Goal: Task Accomplishment & Management: Complete application form

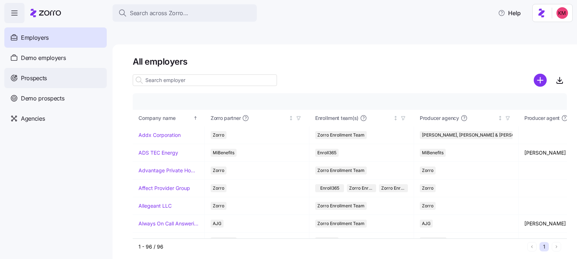
click at [67, 71] on div "Prospects" at bounding box center [55, 78] width 102 height 20
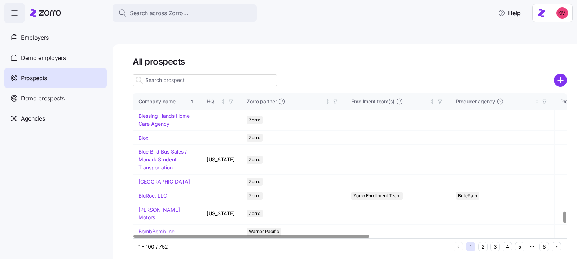
scroll to position [1526, 0]
click at [148, 28] on link "Biotouch" at bounding box center [149, 25] width 21 height 6
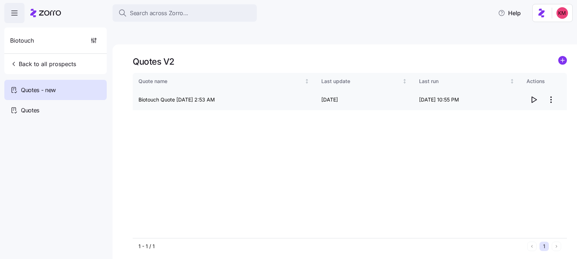
click at [530, 95] on icon "button" at bounding box center [534, 99] width 9 height 9
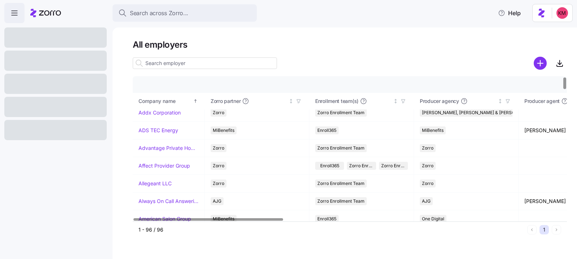
scroll to position [12, 0]
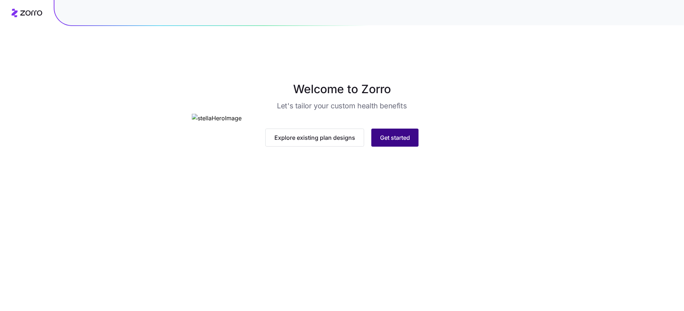
click at [397, 146] on button "Get started" at bounding box center [395, 137] width 47 height 18
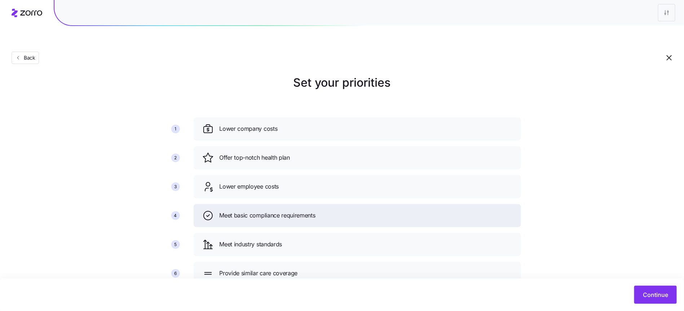
scroll to position [15, 0]
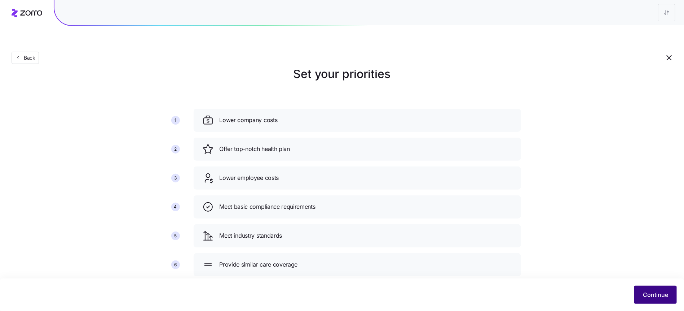
click at [648, 289] on button "Continue" at bounding box center [656, 294] width 43 height 18
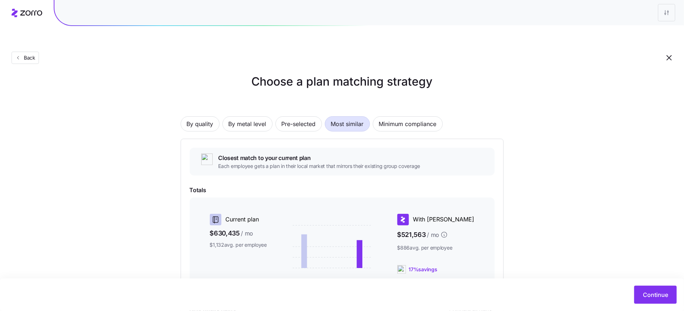
scroll to position [18, 0]
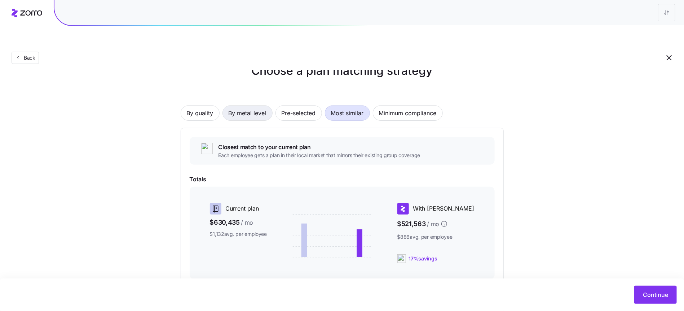
click at [263, 106] on span "By metal level" at bounding box center [248, 113] width 38 height 14
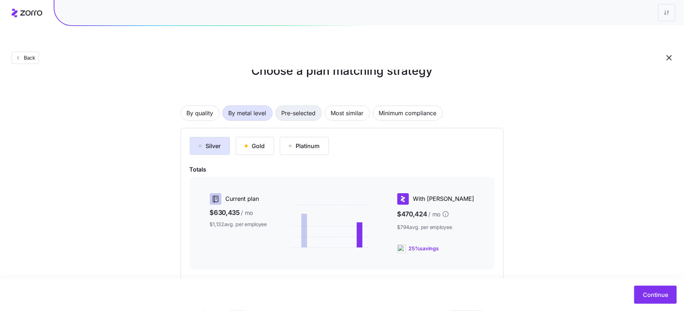
click at [303, 106] on span "Pre-selected" at bounding box center [299, 113] width 34 height 14
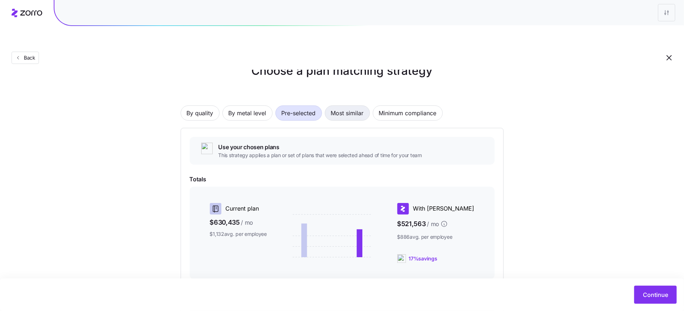
click at [341, 106] on span "Most similar" at bounding box center [347, 113] width 33 height 14
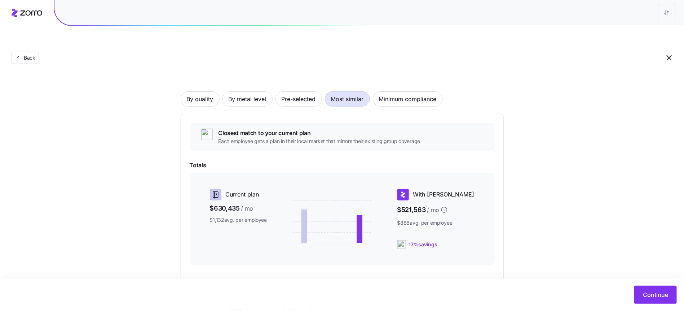
scroll to position [34, 0]
click at [242, 91] on span "By metal level" at bounding box center [248, 98] width 38 height 14
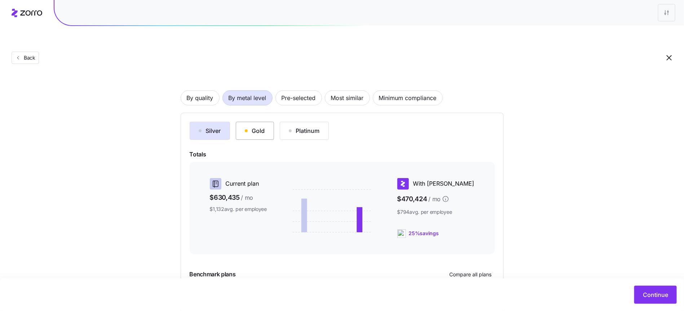
click at [249, 126] on div "Gold" at bounding box center [255, 130] width 20 height 9
click at [305, 126] on div "Platinum" at bounding box center [304, 130] width 31 height 9
click at [263, 126] on div "Gold" at bounding box center [255, 130] width 20 height 9
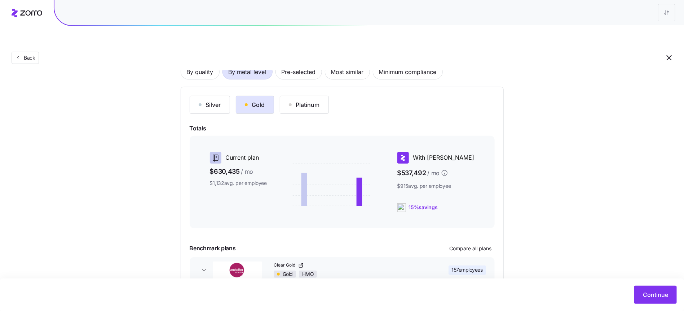
scroll to position [0, 0]
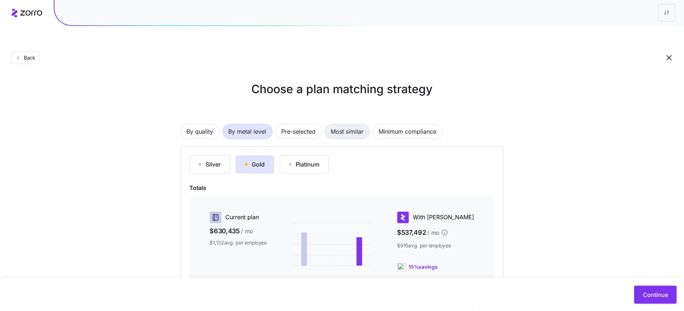
click at [353, 124] on span "Most similar" at bounding box center [347, 131] width 33 height 14
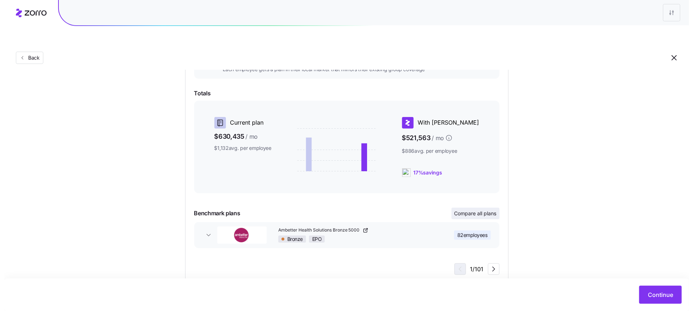
scroll to position [106, 0]
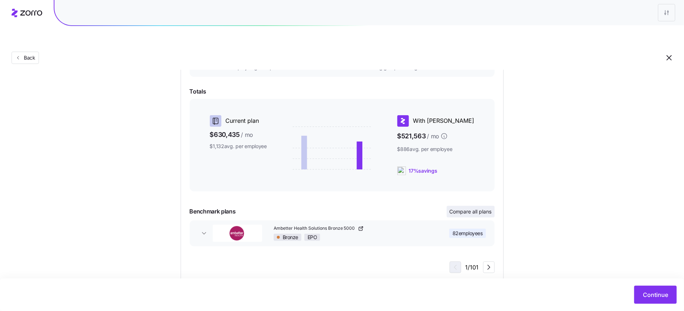
click at [450, 208] on span "Compare all plans" at bounding box center [471, 211] width 42 height 7
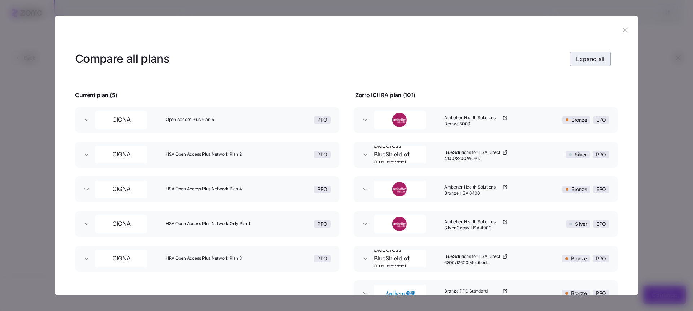
click at [583, 65] on button "Expand all" at bounding box center [590, 59] width 41 height 14
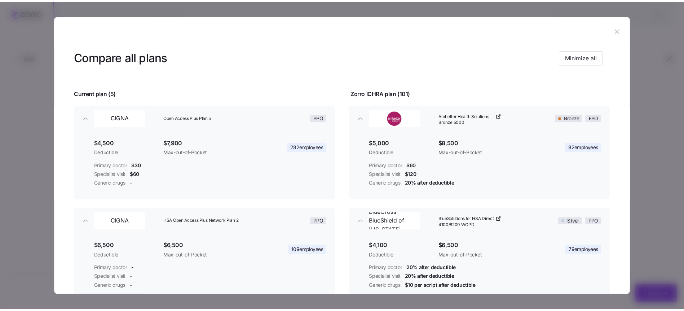
scroll to position [2, 0]
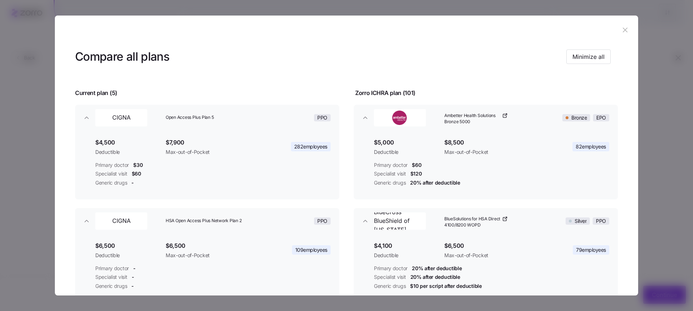
click at [621, 31] on icon "button" at bounding box center [625, 30] width 8 height 8
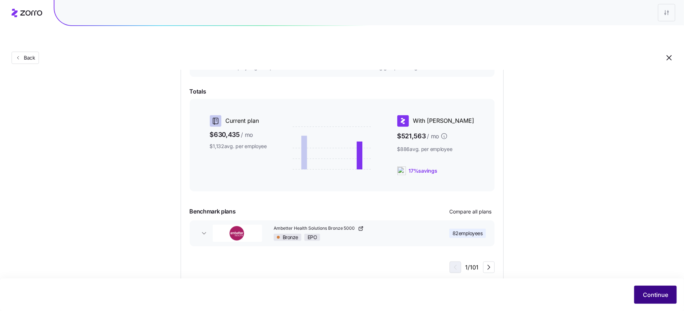
click at [653, 288] on button "Continue" at bounding box center [656, 294] width 43 height 18
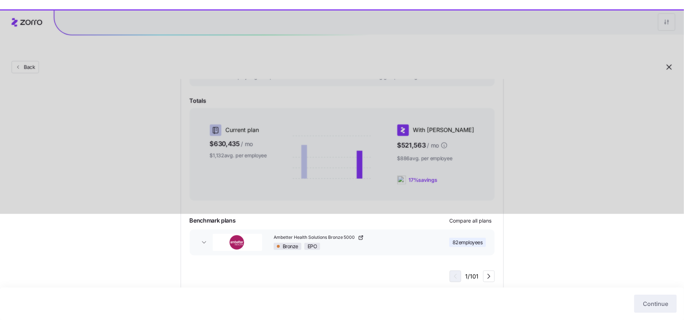
scroll to position [88, 0]
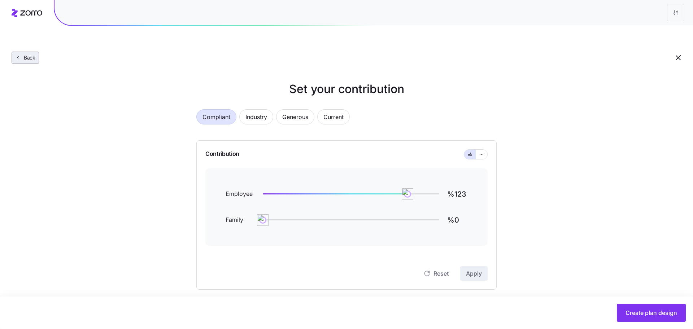
click at [26, 54] on span "Back" at bounding box center [28, 57] width 14 height 7
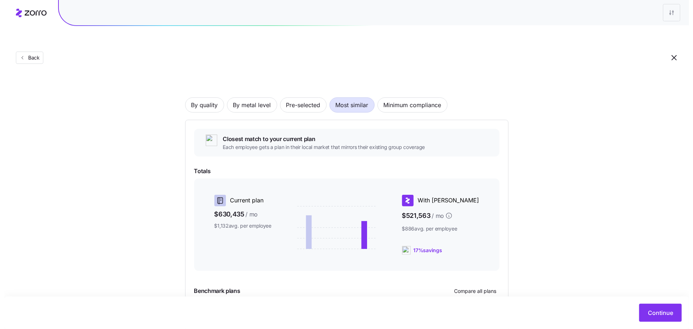
scroll to position [88, 0]
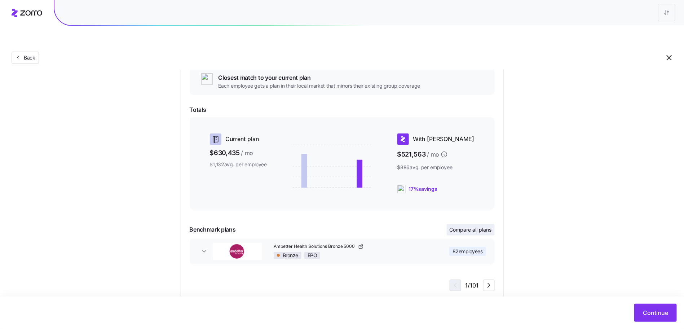
click at [481, 226] on span "Compare all plans" at bounding box center [471, 229] width 42 height 7
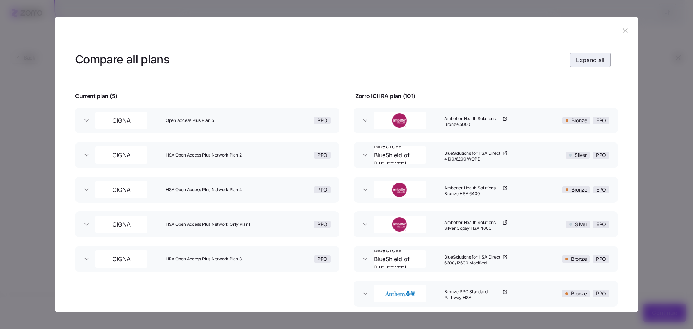
click at [590, 58] on span "Expand all" at bounding box center [590, 60] width 29 height 9
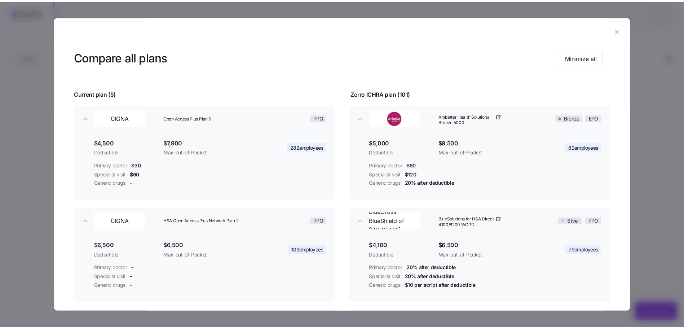
scroll to position [0, 0]
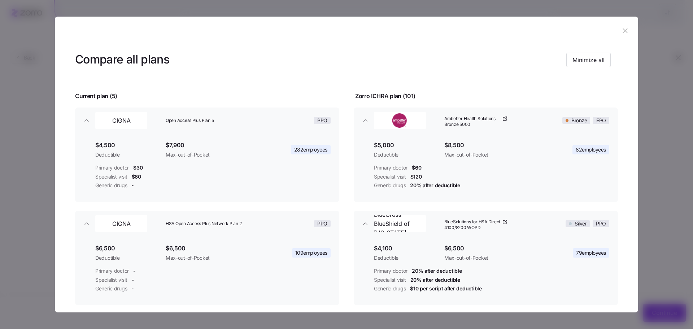
click at [621, 32] on icon "button" at bounding box center [625, 31] width 8 height 8
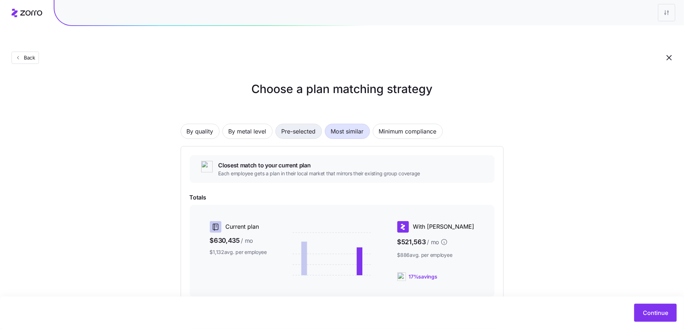
click at [305, 124] on span "Pre-selected" at bounding box center [299, 131] width 34 height 14
click at [245, 124] on span "By metal level" at bounding box center [248, 131] width 38 height 14
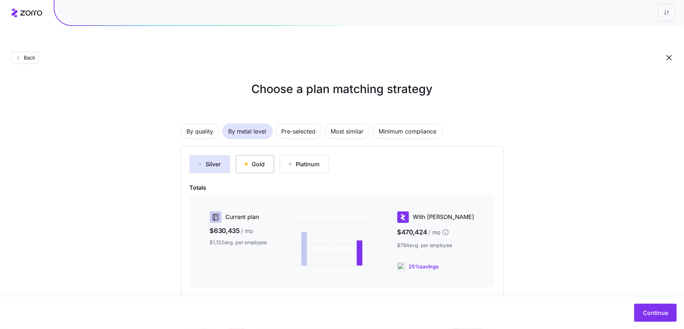
click at [258, 155] on button "Gold" at bounding box center [255, 164] width 38 height 18
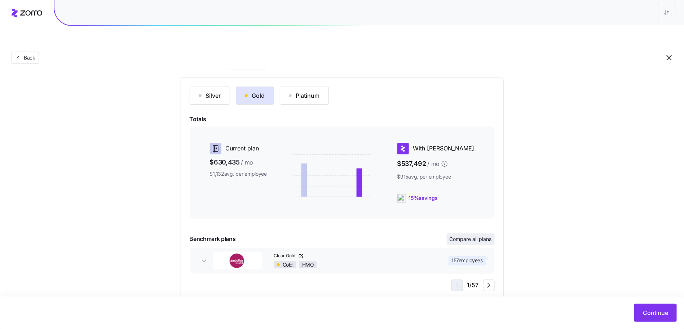
click at [471, 233] on button "Compare all plans" at bounding box center [471, 239] width 48 height 12
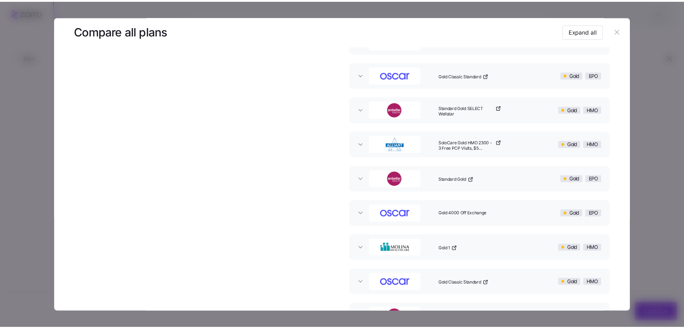
scroll to position [914, 0]
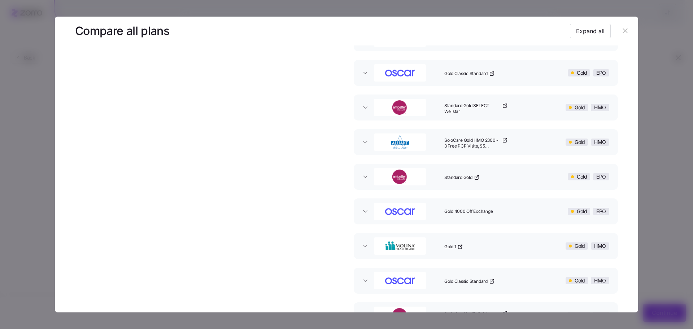
click at [623, 27] on icon "button" at bounding box center [625, 31] width 8 height 8
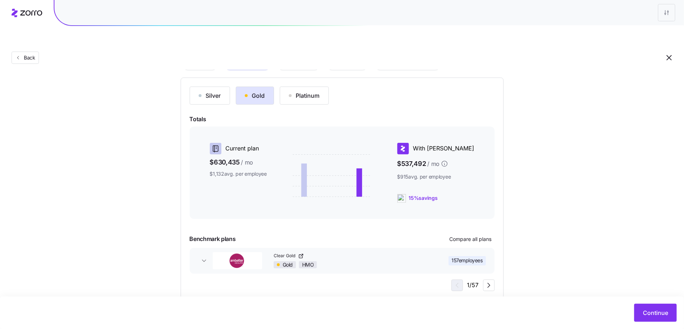
click at [662, 299] on div "Continue" at bounding box center [342, 313] width 684 height 32
click at [658, 306] on button "Continue" at bounding box center [656, 313] width 43 height 18
click at [661, 310] on span "Continue" at bounding box center [655, 312] width 25 height 9
click at [579, 232] on div "Choose a plan matching strategy By quality By metal level Pre-selected Most sim…" at bounding box center [342, 156] width 684 height 288
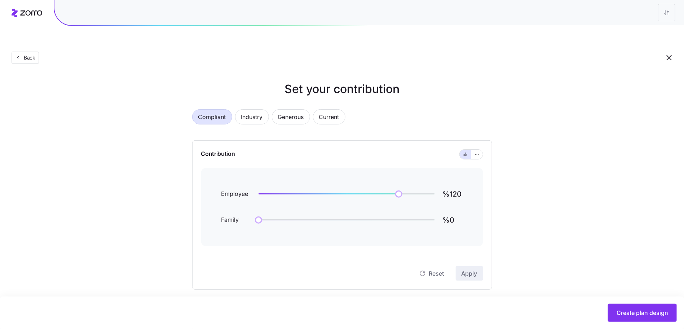
scroll to position [16, 0]
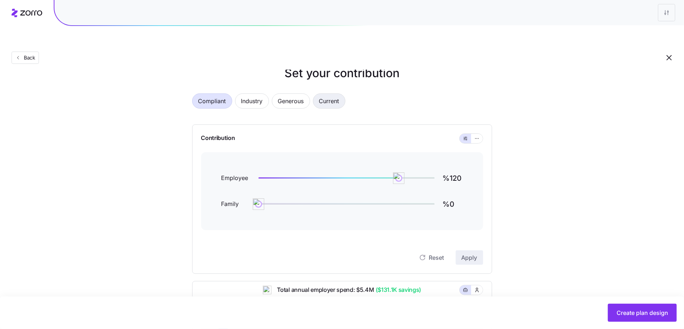
click at [340, 94] on span "Current" at bounding box center [329, 101] width 20 height 14
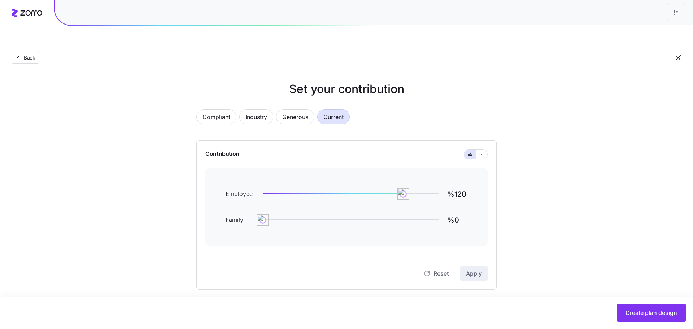
type input "%95"
type input "%68"
type input "%85"
click at [358, 188] on img at bounding box center [358, 194] width 12 height 12
click at [473, 266] on button "Apply" at bounding box center [469, 273] width 27 height 14
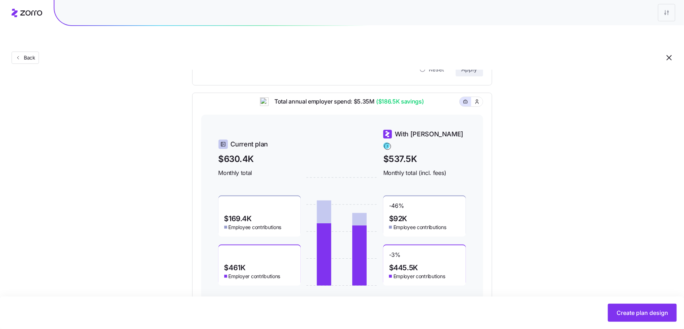
scroll to position [209, 0]
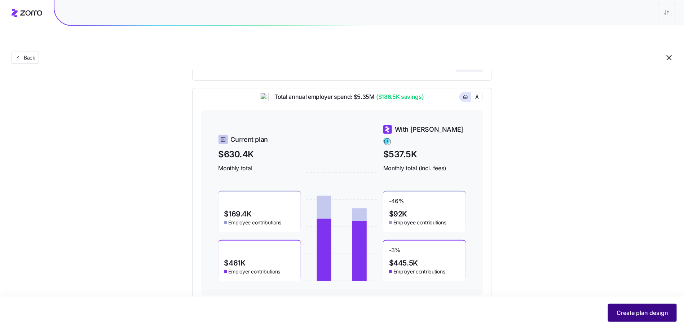
click at [629, 308] on button "Create plan design" at bounding box center [642, 313] width 69 height 18
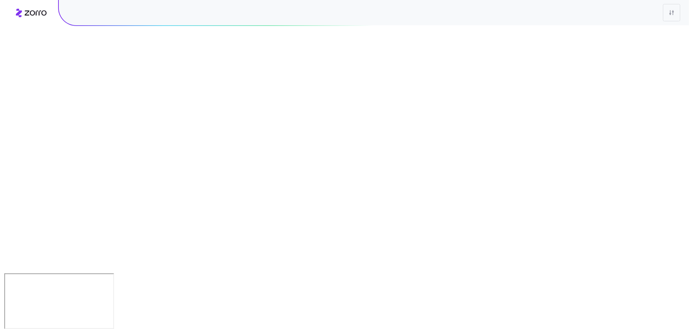
scroll to position [0, 0]
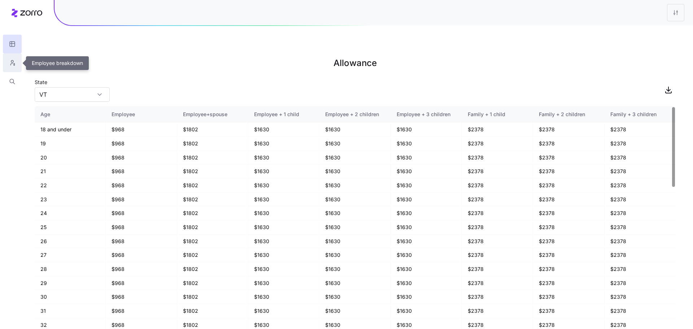
click at [14, 68] on button "button" at bounding box center [12, 62] width 19 height 19
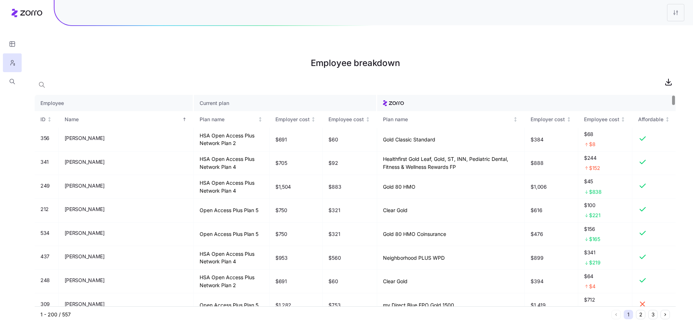
click at [639, 310] on button "2" at bounding box center [640, 314] width 9 height 9
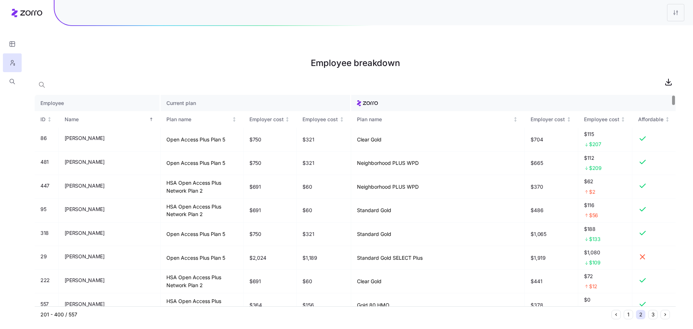
click at [650, 310] on button "3" at bounding box center [652, 314] width 9 height 9
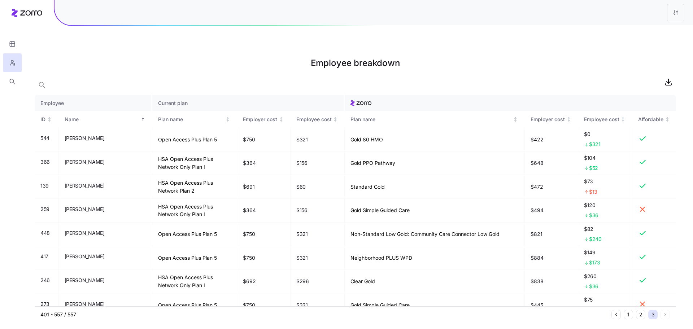
scroll to position [315, 0]
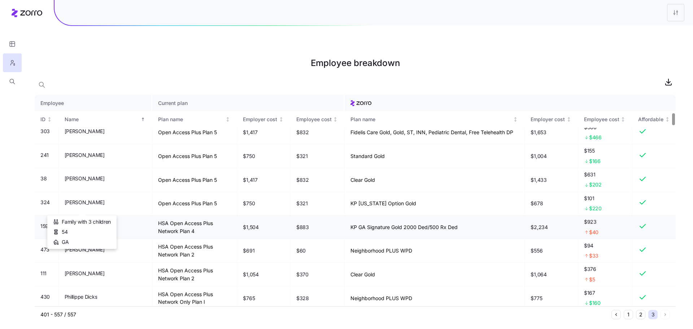
click at [161, 215] on td "HSA Open Access Plus Network Plan 4" at bounding box center [194, 227] width 85 height 24
click at [18, 41] on button "button" at bounding box center [12, 44] width 19 height 19
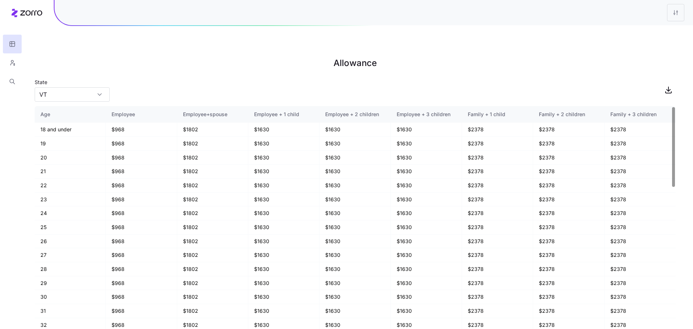
click at [90, 78] on div "State VT" at bounding box center [72, 90] width 75 height 25
click at [87, 87] on input "VT" at bounding box center [72, 94] width 75 height 14
click at [55, 111] on div "GA" at bounding box center [72, 112] width 69 height 14
type input "GA"
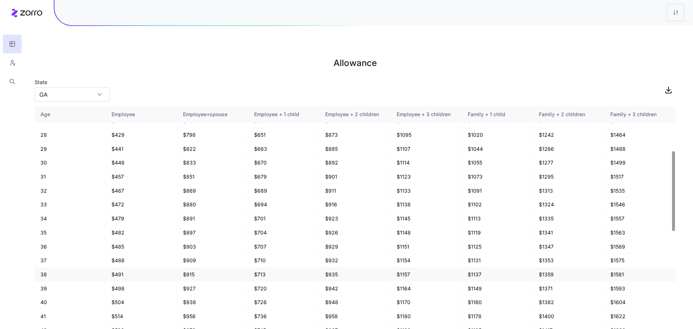
scroll to position [147, 0]
click at [5, 81] on button "button" at bounding box center [12, 81] width 19 height 19
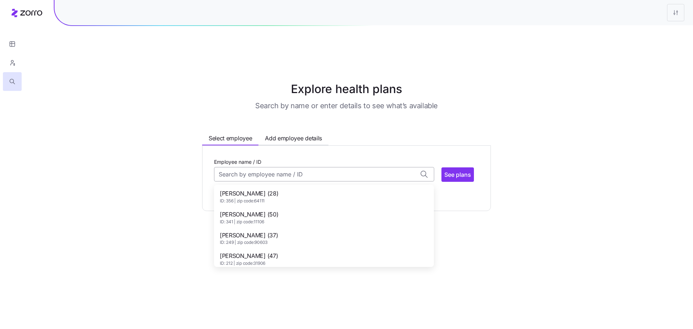
click at [260, 167] on input "Employee name / ID" at bounding box center [324, 174] width 220 height 14
click at [259, 240] on span "ID: 159 | zip code: 30022" at bounding box center [249, 243] width 58 height 6
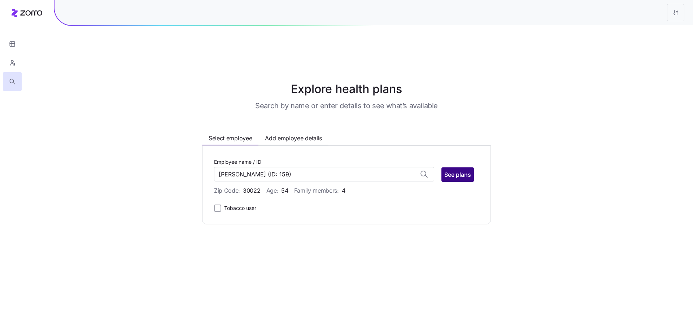
type input "Paul Mauerman"
click at [459, 170] on span "See plans" at bounding box center [457, 174] width 27 height 9
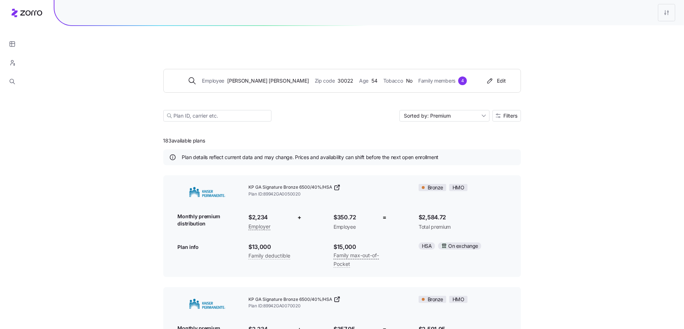
click at [512, 113] on span "Filters" at bounding box center [511, 115] width 14 height 5
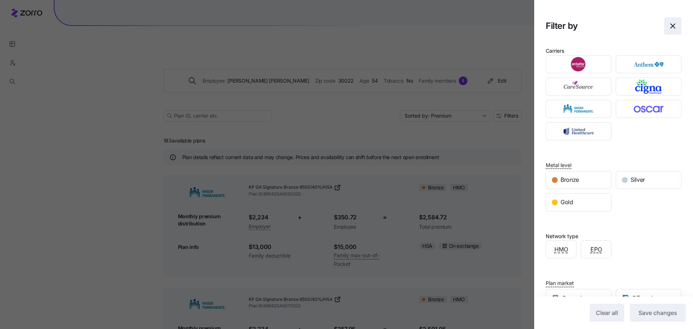
click at [670, 26] on icon "button" at bounding box center [672, 26] width 4 height 4
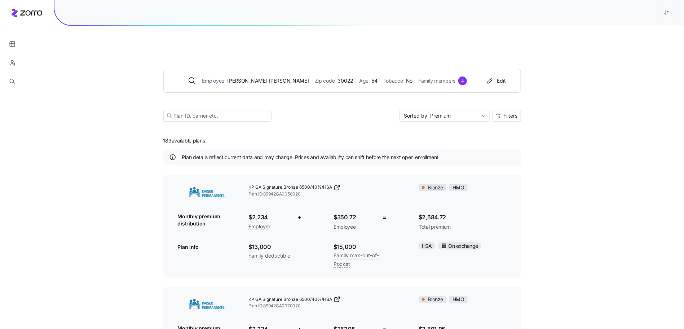
click at [33, 10] on icon at bounding box center [31, 12] width 22 height 5
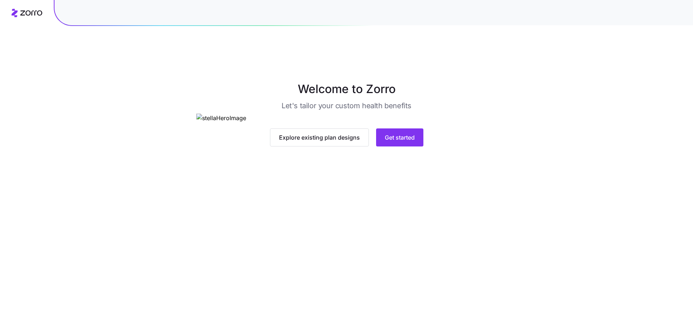
click at [416, 270] on main "Welcome to Zorro Let's tailor your custom health benefits Explore existing plan…" at bounding box center [346, 181] width 693 height 329
click at [413, 146] on button "Get started" at bounding box center [399, 137] width 47 height 18
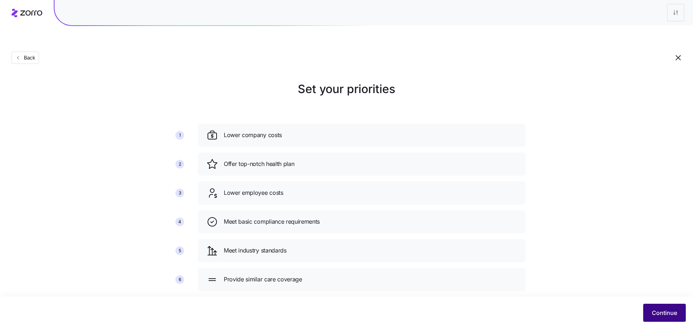
click at [667, 310] on span "Continue" at bounding box center [664, 312] width 25 height 9
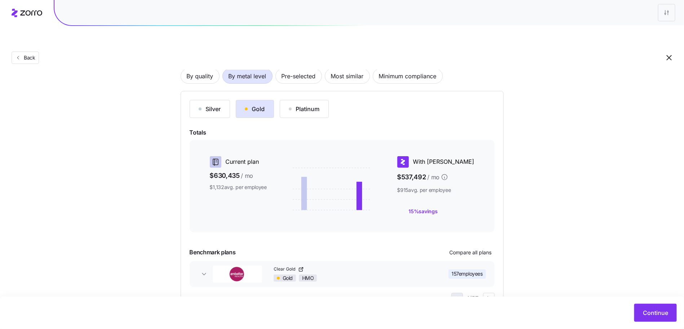
scroll to position [48, 0]
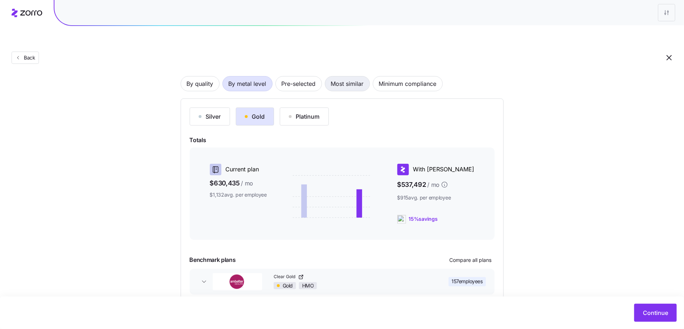
click at [338, 76] on span "Most similar" at bounding box center [347, 83] width 33 height 14
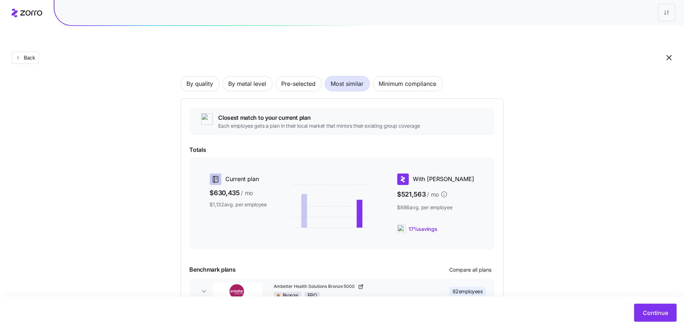
drag, startPoint x: 292, startPoint y: 65, endPoint x: 264, endPoint y: 83, distance: 32.3
click at [264, 83] on div "By quality By metal level Pre-selected Most similar Minimum compliance Closest …" at bounding box center [342, 196] width 323 height 287
click at [259, 76] on span "By metal level" at bounding box center [248, 83] width 38 height 14
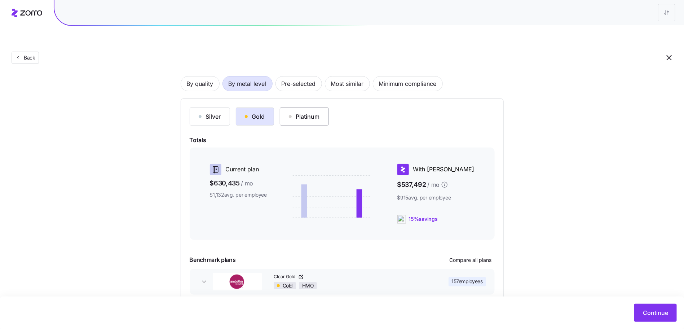
click at [314, 112] on div "Platinum" at bounding box center [304, 116] width 31 height 9
click at [249, 112] on div "Gold" at bounding box center [255, 116] width 20 height 9
click at [341, 76] on span "Most similar" at bounding box center [347, 83] width 33 height 14
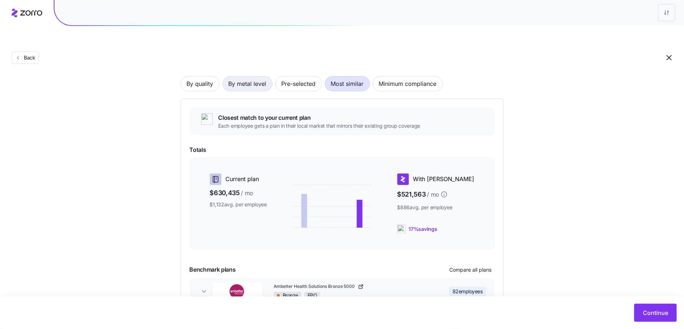
click at [244, 76] on span "By metal level" at bounding box center [248, 83] width 38 height 14
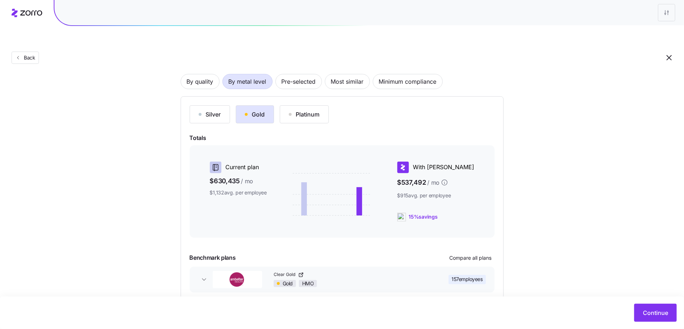
scroll to position [69, 0]
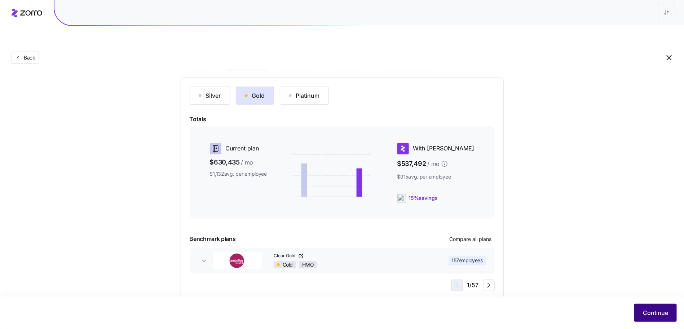
click at [636, 307] on button "Continue" at bounding box center [656, 313] width 43 height 18
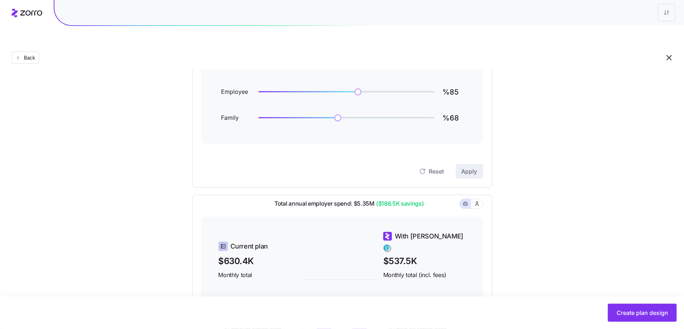
scroll to position [102, 0]
type input "%80"
drag, startPoint x: 358, startPoint y: 74, endPoint x: 353, endPoint y: 74, distance: 5.5
click at [353, 86] on img at bounding box center [352, 92] width 12 height 12
type input "%75"
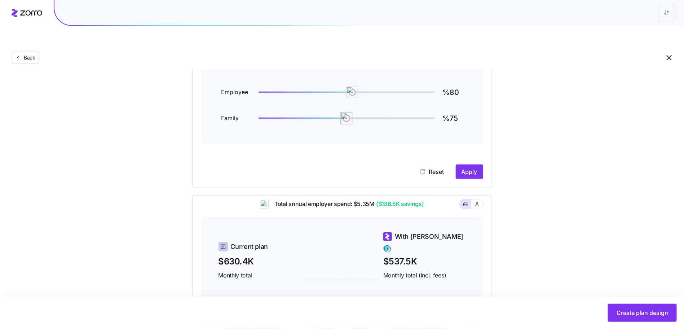
drag, startPoint x: 338, startPoint y: 101, endPoint x: 347, endPoint y: 98, distance: 8.7
click at [347, 112] on img at bounding box center [347, 118] width 12 height 12
click at [472, 167] on span "Apply" at bounding box center [470, 171] width 16 height 9
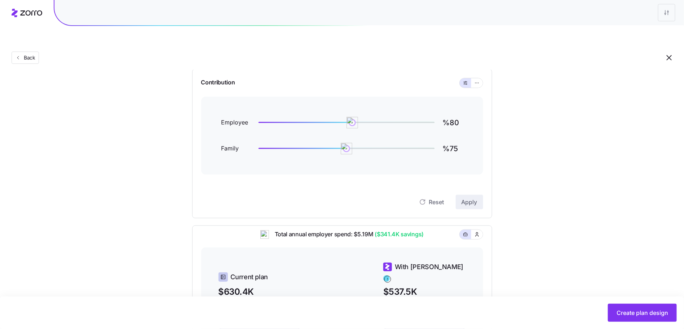
scroll to position [71, 0]
click at [452, 114] on input "%80" at bounding box center [453, 122] width 20 height 17
click at [476, 198] on span "Apply" at bounding box center [470, 202] width 16 height 9
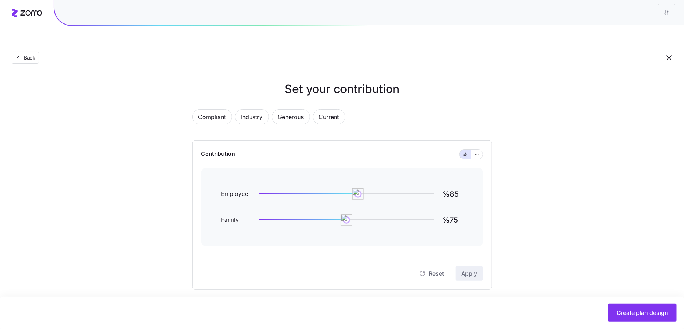
scroll to position [16, 0]
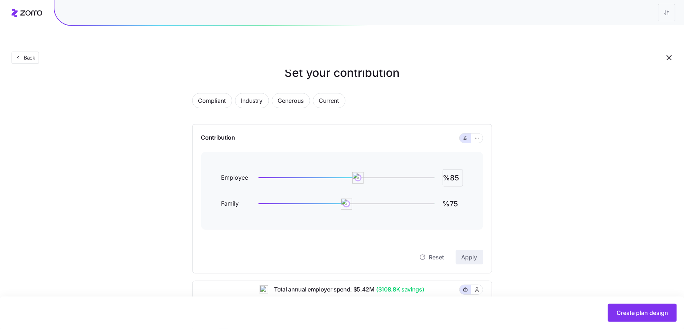
click at [454, 169] on input "%85" at bounding box center [453, 177] width 20 height 17
click at [475, 253] on span "Apply" at bounding box center [470, 257] width 16 height 9
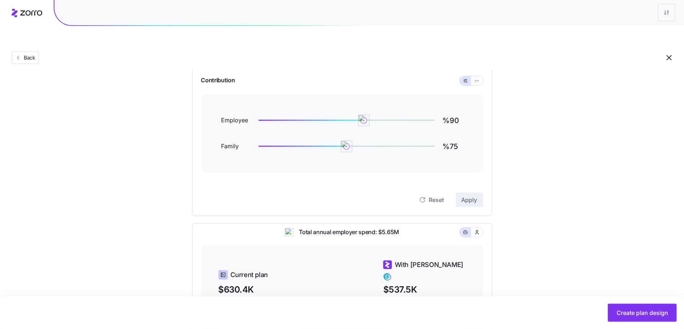
scroll to position [0, 0]
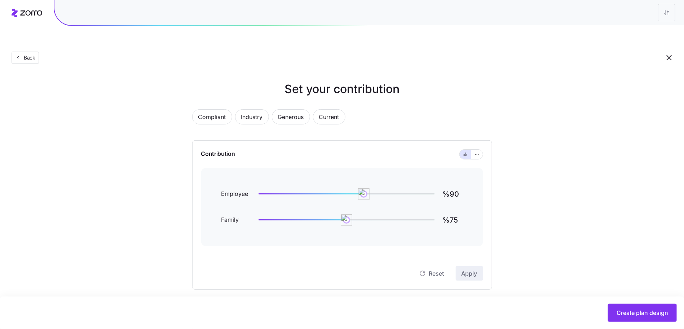
click at [452, 168] on div "Employee %90 Family %75" at bounding box center [342, 207] width 282 height 78
click at [455, 185] on input "%90" at bounding box center [453, 193] width 20 height 17
type input "%85"
click at [469, 269] on span "Apply" at bounding box center [470, 273] width 16 height 9
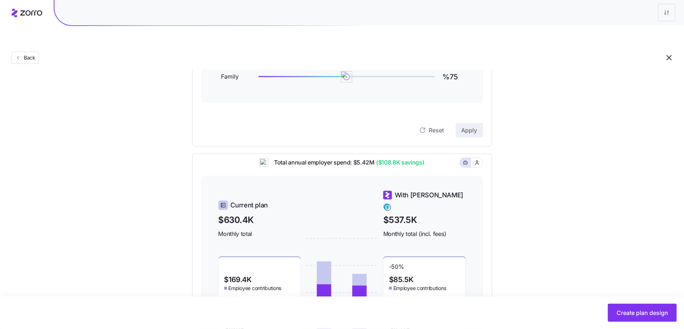
scroll to position [209, 0]
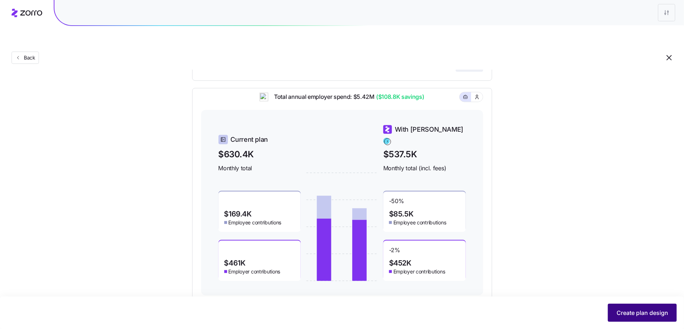
click at [628, 310] on span "Create plan design" at bounding box center [643, 312] width 52 height 9
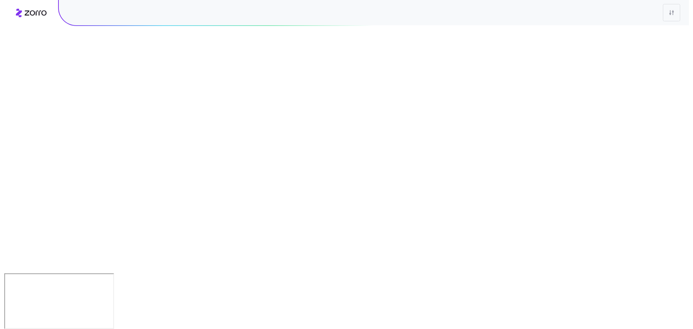
scroll to position [0, 0]
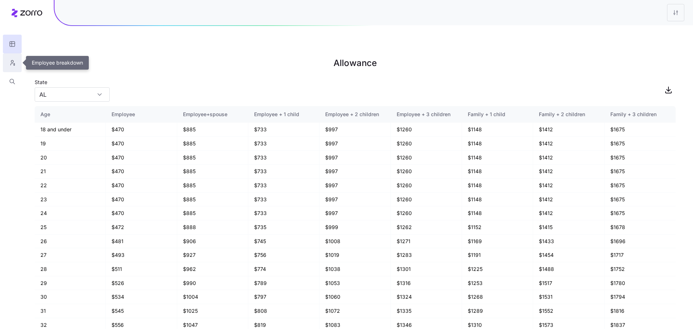
click at [10, 65] on icon "button" at bounding box center [12, 62] width 6 height 7
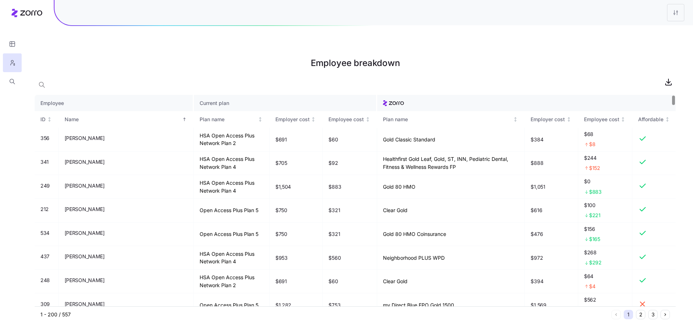
click at [652, 310] on button "3" at bounding box center [652, 314] width 9 height 9
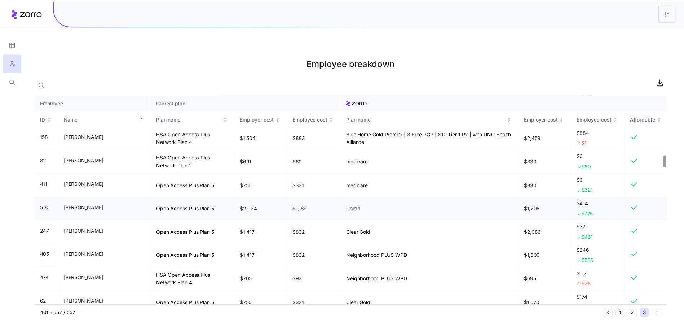
scroll to position [1068, 0]
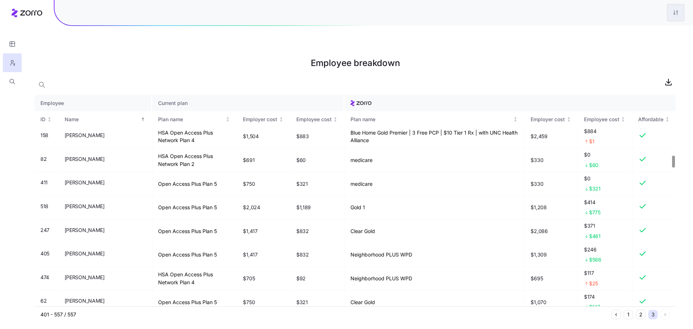
click at [677, 15] on html "Employee breakdown Employee Current plan ID Name Plan name Employer cost Employ…" at bounding box center [346, 201] width 693 height 402
click at [665, 26] on div "Edit plan design" at bounding box center [646, 32] width 72 height 12
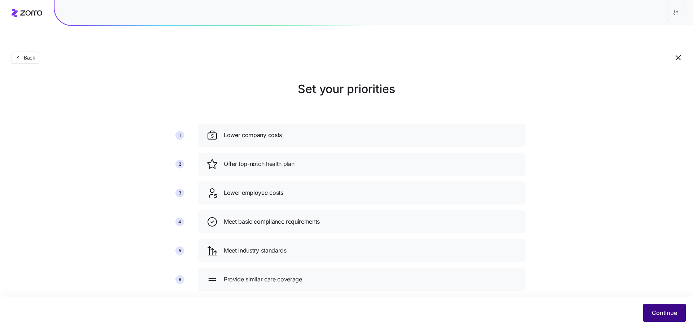
click at [654, 304] on div "Continue" at bounding box center [346, 313] width 678 height 18
click at [660, 307] on button "Continue" at bounding box center [664, 313] width 43 height 18
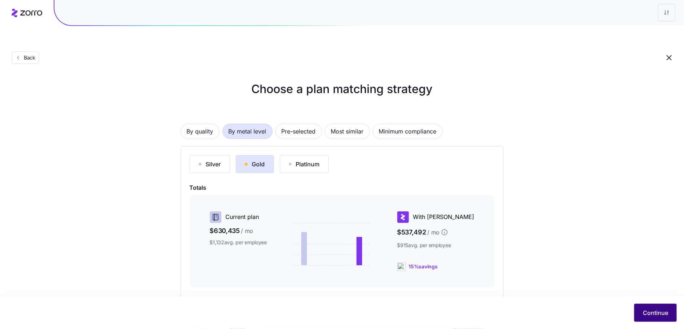
click at [651, 307] on button "Continue" at bounding box center [656, 313] width 43 height 18
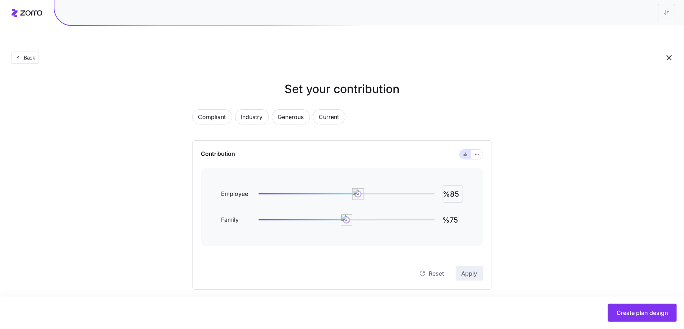
click at [456, 185] on input "%85" at bounding box center [453, 193] width 20 height 17
type input "%75"
type input "%60"
click at [477, 269] on span "Apply" at bounding box center [470, 273] width 16 height 9
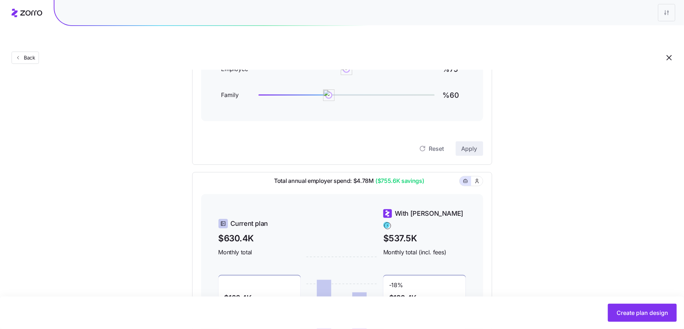
scroll to position [64, 0]
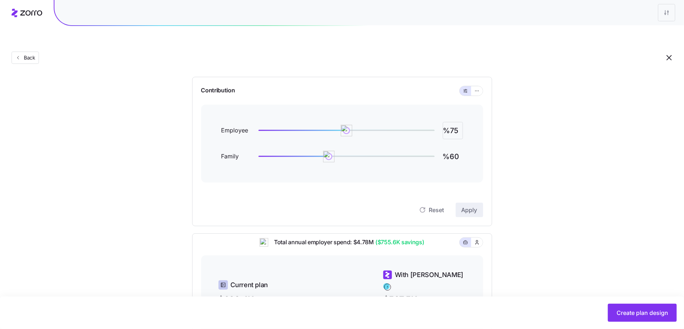
click at [453, 122] on input "%75" at bounding box center [453, 130] width 20 height 17
type input "%70"
click at [472, 203] on button "Apply" at bounding box center [469, 210] width 27 height 14
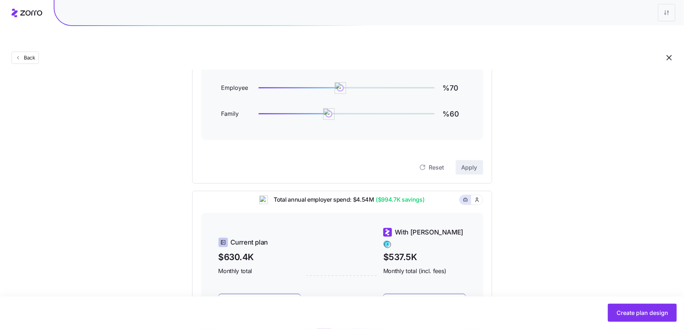
scroll to position [89, 0]
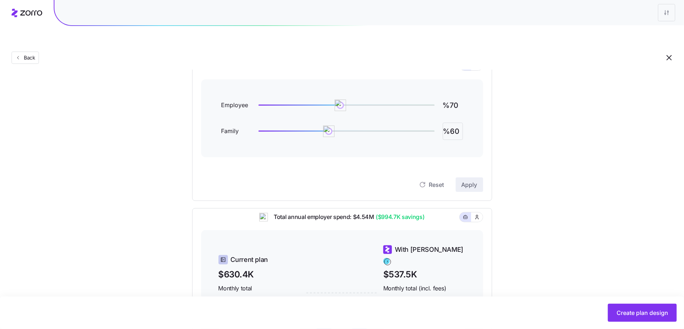
click at [454, 123] on input "%60" at bounding box center [453, 131] width 20 height 17
type input "%55"
drag, startPoint x: 446, startPoint y: 175, endPoint x: 505, endPoint y: 176, distance: 59.2
click at [505, 176] on div "Set your contribution Compliant Industry Generous Current Contribution Employee…" at bounding box center [342, 206] width 358 height 429
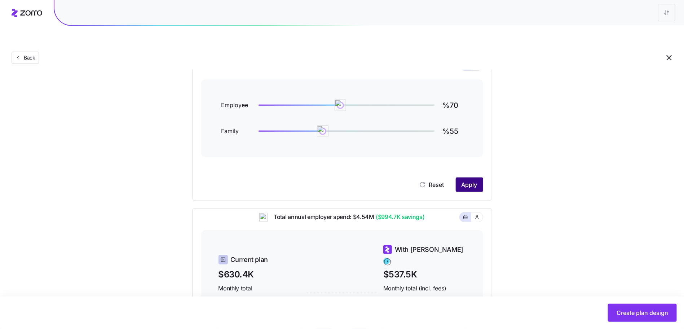
click at [482, 178] on button "Apply" at bounding box center [469, 185] width 27 height 14
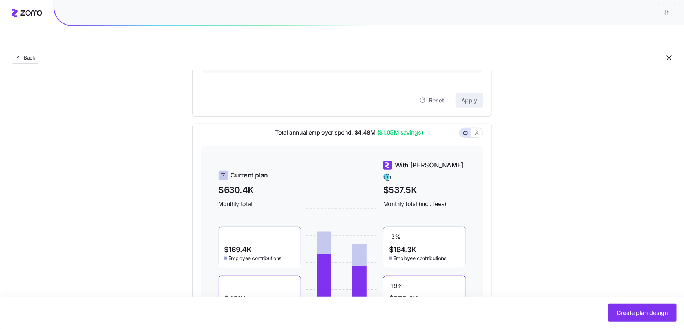
scroll to position [209, 0]
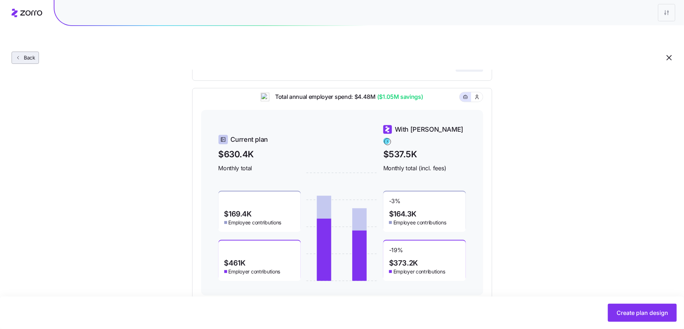
click at [27, 54] on span "Back" at bounding box center [28, 57] width 14 height 7
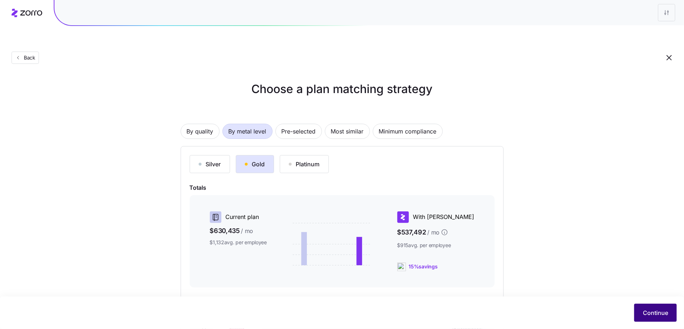
click at [639, 308] on button "Continue" at bounding box center [656, 313] width 43 height 18
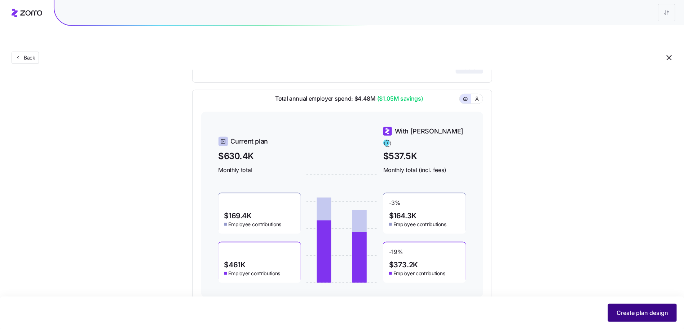
scroll to position [207, 0]
click at [634, 310] on span "Create plan design" at bounding box center [643, 312] width 52 height 9
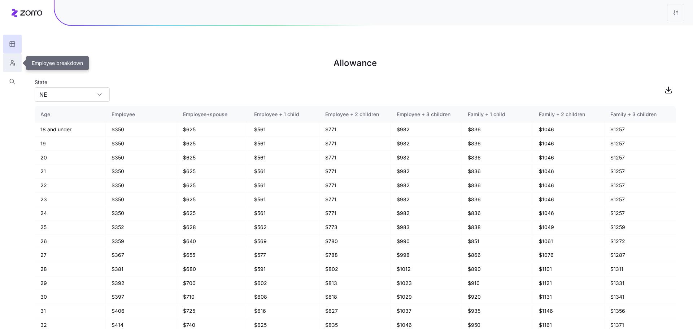
click at [14, 60] on icon "button" at bounding box center [12, 62] width 6 height 7
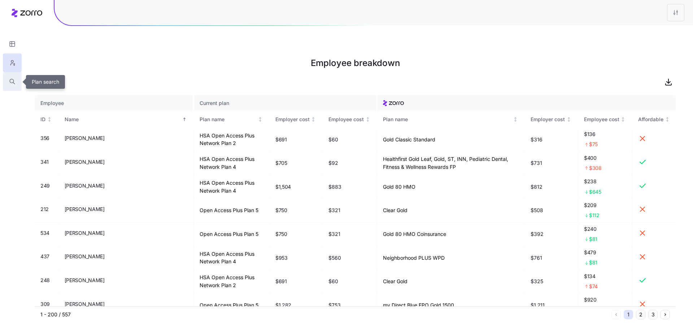
click at [15, 78] on icon "button" at bounding box center [12, 81] width 6 height 7
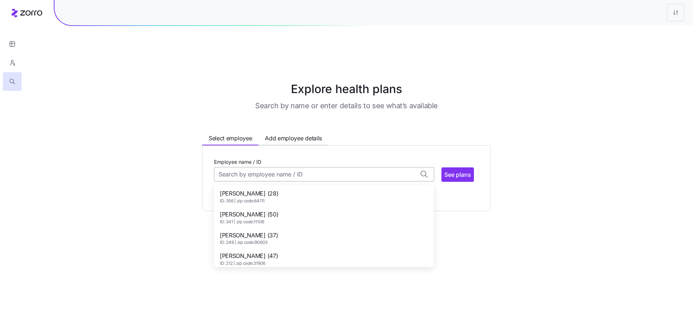
click at [255, 167] on input "Employee name / ID" at bounding box center [324, 174] width 220 height 14
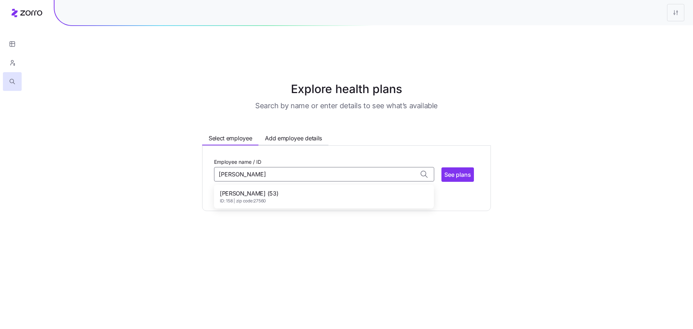
type input "coy"
click at [267, 198] on span "ID: 158 | zip code: 27560" at bounding box center [249, 201] width 58 height 6
click at [490, 191] on div "Employee name / ID Robert Coyle No matches found for name or ID See plans Zip C…" at bounding box center [346, 184] width 289 height 79
type input "Robert Coyle (ID: 158)"
click at [453, 170] on span "See plans" at bounding box center [457, 174] width 27 height 9
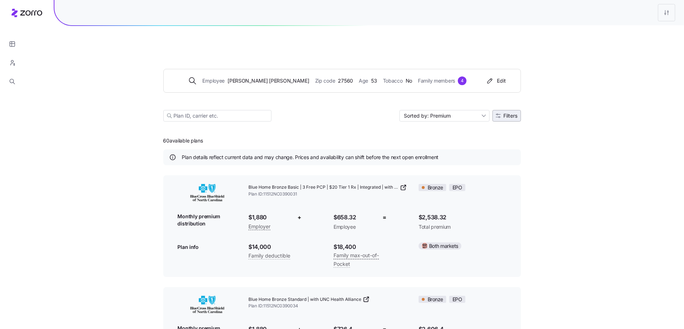
click at [511, 113] on span "Filters" at bounding box center [511, 115] width 14 height 5
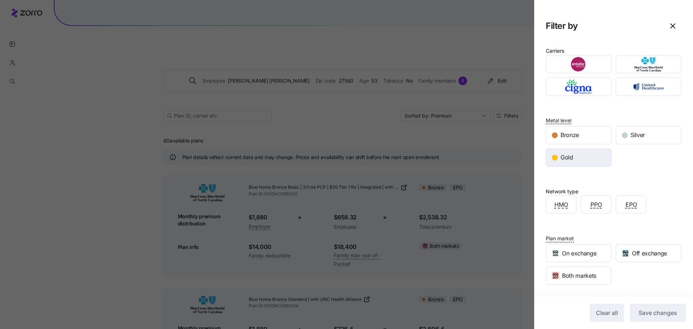
click at [578, 158] on div "Gold" at bounding box center [578, 157] width 65 height 17
click at [647, 310] on span "Save changes" at bounding box center [657, 312] width 39 height 9
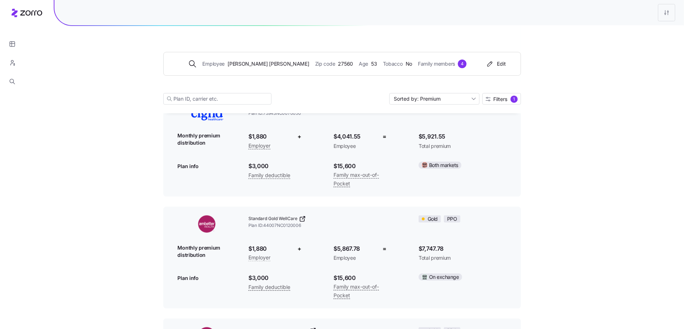
scroll to position [1425, 0]
click at [503, 98] on span "Filters" at bounding box center [501, 99] width 14 height 5
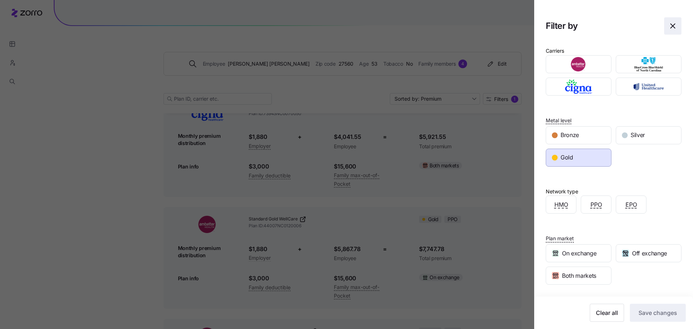
click at [665, 21] on span "button" at bounding box center [672, 26] width 17 height 17
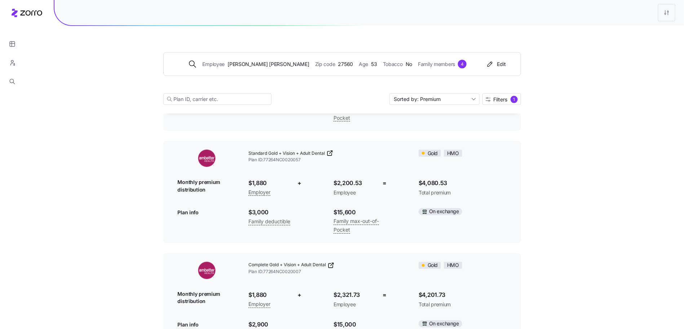
scroll to position [403, 0]
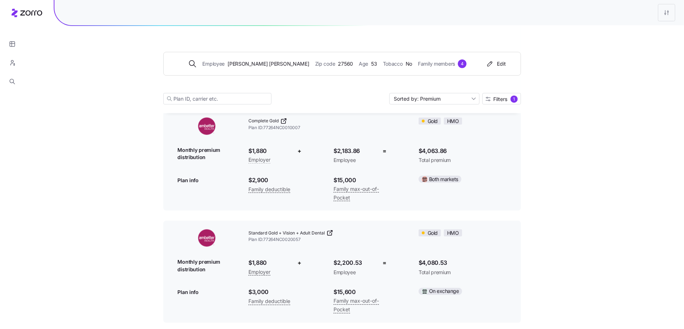
click at [26, 14] on icon at bounding box center [31, 12] width 22 height 5
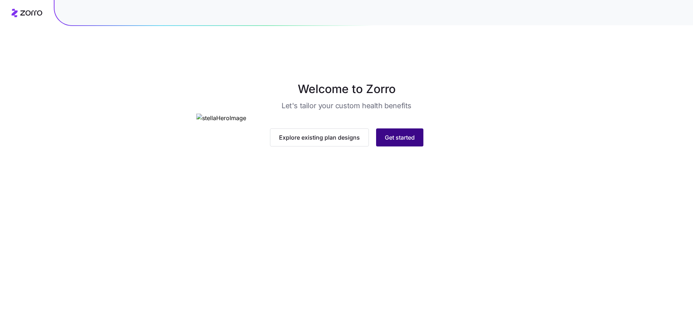
click at [411, 146] on button "Get started" at bounding box center [399, 137] width 47 height 18
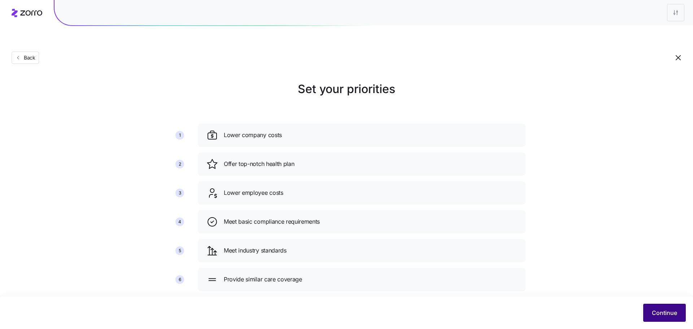
click at [649, 310] on button "Continue" at bounding box center [664, 313] width 43 height 18
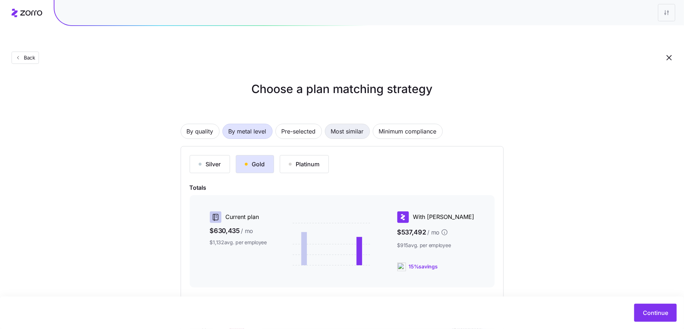
click at [340, 124] on span "Most similar" at bounding box center [347, 131] width 33 height 14
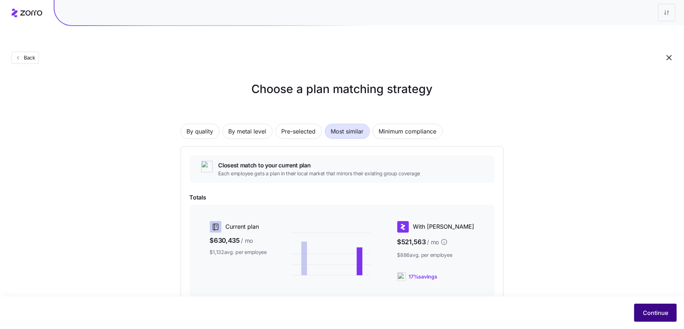
click at [661, 310] on button "Continue" at bounding box center [656, 313] width 43 height 18
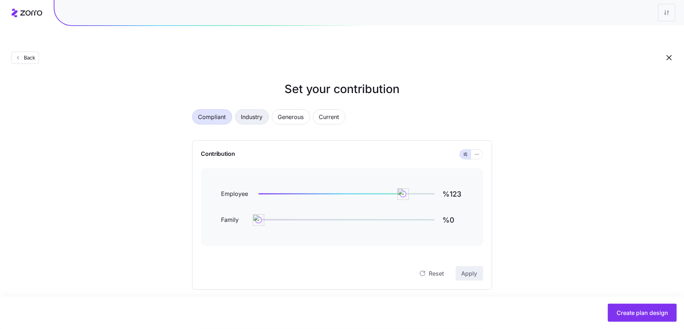
click at [258, 110] on span "Industry" at bounding box center [252, 117] width 22 height 14
type input "%58"
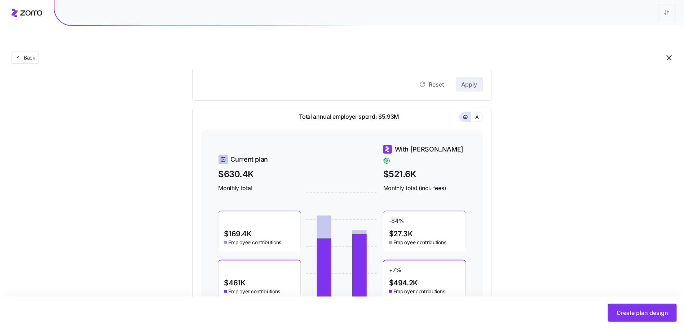
scroll to position [92, 0]
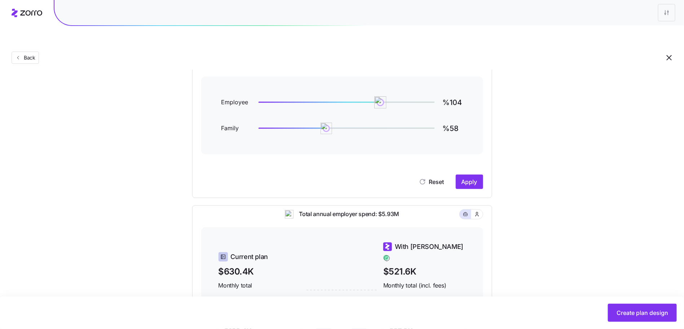
drag, startPoint x: 395, startPoint y: 87, endPoint x: 380, endPoint y: 87, distance: 14.8
click at [380, 96] on img at bounding box center [381, 102] width 12 height 12
click at [476, 175] on button "Apply" at bounding box center [469, 182] width 27 height 14
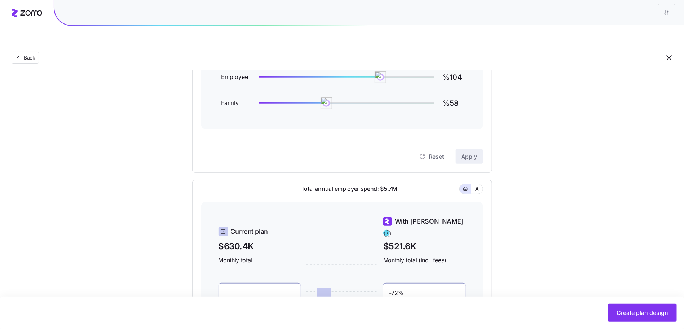
scroll to position [71, 0]
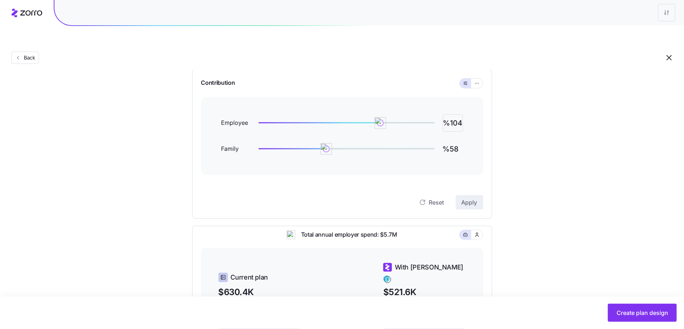
click at [452, 114] on input "%104" at bounding box center [453, 122] width 20 height 17
type input "%80"
click at [467, 198] on span "Apply" at bounding box center [470, 202] width 16 height 9
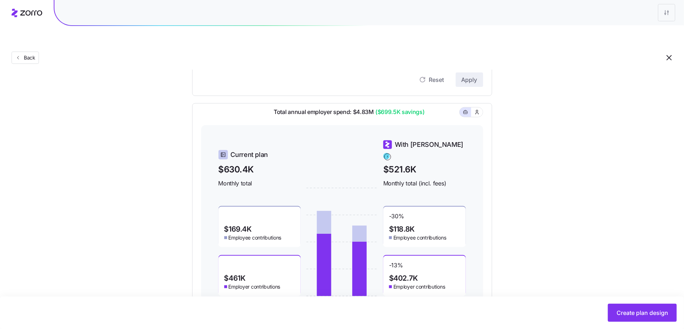
scroll to position [194, 0]
click at [632, 308] on button "Create plan design" at bounding box center [642, 313] width 69 height 18
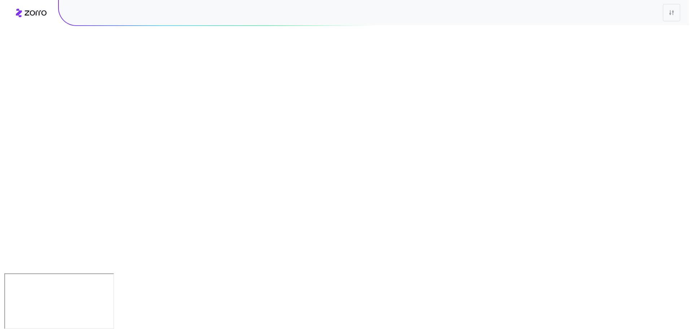
scroll to position [0, 0]
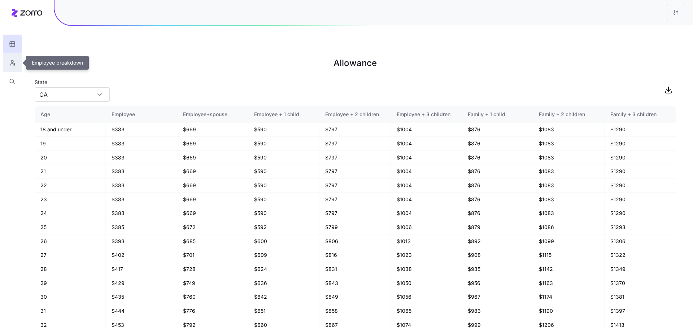
click at [17, 64] on button "button" at bounding box center [12, 62] width 19 height 19
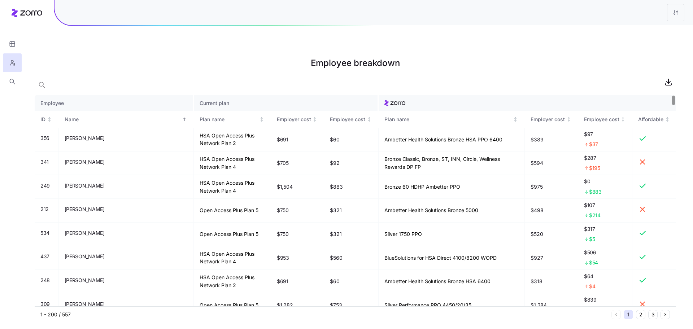
click at [641, 310] on button "2" at bounding box center [640, 314] width 9 height 9
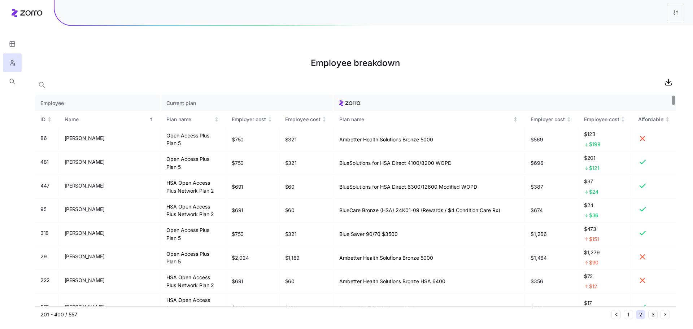
click at [657, 310] on div "1 2 3" at bounding box center [640, 314] width 58 height 9
click at [656, 310] on button "3" at bounding box center [652, 314] width 9 height 9
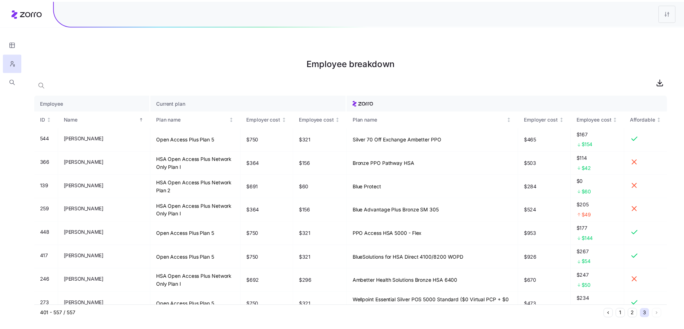
scroll to position [998, 0]
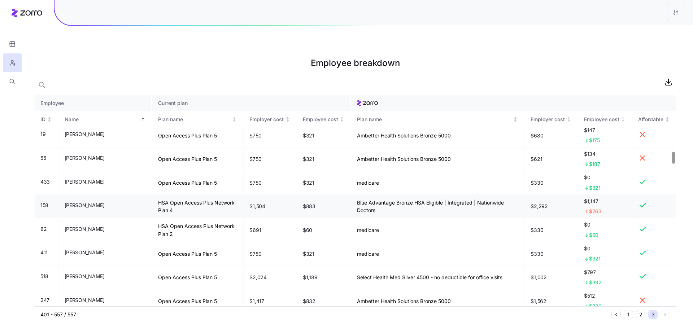
click at [373, 195] on td "Blue Advantage Bronze HSA Eligible | Integrated | Nationwide Doctors" at bounding box center [438, 207] width 174 height 24
copy td "Blue Advantage Bronze HSA Eligible | Integrated | Nationwide Doctors"
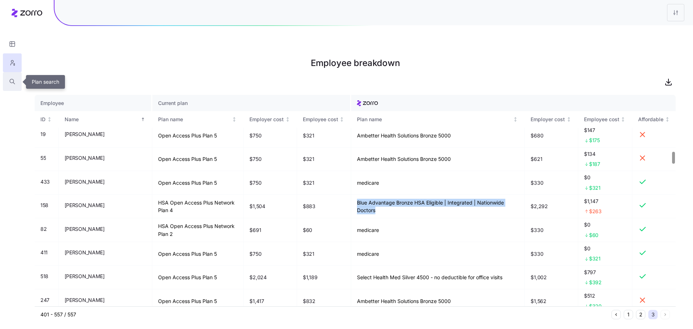
click at [14, 87] on button "button" at bounding box center [12, 81] width 19 height 19
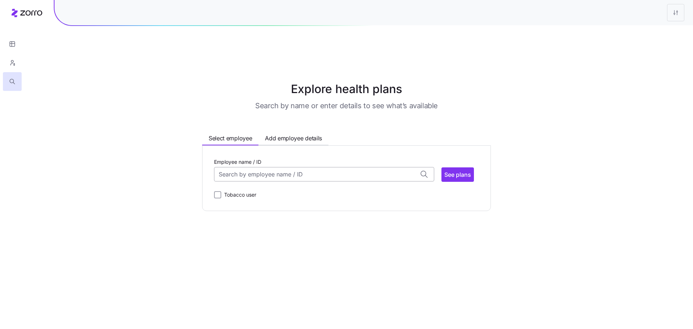
click at [279, 167] on input "Employee name / ID" at bounding box center [324, 174] width 220 height 14
type input "coyl"
click at [286, 166] on div "Employee name / ID Robert Coyle (53) ID: 158 | zip code: 27560 See plans Tobacc…" at bounding box center [346, 178] width 265 height 42
click at [280, 167] on input "Employee name / ID" at bounding box center [324, 174] width 220 height 14
click at [282, 186] on div "Robert Coyle (53) ID: 158 | zip code: 27560" at bounding box center [323, 196] width 217 height 21
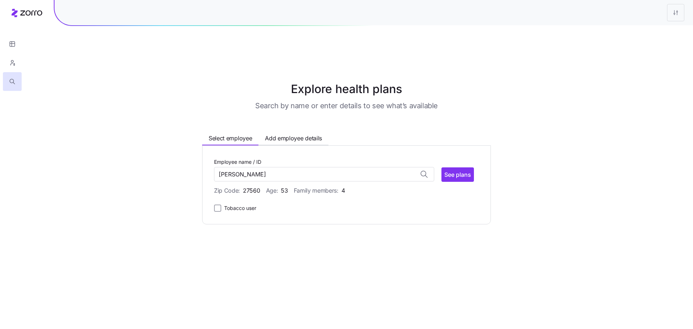
click at [466, 157] on div "Employee name / ID Robert Coyle No matches found for name or ID See plans" at bounding box center [344, 169] width 260 height 25
type input "Robert Coyle (ID: 158)"
click at [463, 170] on span "See plans" at bounding box center [457, 174] width 27 height 9
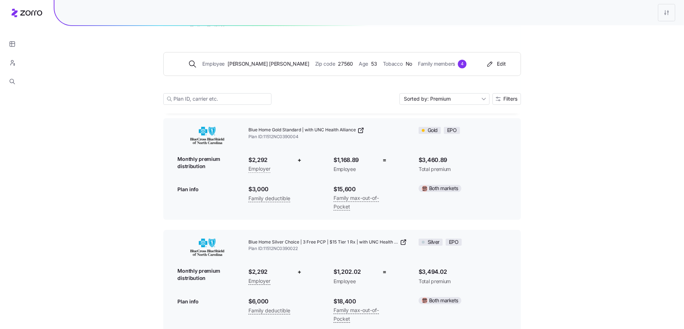
scroll to position [2252, 0]
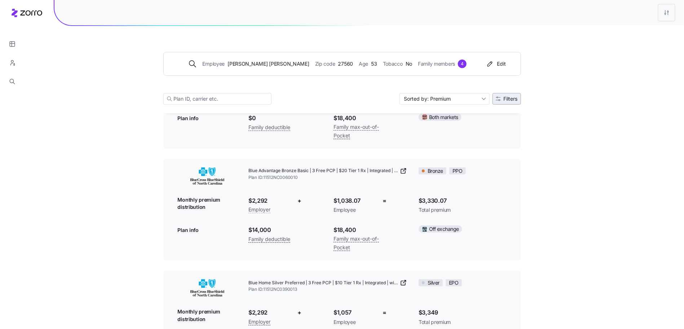
scroll to position [1384, 0]
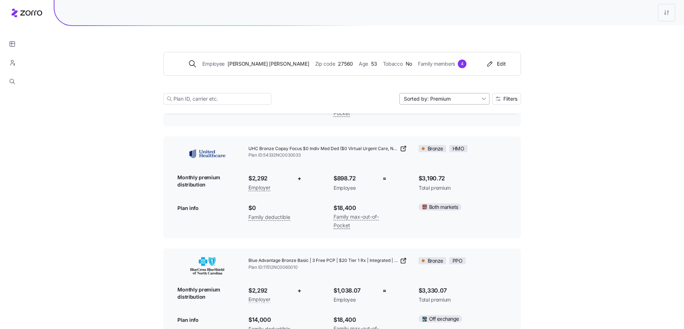
click at [474, 97] on input "Sorted by: Premium" at bounding box center [445, 99] width 90 height 12
click at [427, 124] on div "Deductible" at bounding box center [444, 126] width 84 height 11
type input "Sorted by: Deductible"
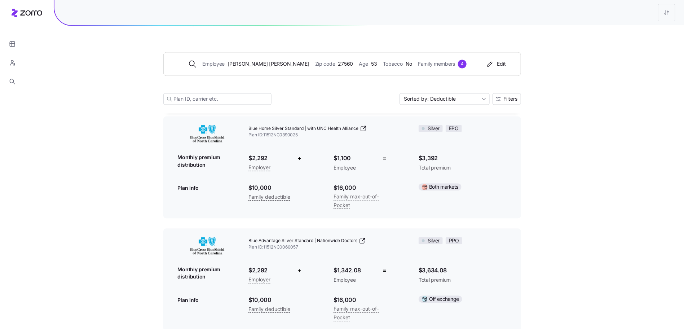
scroll to position [680, 0]
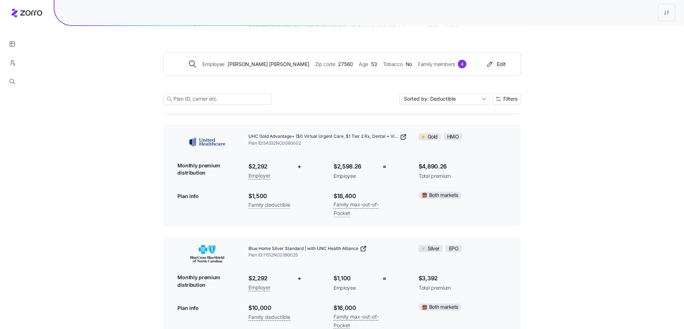
scroll to position [609, 0]
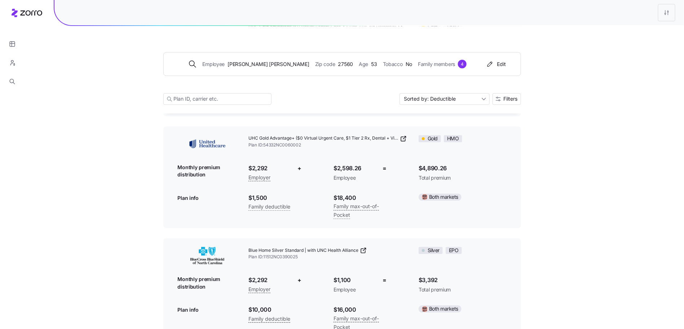
click at [403, 135] on icon at bounding box center [403, 138] width 7 height 7
click at [517, 98] on span "Filters" at bounding box center [511, 98] width 14 height 5
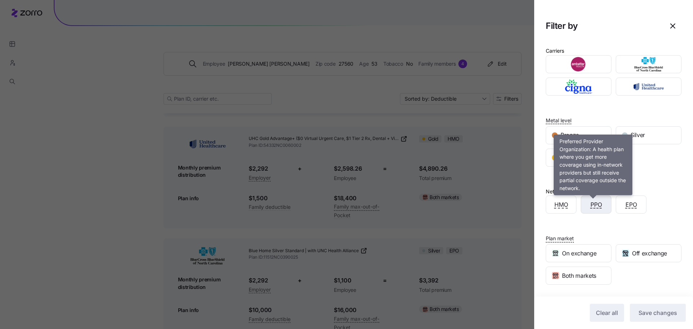
click at [595, 206] on span "PPO" at bounding box center [596, 204] width 12 height 9
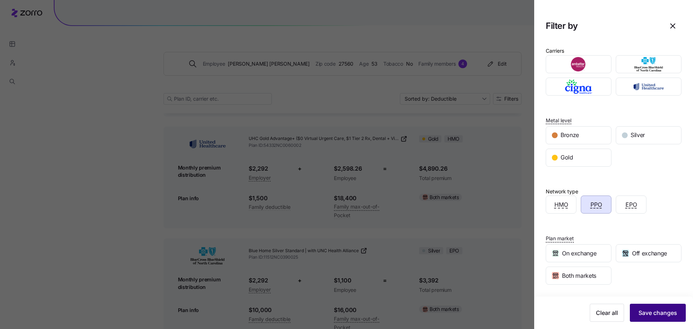
click at [647, 314] on span "Save changes" at bounding box center [657, 312] width 39 height 9
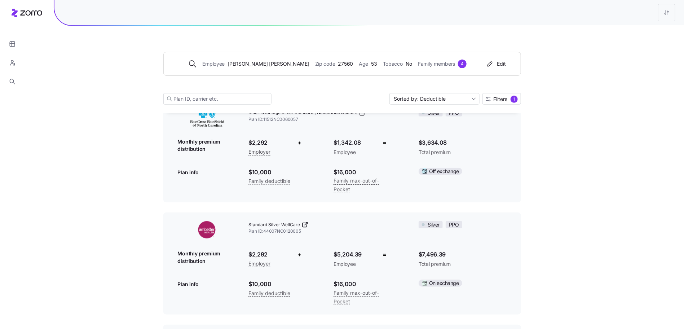
scroll to position [0, 0]
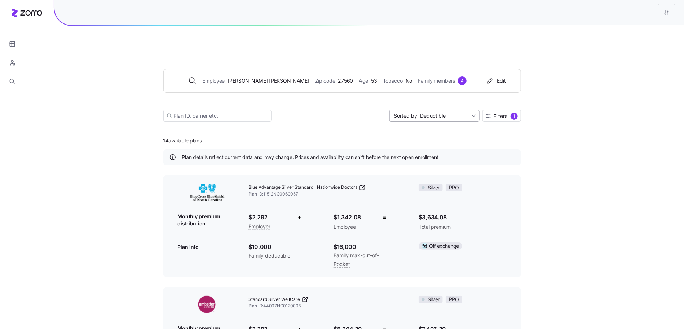
click at [448, 110] on input "Sorted by: Deductible" at bounding box center [435, 116] width 90 height 12
click at [442, 141] on div "Max out of pocket" at bounding box center [434, 137] width 84 height 11
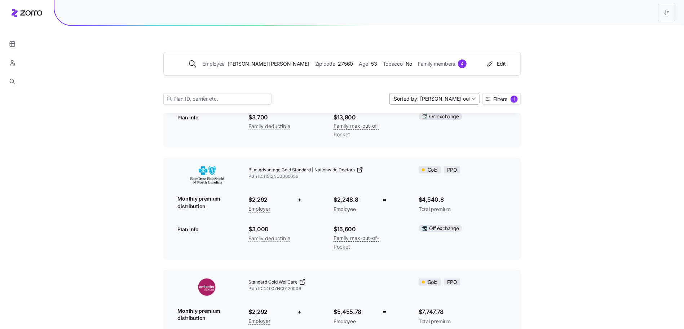
scroll to position [130, 0]
click at [441, 94] on input "Sorted by: Max out of pocket" at bounding box center [435, 99] width 90 height 12
click at [439, 122] on div "Deductible" at bounding box center [434, 126] width 84 height 11
type input "Sorted by: Deductible"
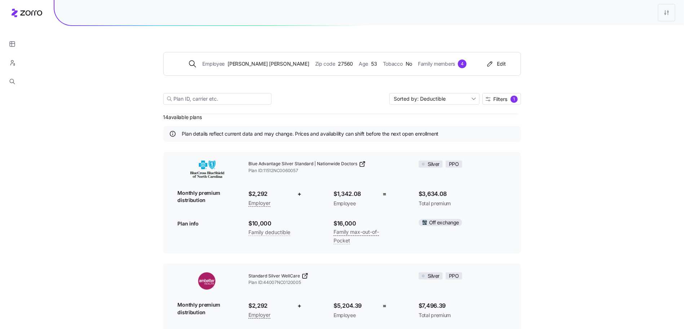
scroll to position [0, 0]
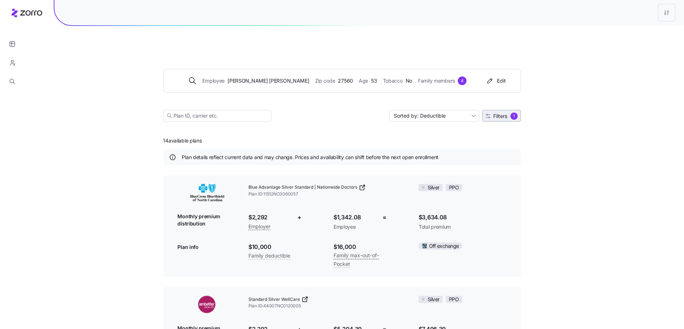
click at [503, 110] on button "Filters 1" at bounding box center [502, 116] width 39 height 12
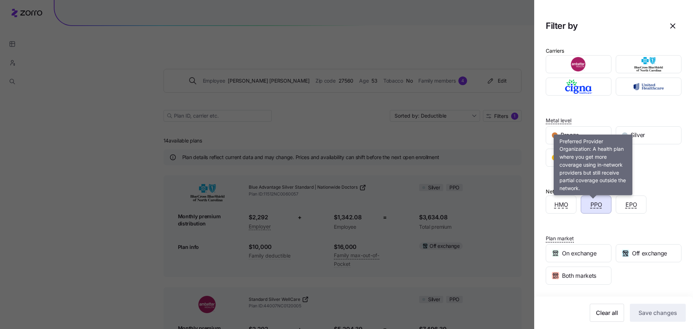
click at [591, 207] on span "PPO" at bounding box center [596, 204] width 12 height 9
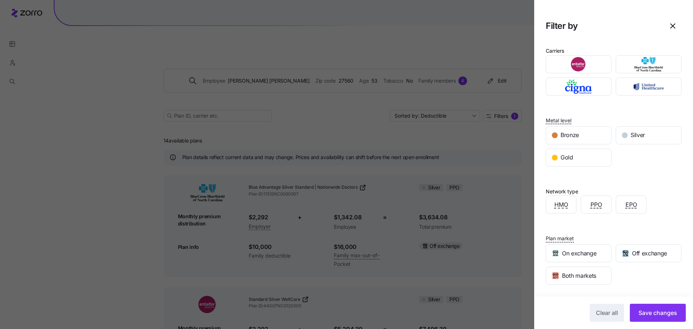
drag, startPoint x: 654, startPoint y: 314, endPoint x: 590, endPoint y: 304, distance: 65.1
click at [586, 298] on div "Clear all Save changes" at bounding box center [613, 313] width 159 height 32
click at [650, 315] on span "Save changes" at bounding box center [657, 312] width 39 height 9
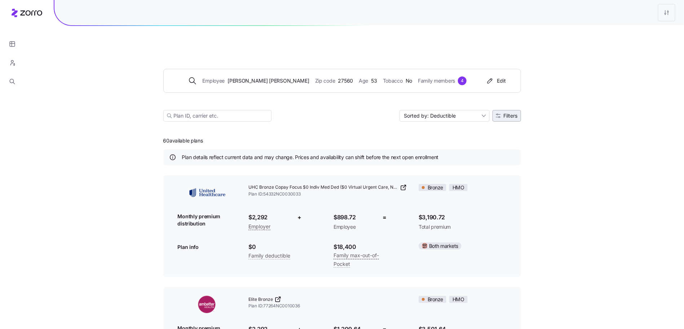
click at [502, 110] on button "Filters" at bounding box center [507, 116] width 29 height 12
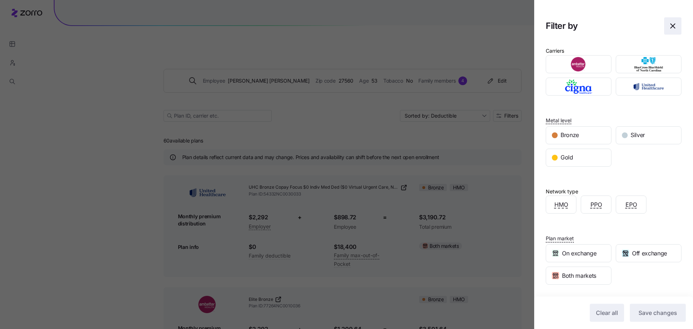
click at [670, 25] on icon "button" at bounding box center [672, 26] width 4 height 4
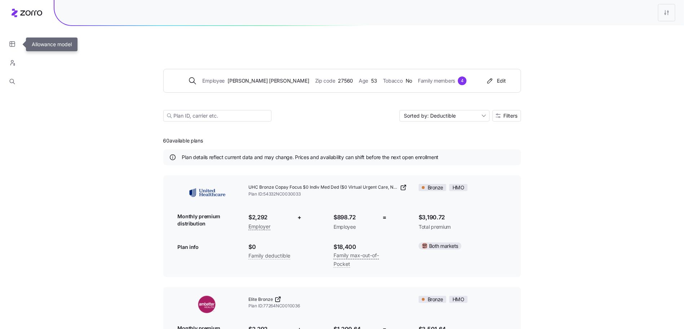
drag, startPoint x: 13, startPoint y: 42, endPoint x: 146, endPoint y: 51, distance: 132.7
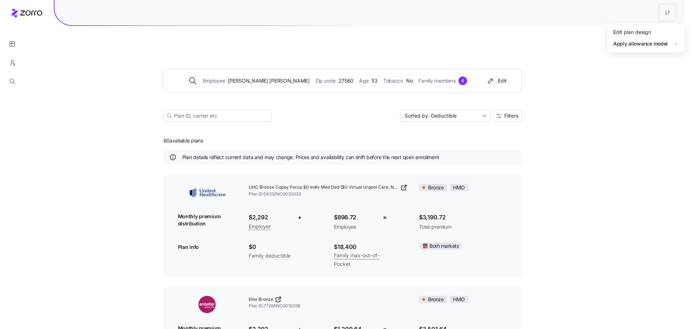
click at [622, 35] on div "Edit plan design" at bounding box center [624, 32] width 38 height 8
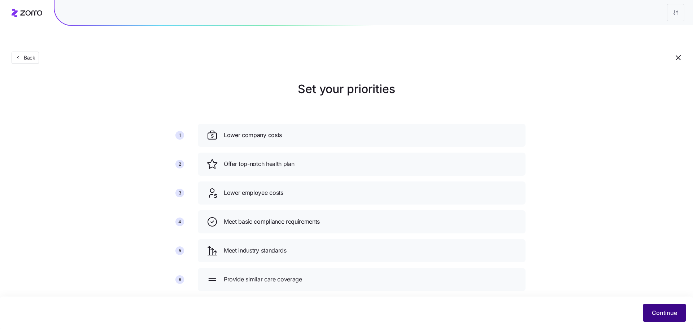
click at [671, 318] on button "Continue" at bounding box center [664, 313] width 43 height 18
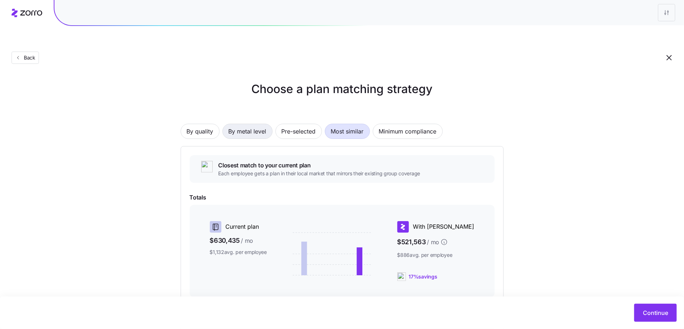
drag, startPoint x: 252, startPoint y: 114, endPoint x: 263, endPoint y: 114, distance: 10.8
click at [267, 124] on div "By quality By metal level Pre-selected Most similar Minimum compliance Closest …" at bounding box center [342, 244] width 323 height 287
click at [263, 124] on span "By metal level" at bounding box center [248, 131] width 38 height 14
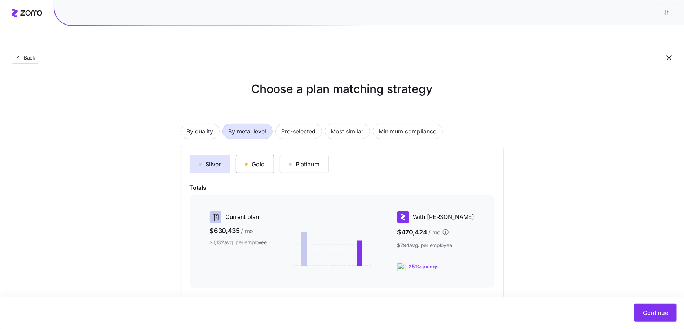
click at [249, 160] on div "Gold" at bounding box center [255, 164] width 20 height 9
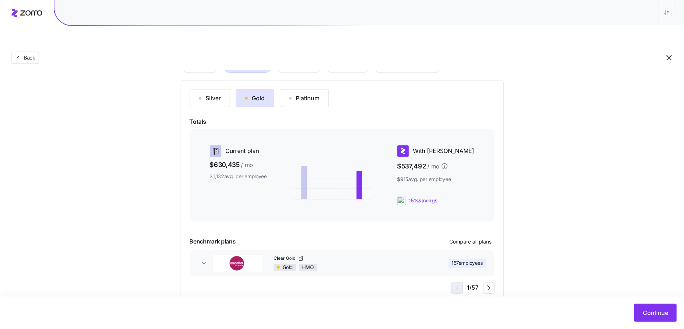
scroll to position [69, 0]
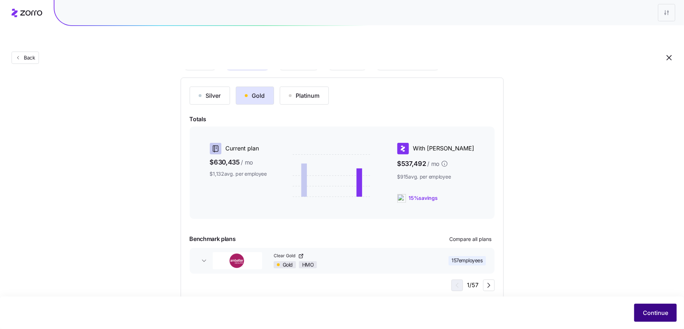
click at [642, 310] on button "Continue" at bounding box center [656, 313] width 43 height 18
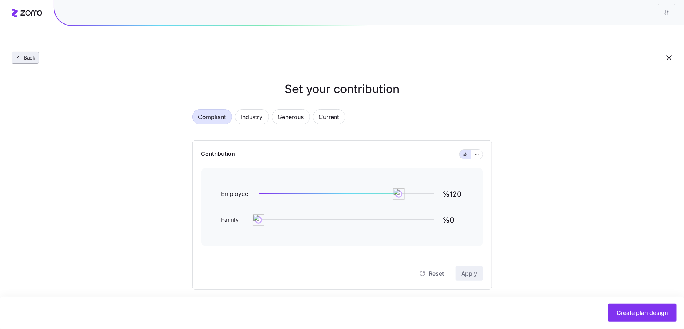
click at [23, 54] on span "Back" at bounding box center [28, 57] width 14 height 7
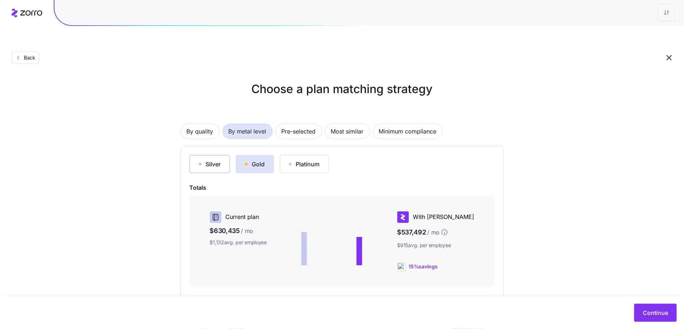
click at [229, 155] on button "Silver" at bounding box center [210, 164] width 40 height 18
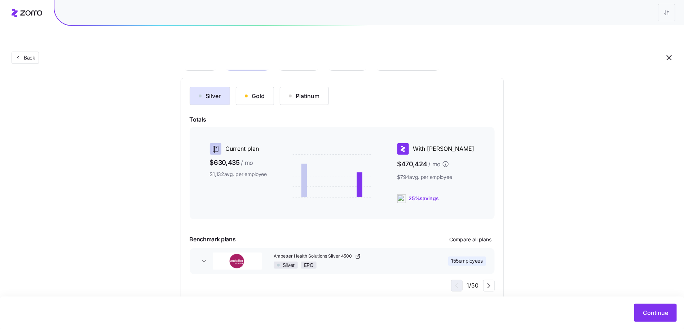
scroll to position [69, 0]
click at [642, 309] on button "Continue" at bounding box center [656, 313] width 43 height 18
click at [643, 315] on button "Continue" at bounding box center [656, 313] width 43 height 18
click at [653, 309] on span "Continue" at bounding box center [655, 312] width 25 height 9
click at [656, 312] on span "Continue" at bounding box center [655, 312] width 25 height 9
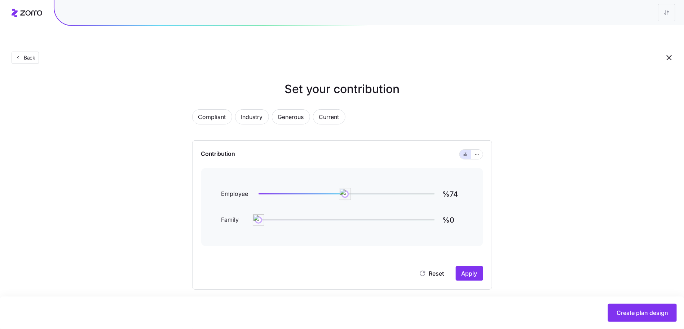
type input "%75"
drag, startPoint x: 421, startPoint y: 179, endPoint x: 347, endPoint y: 172, distance: 75.0
click at [347, 188] on img at bounding box center [345, 194] width 12 height 12
click at [258, 214] on img at bounding box center [259, 220] width 12 height 12
drag, startPoint x: 259, startPoint y: 202, endPoint x: 318, endPoint y: 203, distance: 58.8
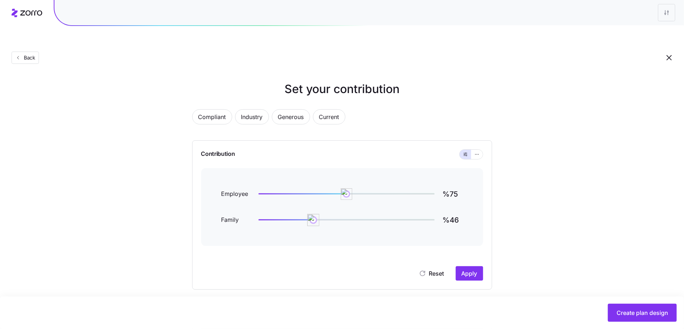
click at [314, 214] on img at bounding box center [314, 220] width 12 height 12
type input "%47"
click at [468, 269] on span "Apply" at bounding box center [470, 273] width 16 height 9
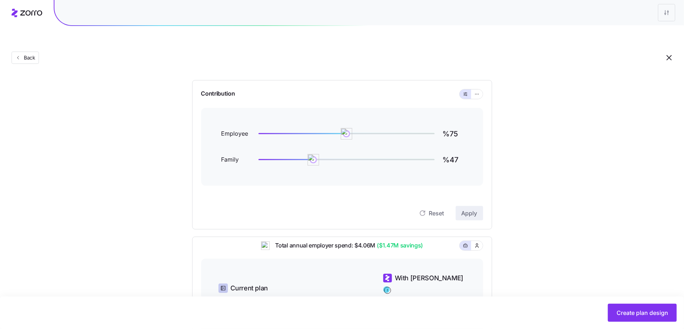
scroll to position [32, 0]
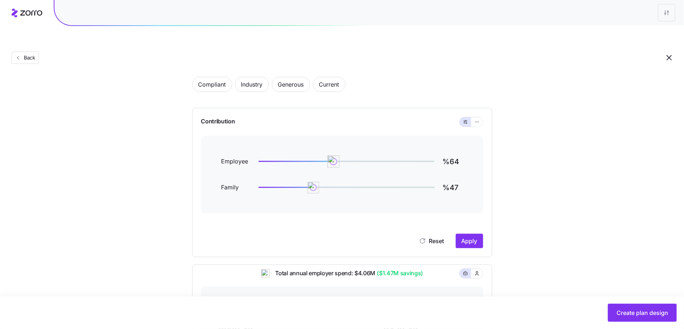
type input "%65"
drag, startPoint x: 348, startPoint y: 145, endPoint x: 335, endPoint y: 144, distance: 12.8
click at [335, 156] on img at bounding box center [335, 162] width 12 height 12
type input "%40"
drag, startPoint x: 314, startPoint y: 169, endPoint x: 305, endPoint y: 169, distance: 9.0
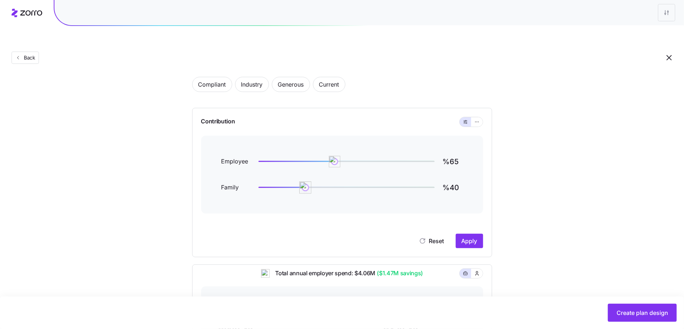
click at [305, 181] on img at bounding box center [305, 187] width 12 height 12
click at [467, 237] on span "Apply" at bounding box center [470, 241] width 16 height 9
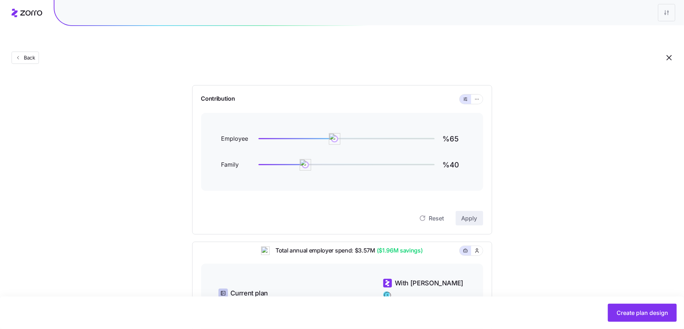
scroll to position [35, 0]
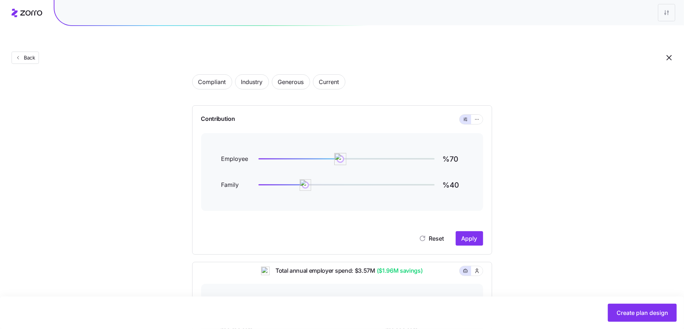
click at [341, 153] on img at bounding box center [340, 159] width 12 height 12
click at [479, 231] on button "Apply" at bounding box center [469, 238] width 27 height 14
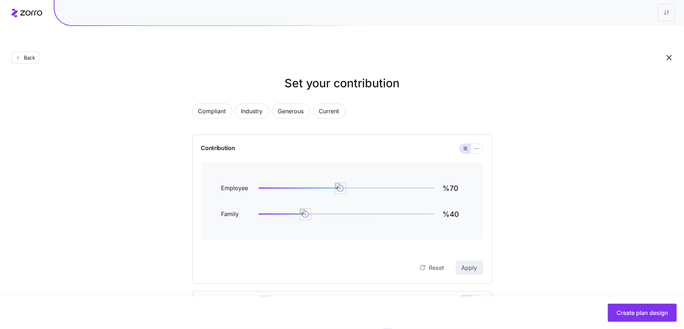
scroll to position [0, 0]
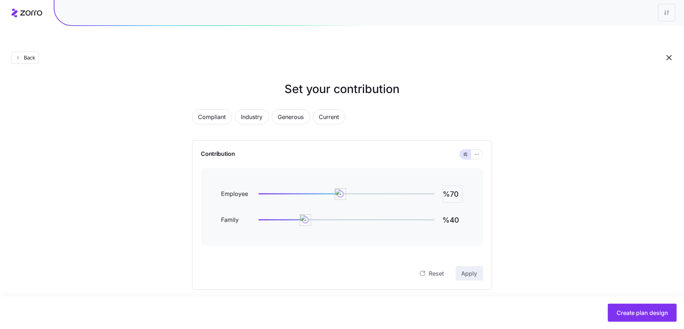
click at [455, 185] on input "%70" at bounding box center [453, 193] width 20 height 17
type input "%78"
click at [476, 150] on button "button" at bounding box center [478, 154] width 12 height 9
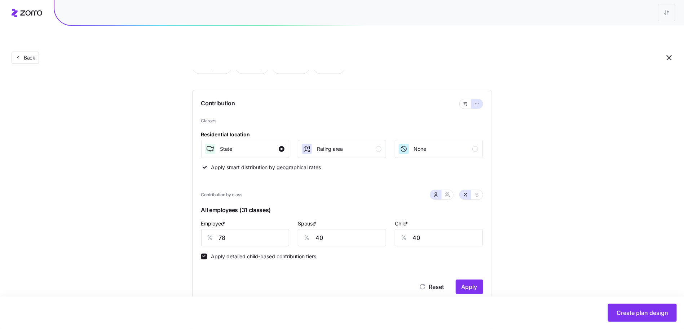
scroll to position [183, 0]
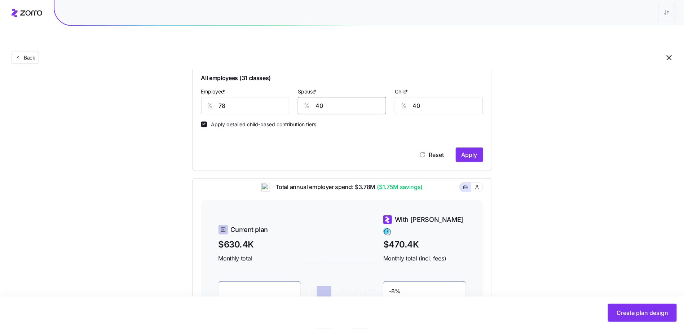
click at [342, 97] on input "40" at bounding box center [342, 105] width 88 height 17
type input "66"
type input "68"
click at [464, 150] on span "Apply" at bounding box center [470, 154] width 16 height 9
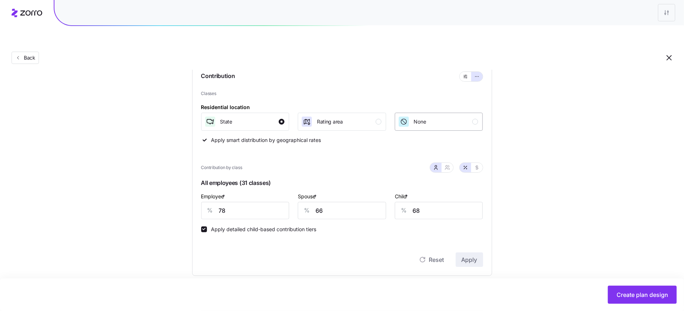
scroll to position [77, 0]
click at [466, 75] on button "button" at bounding box center [466, 78] width 6 height 6
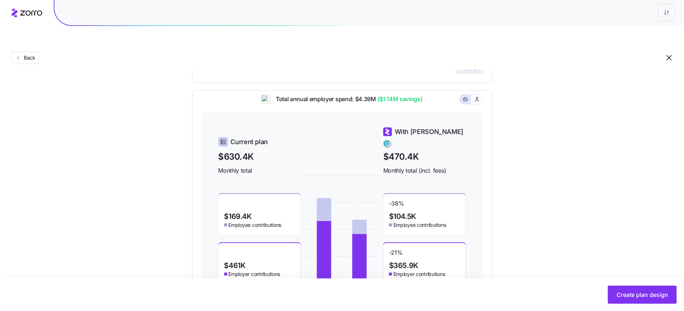
scroll to position [227, 0]
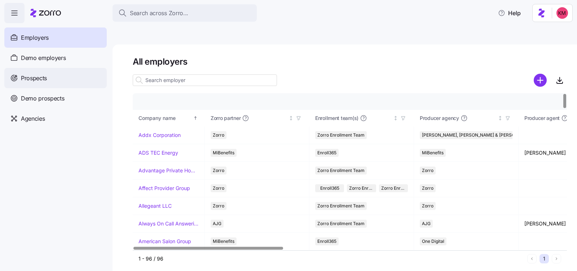
click at [79, 75] on div "Prospects" at bounding box center [55, 78] width 102 height 20
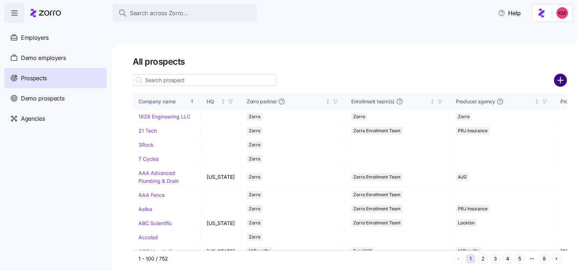
click at [557, 74] on circle "add icon" at bounding box center [561, 80] width 12 height 12
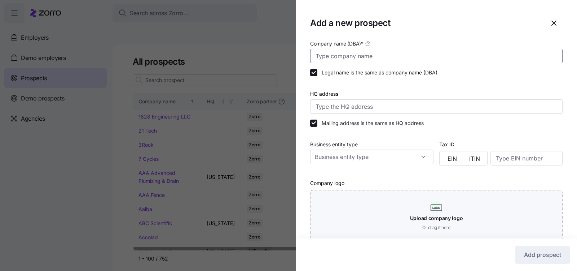
click at [370, 55] on input "Company name (DBA) *" at bounding box center [436, 56] width 253 height 14
paste input "Stockholm Environment Institute"
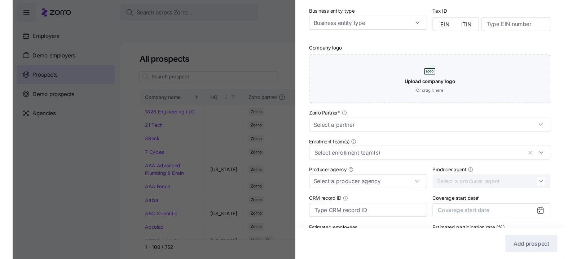
scroll to position [184, 0]
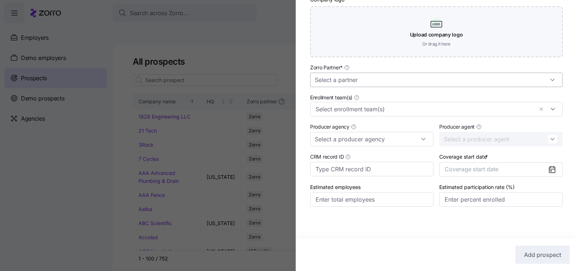
type input "Stockholm Environment Institute"
click at [414, 82] on input "Zorro Partner *" at bounding box center [436, 80] width 253 height 14
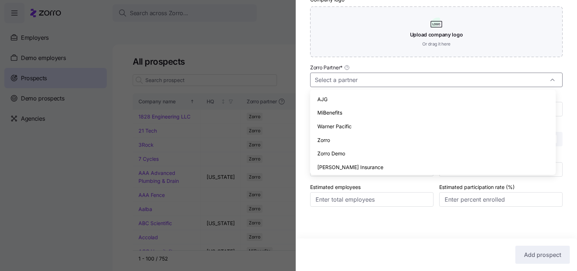
click at [378, 141] on div "Zorro" at bounding box center [433, 140] width 240 height 14
type input "Zorro"
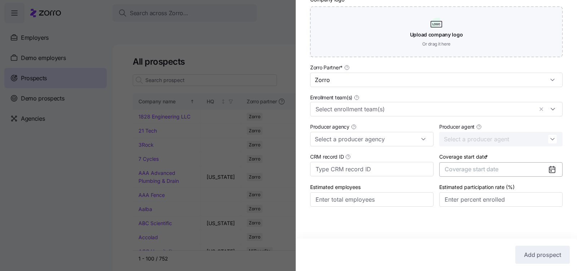
click at [512, 176] on button "Coverage start date" at bounding box center [500, 169] width 123 height 14
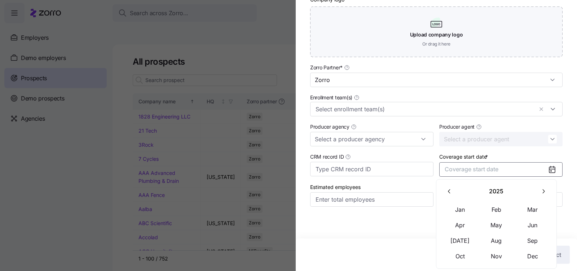
click at [544, 189] on icon "button" at bounding box center [543, 191] width 7 height 7
click at [465, 213] on button "Jan" at bounding box center [460, 209] width 36 height 15
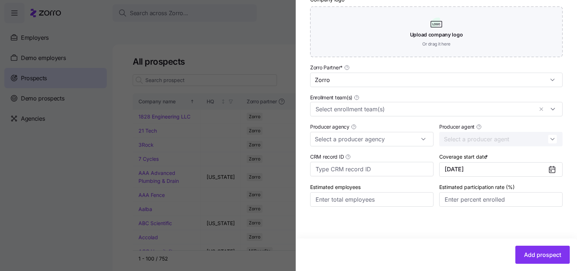
drag, startPoint x: 419, startPoint y: 237, endPoint x: 495, endPoint y: 255, distance: 78.5
click at [419, 238] on div "Company name (DBA) * Stockholm Environment Institute Legal name is the same as …" at bounding box center [436, 63] width 281 height 415
click at [524, 258] on span "Add prospect" at bounding box center [542, 254] width 37 height 9
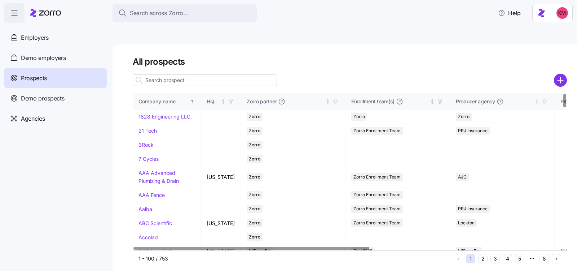
click at [265, 74] on input at bounding box center [205, 80] width 144 height 12
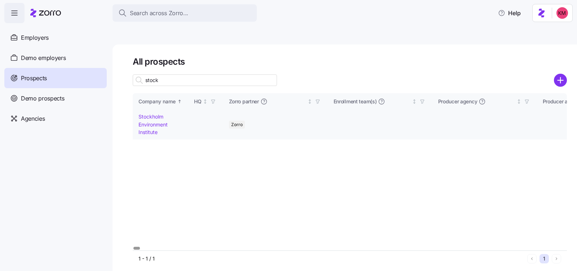
type input "stock"
click at [170, 110] on td "Stockholm Environment Institute" at bounding box center [161, 125] width 56 height 30
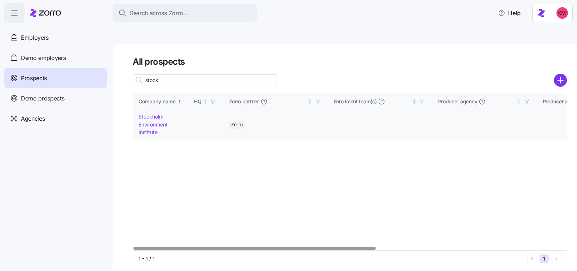
click at [157, 110] on td "Stockholm Environment Institute" at bounding box center [161, 125] width 56 height 30
click at [158, 113] on link "Stockholm Environment Institute" at bounding box center [153, 124] width 29 height 22
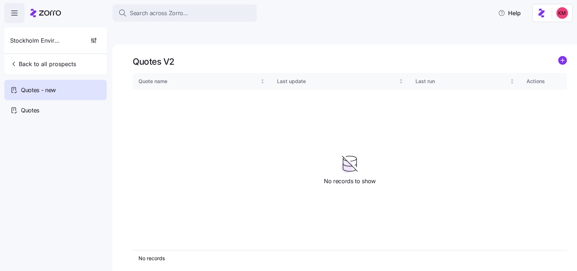
click at [559, 56] on link at bounding box center [563, 61] width 9 height 11
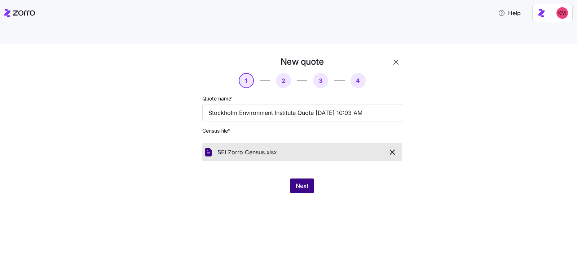
click at [302, 181] on span "Next" at bounding box center [302, 185] width 13 height 9
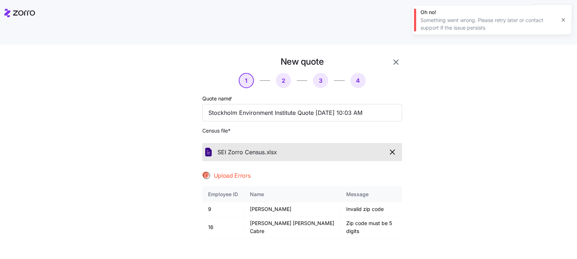
click at [393, 148] on icon "button" at bounding box center [392, 152] width 9 height 9
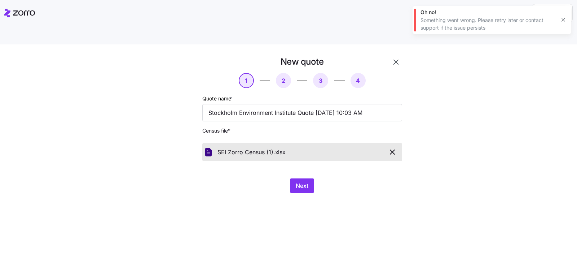
click at [310, 176] on div "New quote 1 2 3 4 Quote name * Stockholm Environment Institute Quote 10/02/2025…" at bounding box center [293, 128] width 253 height 145
click at [308, 178] on button "Next" at bounding box center [302, 185] width 24 height 14
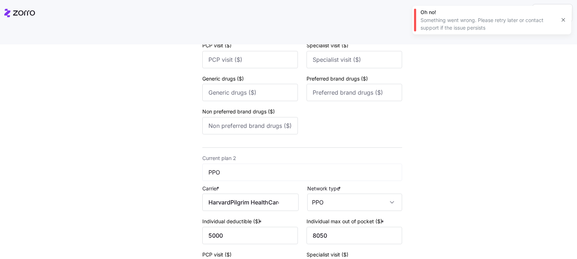
scroll to position [304, 0]
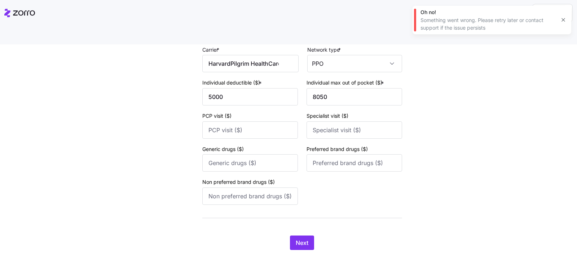
click at [285, 235] on div "Next" at bounding box center [302, 242] width 200 height 14
click at [300, 238] on span "Next" at bounding box center [302, 242] width 13 height 9
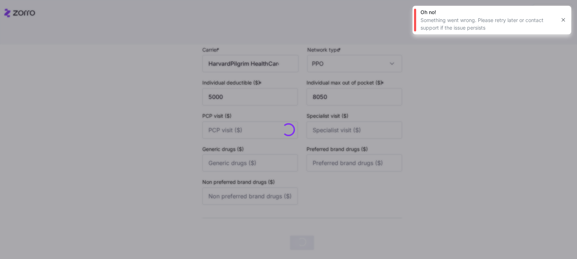
scroll to position [0, 0]
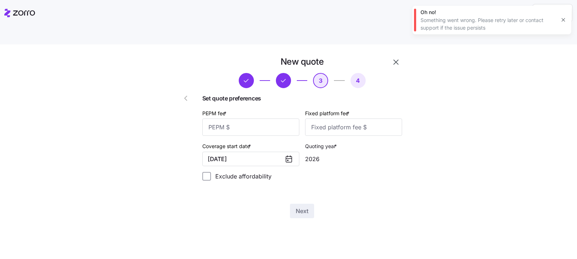
click at [228, 109] on label "PEPM fee *" at bounding box center [215, 113] width 26 height 8
click at [236, 118] on input "PEPM fee *" at bounding box center [250, 126] width 97 height 17
click at [257, 118] on input "PEPM fee *" at bounding box center [250, 126] width 97 height 17
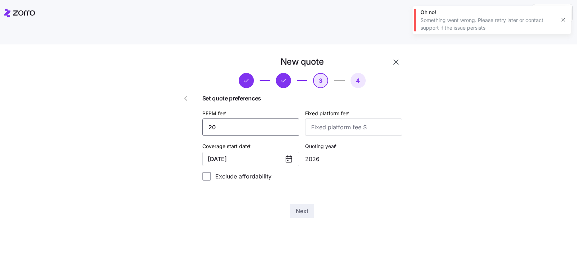
type input "20"
type input "1000"
click at [307, 203] on button "Next" at bounding box center [302, 210] width 24 height 14
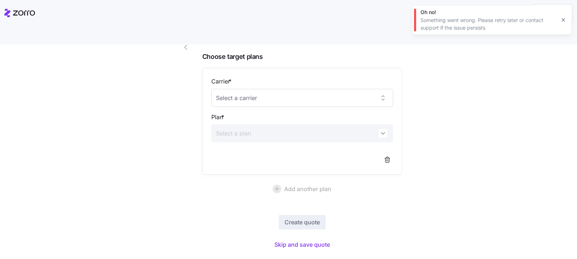
scroll to position [52, 0]
click at [307, 239] on span "Skip and save quote" at bounding box center [303, 243] width 56 height 9
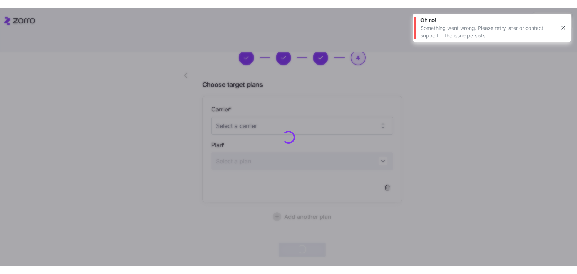
scroll to position [30, 0]
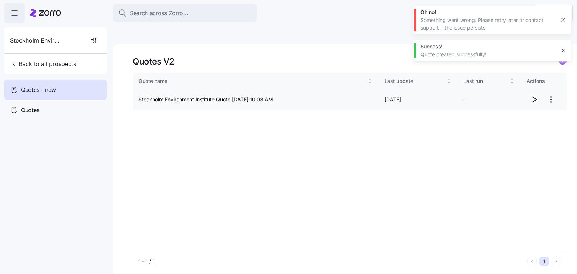
click at [536, 95] on icon "button" at bounding box center [534, 99] width 9 height 9
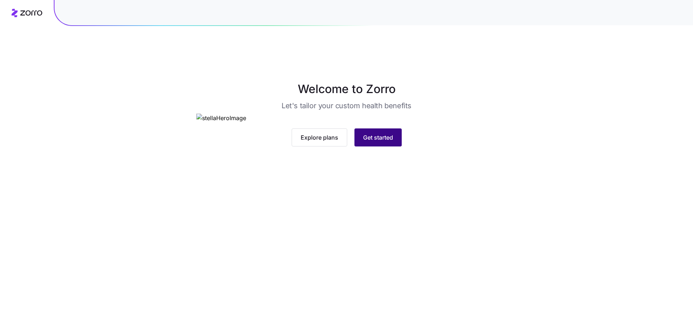
click at [365, 146] on button "Get started" at bounding box center [377, 137] width 47 height 18
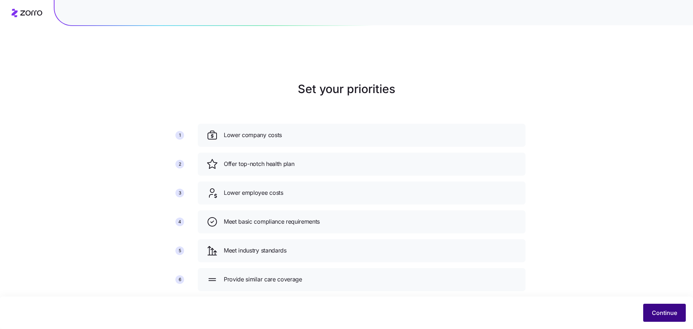
click at [666, 322] on div "Continue" at bounding box center [346, 313] width 693 height 32
click at [665, 318] on button "Continue" at bounding box center [664, 313] width 43 height 18
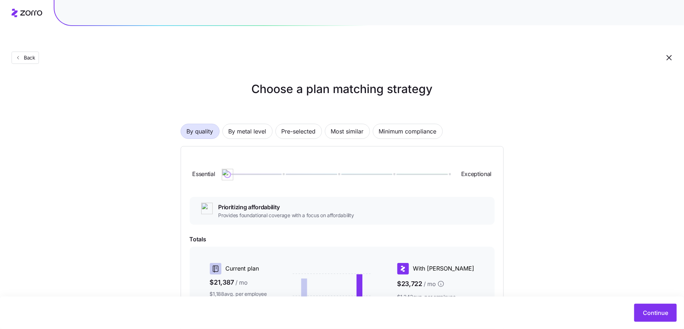
scroll to position [15, 0]
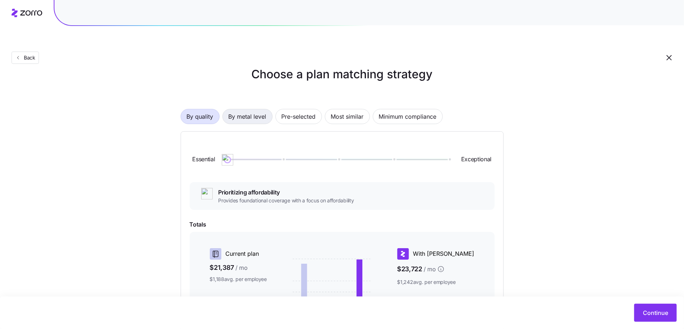
drag, startPoint x: 251, startPoint y: 96, endPoint x: 251, endPoint y: 100, distance: 4.0
click at [251, 109] on span "By metal level" at bounding box center [248, 116] width 38 height 14
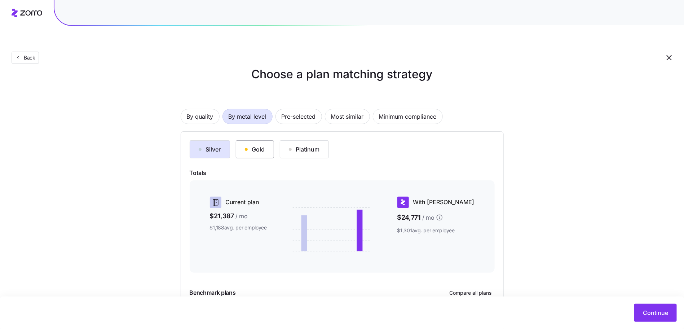
click at [266, 141] on div "Silver Gold Platinum Totals Current plan $21,387 / mo $1,188 avg. per employee …" at bounding box center [342, 242] width 305 height 205
click at [262, 145] on div "Gold" at bounding box center [255, 149] width 20 height 9
click at [212, 145] on div "Silver" at bounding box center [210, 149] width 22 height 9
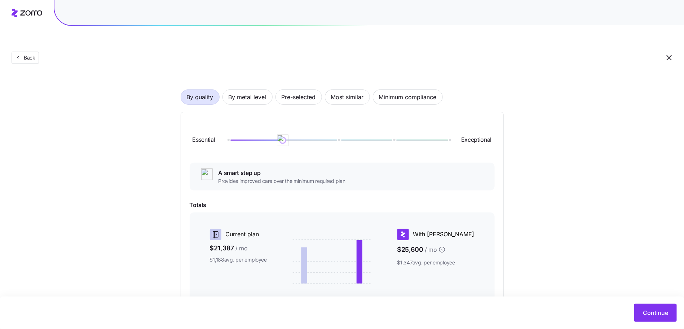
scroll to position [0, 0]
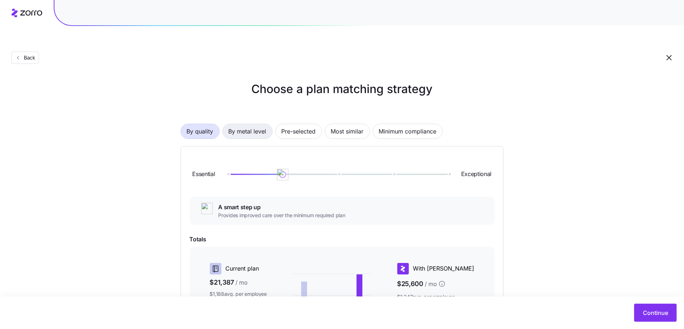
click at [238, 124] on span "By metal level" at bounding box center [248, 131] width 38 height 14
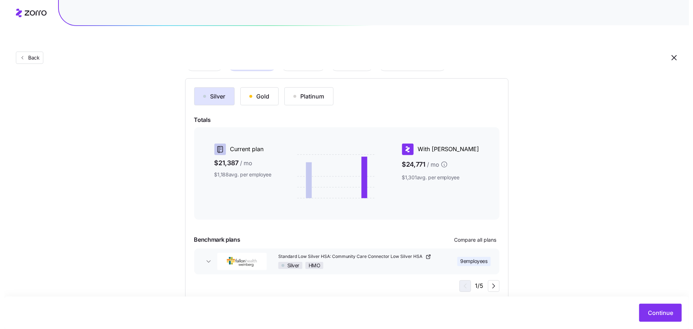
scroll to position [69, 0]
click at [447, 233] on button "Compare all plans" at bounding box center [471, 239] width 48 height 12
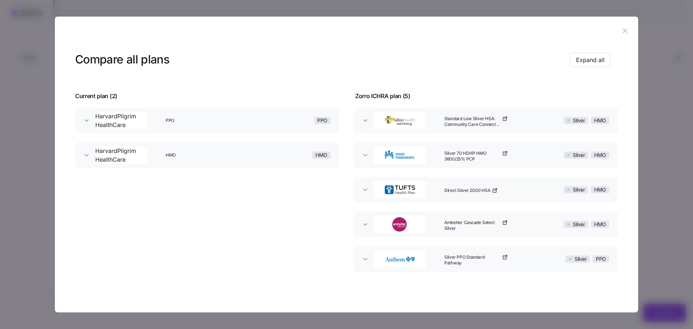
click at [455, 220] on span "Ambetter Cascade Select Silver" at bounding box center [472, 226] width 56 height 12
click at [579, 57] on span "Expand all" at bounding box center [590, 60] width 29 height 9
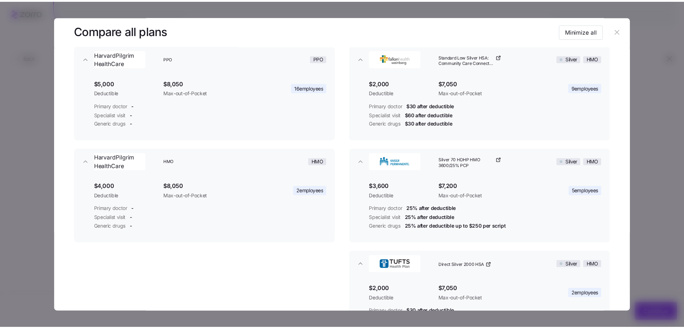
scroll to position [0, 0]
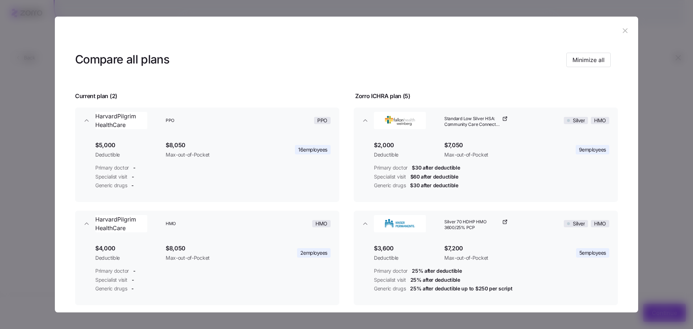
click at [625, 31] on icon "button" at bounding box center [625, 31] width 8 height 8
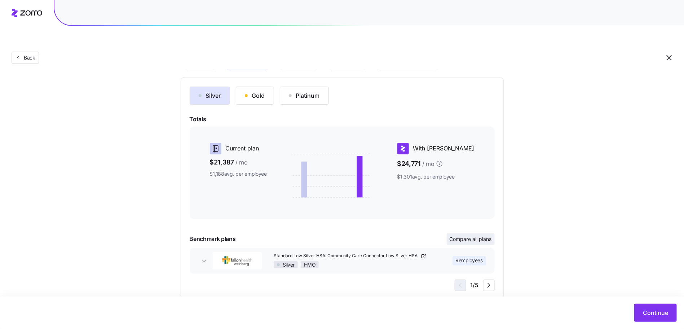
click at [461, 233] on button "Compare all plans" at bounding box center [471, 239] width 48 height 12
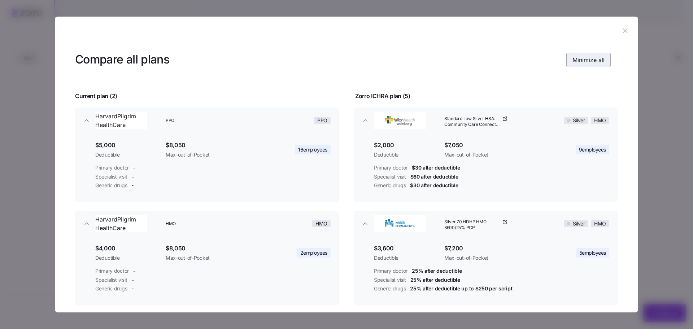
click at [575, 57] on span "Minimize all" at bounding box center [588, 60] width 32 height 9
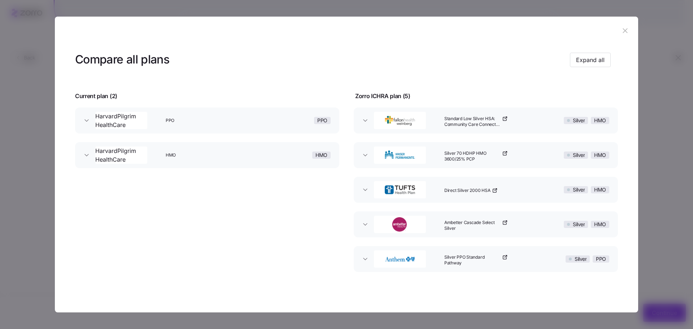
click at [621, 30] on icon "button" at bounding box center [625, 31] width 8 height 8
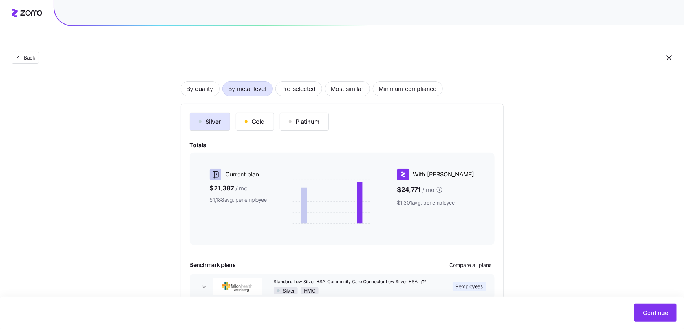
scroll to position [69, 0]
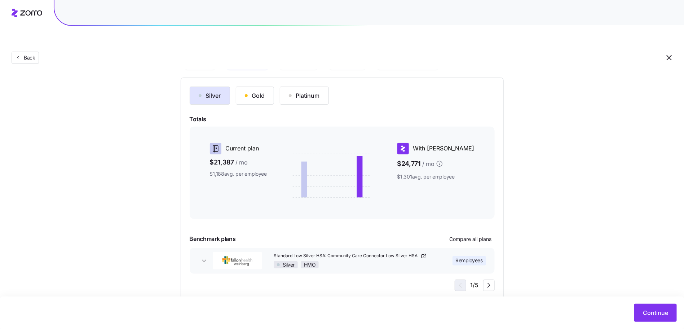
click at [643, 283] on main "Choose a plan matching strategy By quality By metal level Pre-selected Most sim…" at bounding box center [342, 147] width 684 height 398
click at [655, 307] on button "Continue" at bounding box center [656, 313] width 43 height 18
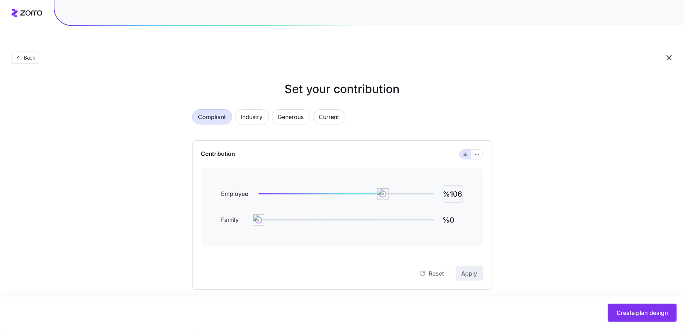
click at [455, 185] on input "%106" at bounding box center [453, 193] width 20 height 17
type input "%80"
click at [455, 211] on input "%0" at bounding box center [453, 219] width 20 height 17
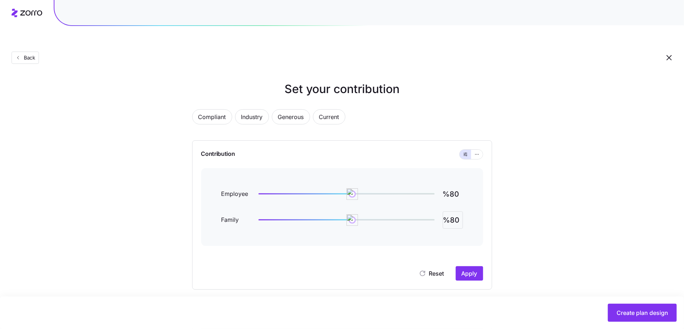
type input "%80"
click at [476, 266] on div "Contribution Employee %80 Family %80 Reset Apply" at bounding box center [342, 214] width 300 height 149
click at [473, 269] on span "Apply" at bounding box center [470, 273] width 16 height 9
click at [450, 185] on input "%80" at bounding box center [453, 193] width 20 height 17
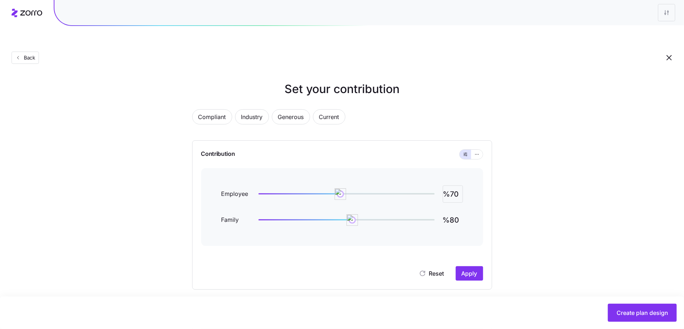
type input "%70"
click at [478, 266] on button "Apply" at bounding box center [469, 273] width 27 height 14
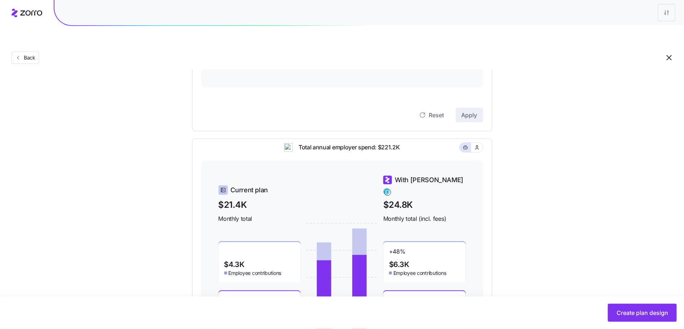
scroll to position [102, 0]
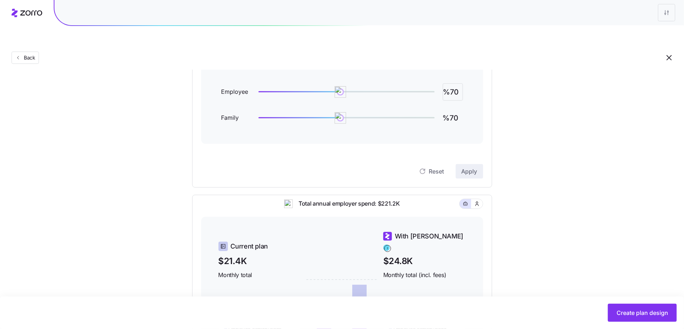
click at [457, 83] on input "%70" at bounding box center [453, 91] width 20 height 17
click at [456, 83] on input "%70" at bounding box center [453, 91] width 20 height 17
type input "%65"
click at [474, 167] on span "Apply" at bounding box center [470, 171] width 16 height 9
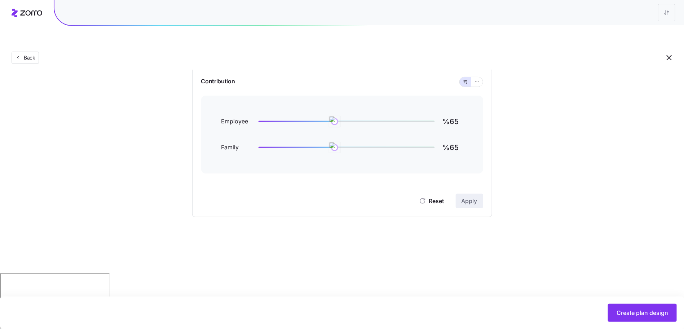
scroll to position [0, 0]
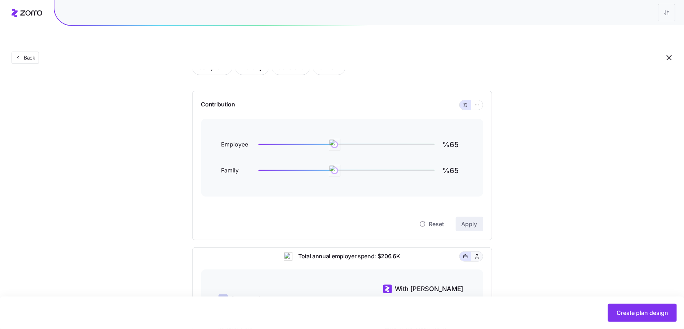
click at [478, 252] on button "button" at bounding box center [478, 256] width 12 height 9
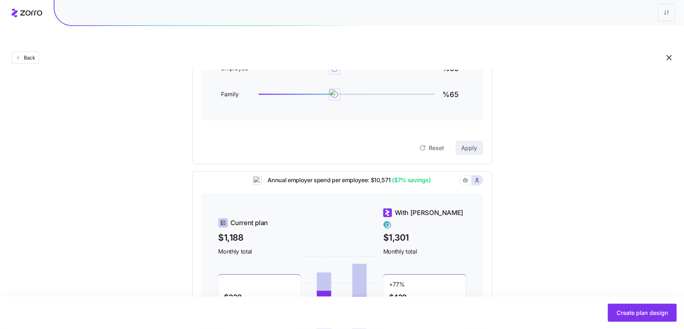
scroll to position [128, 0]
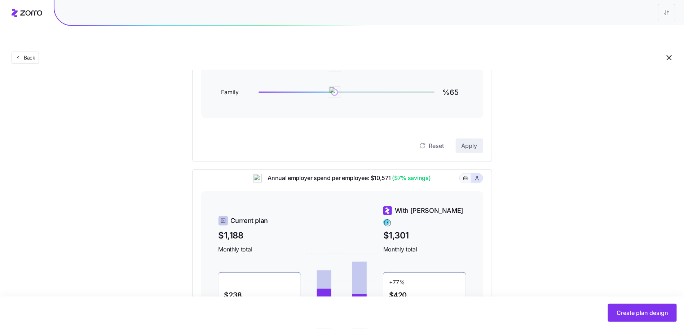
click at [464, 174] on icon "button" at bounding box center [465, 178] width 5 height 9
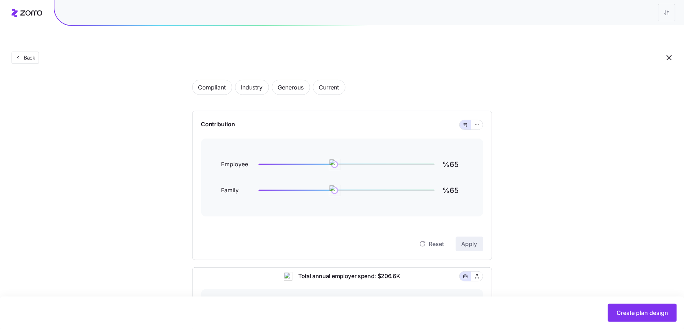
scroll to position [29, 0]
click at [478, 111] on div "Contribution" at bounding box center [342, 124] width 282 height 27
click at [478, 122] on button "button" at bounding box center [477, 125] width 6 height 6
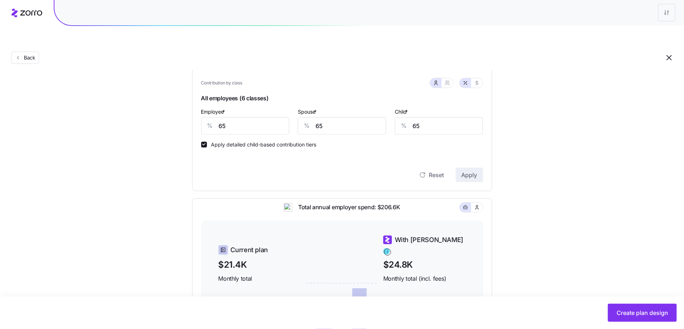
scroll to position [106, 0]
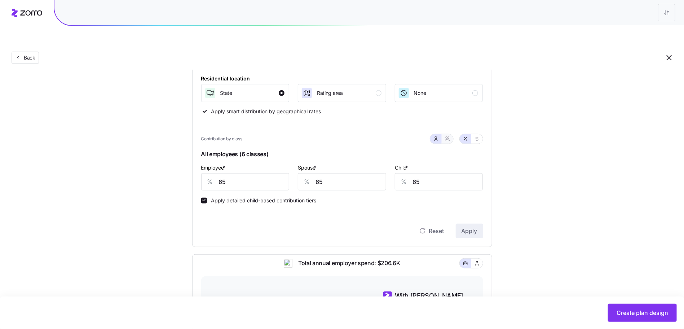
click at [448, 140] on icon "button" at bounding box center [447, 140] width 3 height 1
click at [432, 134] on button "button" at bounding box center [436, 138] width 12 height 9
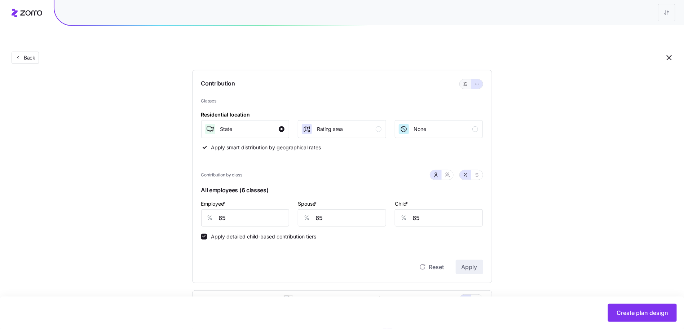
scroll to position [23, 0]
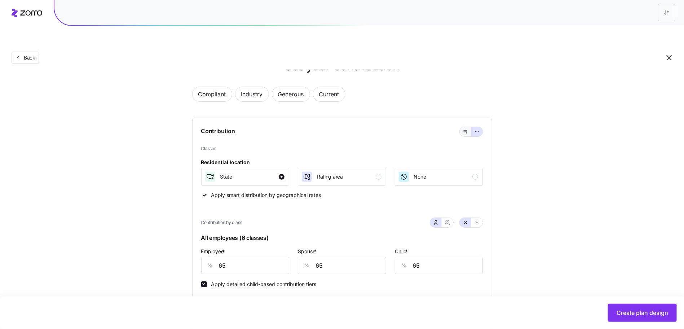
click at [463, 127] on button "button" at bounding box center [466, 131] width 12 height 9
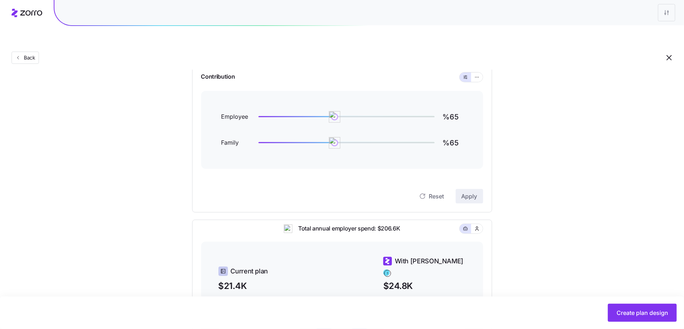
scroll to position [72, 0]
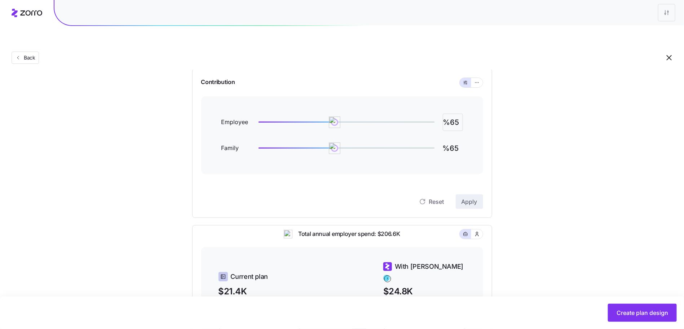
click at [454, 114] on input "%65" at bounding box center [453, 122] width 20 height 17
type input "%70"
click at [480, 194] on button "Apply" at bounding box center [469, 201] width 27 height 14
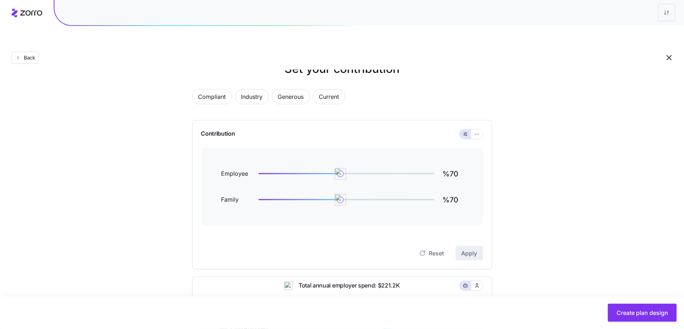
scroll to position [209, 0]
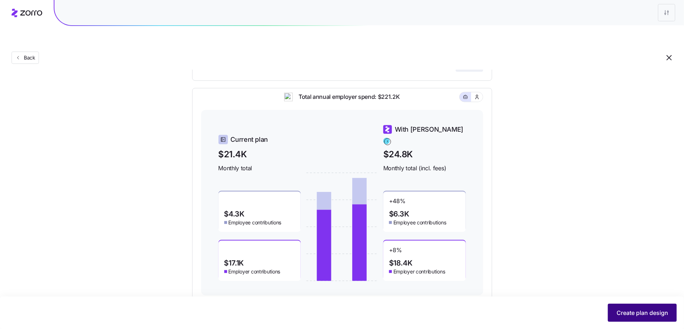
click at [621, 318] on button "Create plan design" at bounding box center [642, 313] width 69 height 18
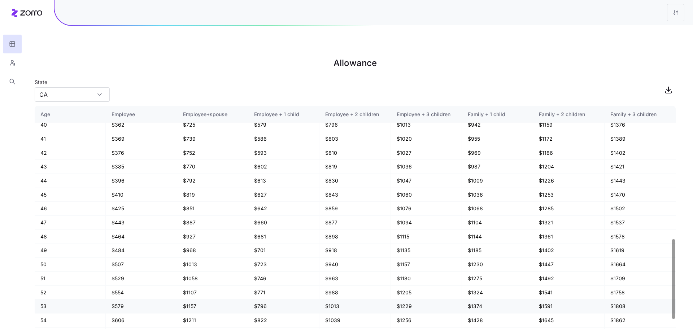
scroll to position [383, 0]
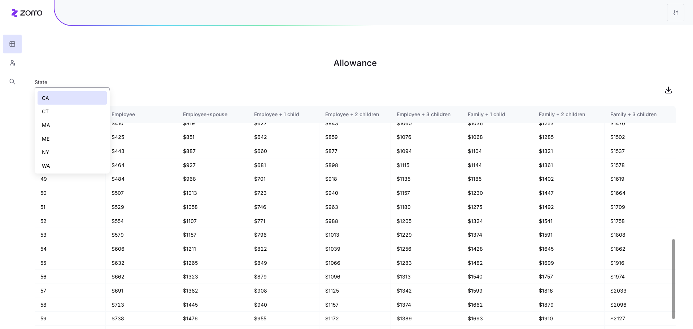
click at [89, 87] on input "CA" at bounding box center [72, 94] width 75 height 14
click at [95, 111] on div "CT" at bounding box center [72, 112] width 69 height 14
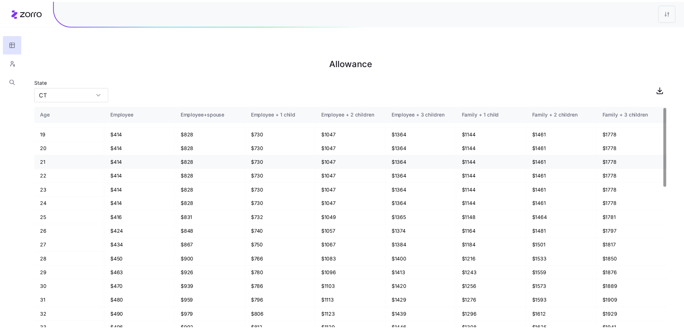
scroll to position [0, 0]
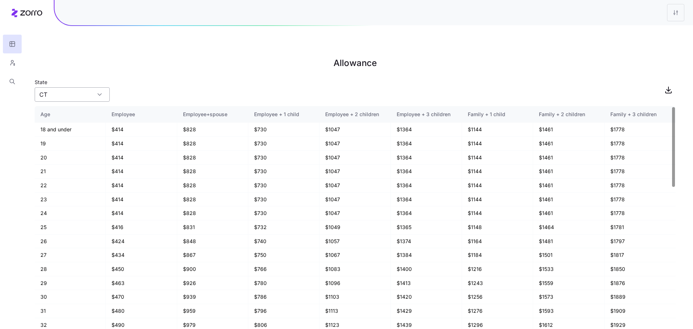
click at [57, 87] on input "CT" at bounding box center [72, 94] width 75 height 14
click at [59, 126] on div "MA" at bounding box center [72, 125] width 69 height 14
click at [60, 87] on input "MA" at bounding box center [72, 94] width 75 height 14
drag, startPoint x: 88, startPoint y: 163, endPoint x: 84, endPoint y: 136, distance: 27.8
click at [84, 136] on div "CA CT [GEOGRAPHIC_DATA] ME [GEOGRAPHIC_DATA] [GEOGRAPHIC_DATA]" at bounding box center [72, 132] width 69 height 82
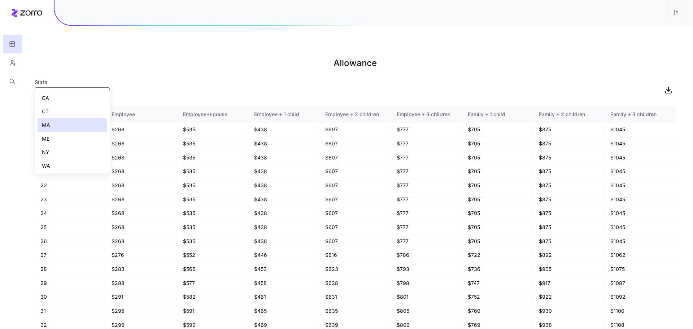
click at [84, 136] on div "ME" at bounding box center [72, 139] width 69 height 14
type input "ME"
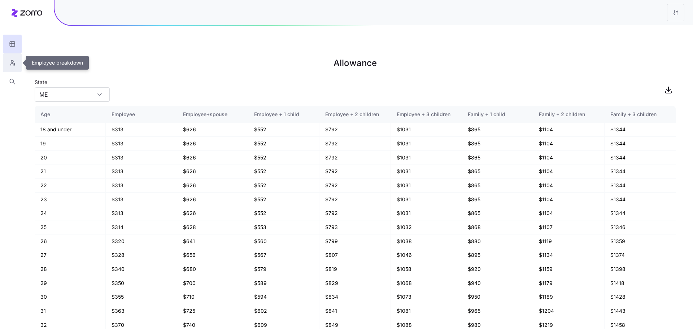
click at [14, 60] on icon "button" at bounding box center [12, 62] width 6 height 7
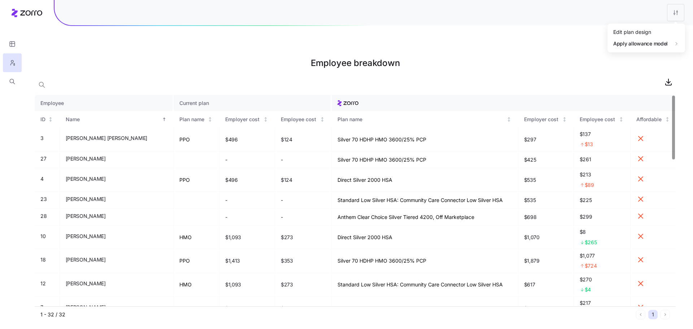
click at [675, 17] on html "Employee breakdown Employee Current plan ID Name Plan name Employer cost Employ…" at bounding box center [346, 201] width 693 height 402
click at [662, 34] on div "Edit plan design" at bounding box center [646, 32] width 72 height 12
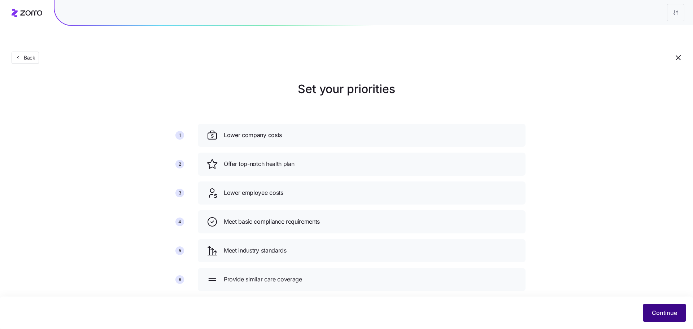
click at [667, 320] on button "Continue" at bounding box center [664, 313] width 43 height 18
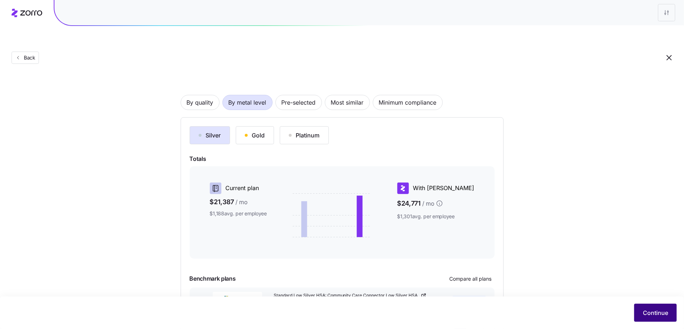
click at [654, 313] on span "Continue" at bounding box center [655, 312] width 25 height 9
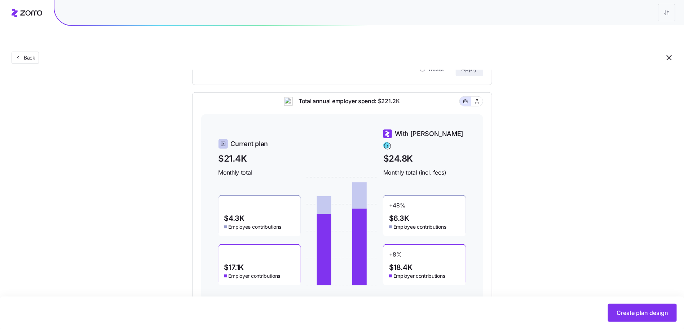
scroll to position [205, 0]
click at [478, 98] on icon "button" at bounding box center [477, 101] width 6 height 7
click at [463, 97] on button "button" at bounding box center [466, 101] width 12 height 9
click at [476, 92] on div "Total annual employer spend: $221.2K Current plan $21.4K Monthly total $4.3K Em…" at bounding box center [342, 198] width 300 height 212
click at [476, 97] on button "button" at bounding box center [478, 101] width 12 height 9
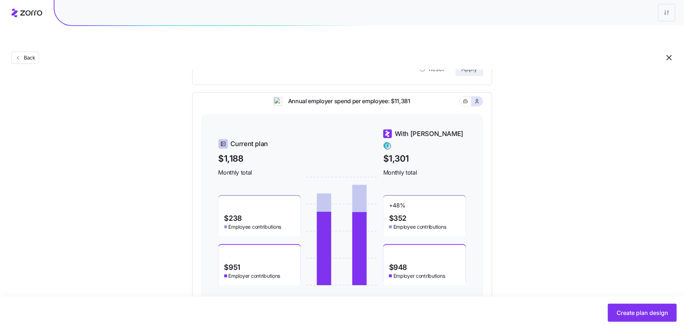
click at [472, 92] on div "Annual employer spend per employee: $11,381 Current plan $1,188 Monthly total $…" at bounding box center [342, 198] width 300 height 212
click at [470, 97] on button "button" at bounding box center [466, 101] width 12 height 9
click at [481, 97] on button "button" at bounding box center [478, 101] width 12 height 9
click at [463, 97] on button "button" at bounding box center [466, 101] width 12 height 9
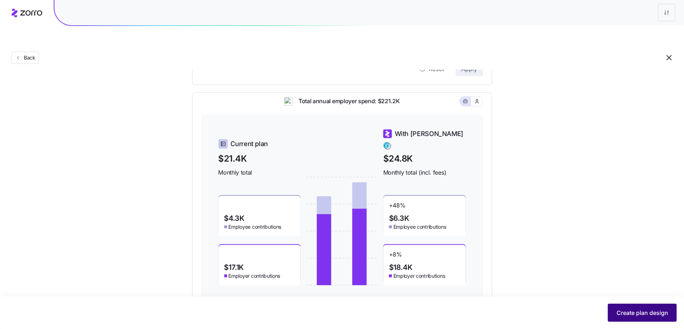
click at [636, 316] on span "Create plan design" at bounding box center [643, 312] width 52 height 9
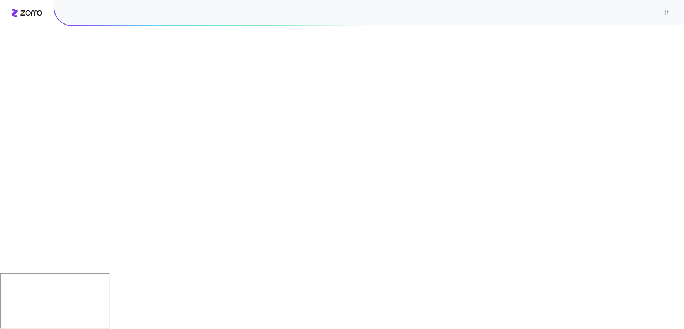
scroll to position [0, 0]
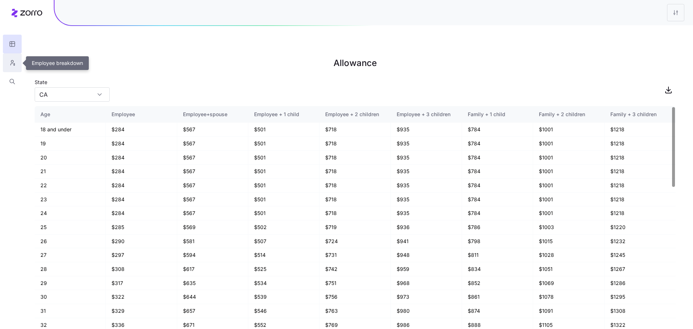
click at [13, 59] on button "button" at bounding box center [12, 62] width 19 height 19
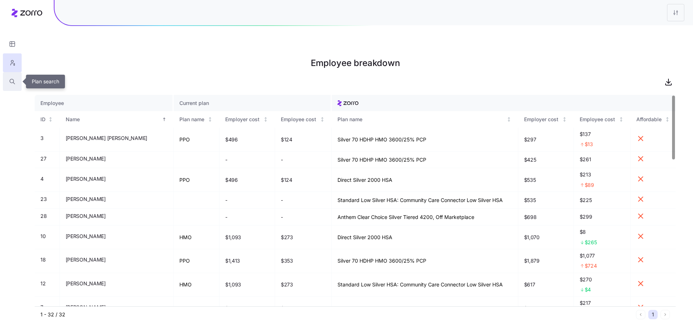
click at [14, 78] on button "button" at bounding box center [12, 81] width 19 height 19
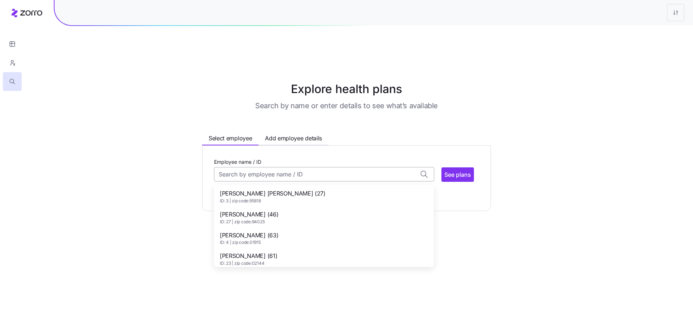
click at [256, 167] on input "Employee name / ID" at bounding box center [324, 174] width 220 height 14
click at [299, 186] on div "Charles Heaps (62) ID: 10 | zip code: 01970" at bounding box center [323, 196] width 217 height 21
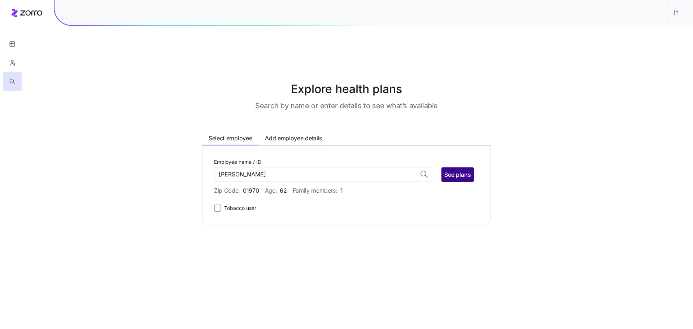
click at [451, 170] on span "See plans" at bounding box center [457, 174] width 27 height 9
type input "Charles Heaps (ID: 10)"
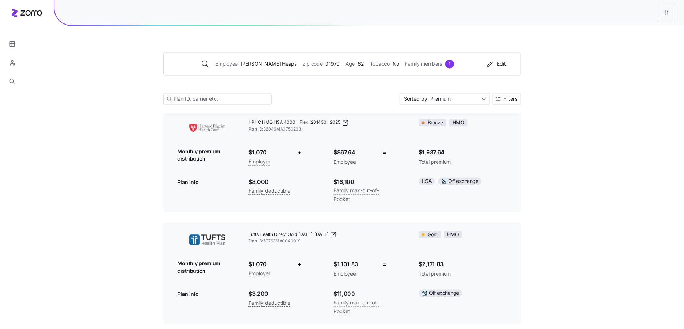
scroll to position [477, 0]
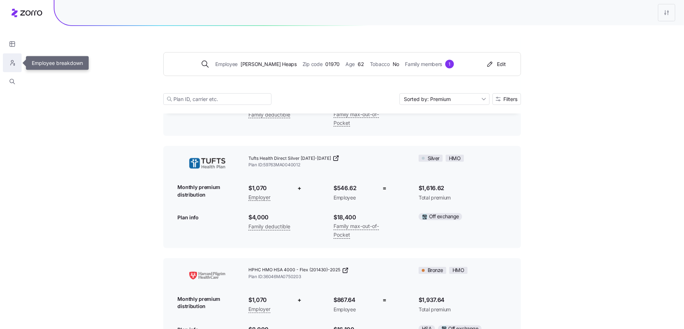
click at [18, 63] on button "button" at bounding box center [12, 62] width 19 height 19
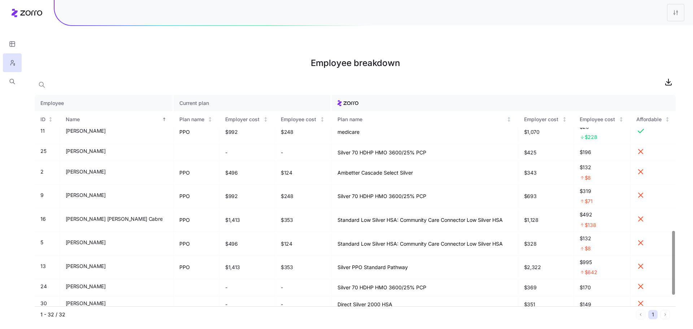
scroll to position [485, 0]
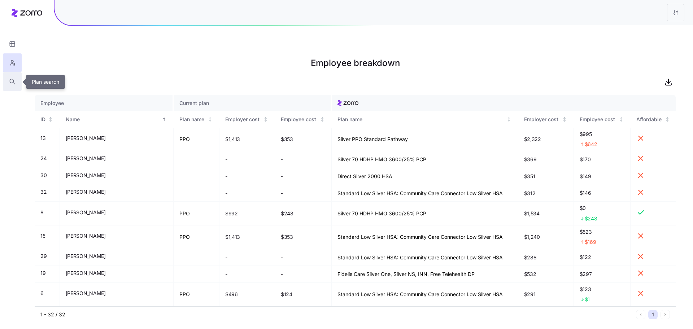
click at [5, 80] on button "button" at bounding box center [12, 81] width 19 height 19
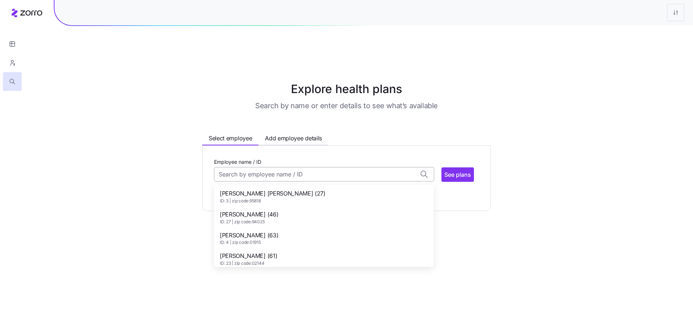
click at [252, 167] on input "Employee name / ID" at bounding box center [324, 174] width 220 height 14
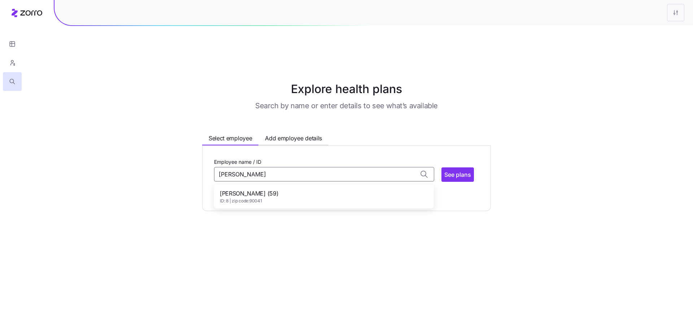
click at [294, 186] on div "Simon Mason (59) ID: 8 | zip code: 90041" at bounding box center [323, 196] width 217 height 21
click at [454, 170] on span "See plans" at bounding box center [457, 174] width 27 height 9
type input "Simon Mason (ID: 8)"
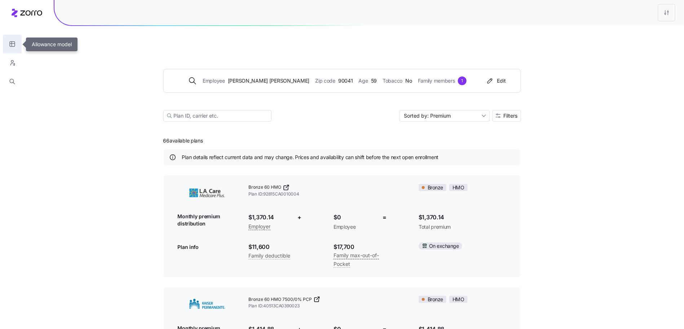
click at [15, 44] on icon "button" at bounding box center [12, 43] width 6 height 7
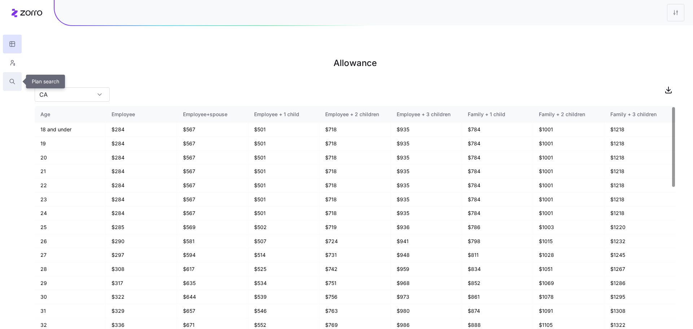
click at [14, 78] on icon "button" at bounding box center [12, 81] width 6 height 7
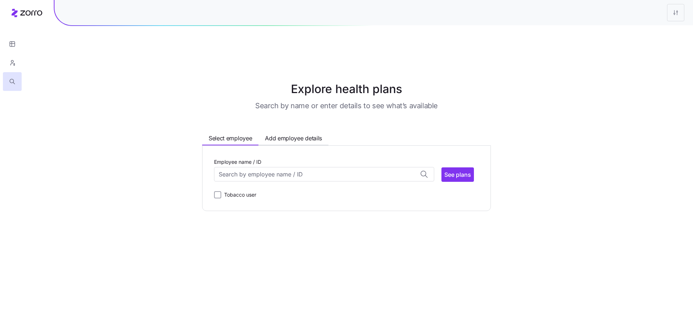
click at [254, 158] on label "Employee name / ID" at bounding box center [237, 162] width 47 height 8
click at [254, 167] on input "Employee name / ID" at bounding box center [324, 174] width 220 height 14
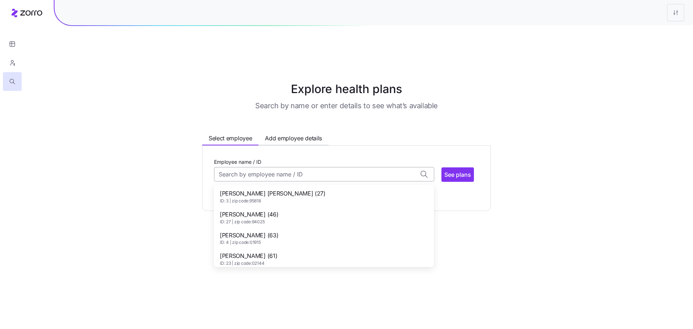
click at [257, 167] on input "Employee name / ID" at bounding box center [324, 174] width 220 height 14
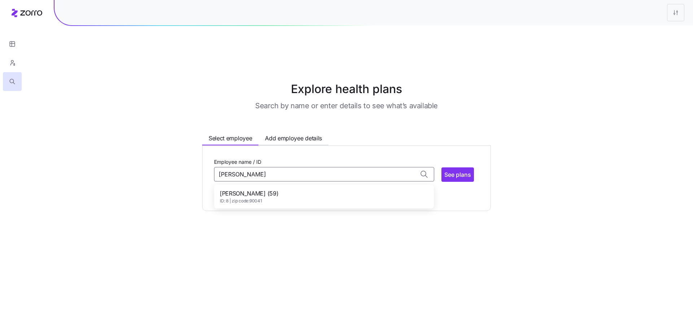
click at [259, 186] on div "Simon Mason (59) ID: 8 | zip code: 90041" at bounding box center [323, 196] width 217 height 21
click at [2, 39] on div at bounding box center [12, 45] width 25 height 91
type input "Simon Mason (ID: 8)"
click at [10, 41] on icon "button" at bounding box center [12, 43] width 6 height 7
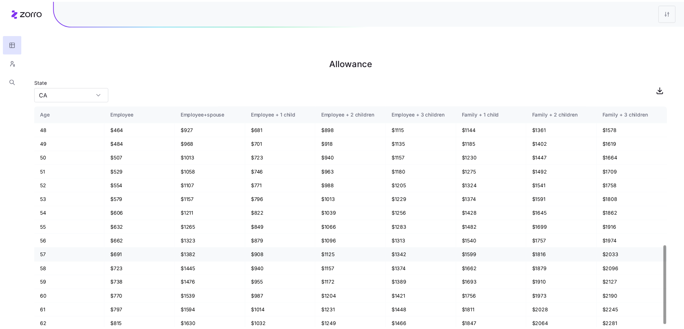
scroll to position [430, 0]
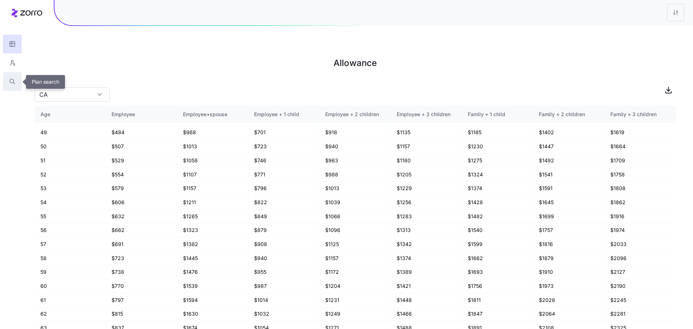
click at [12, 82] on icon "button" at bounding box center [12, 81] width 6 height 7
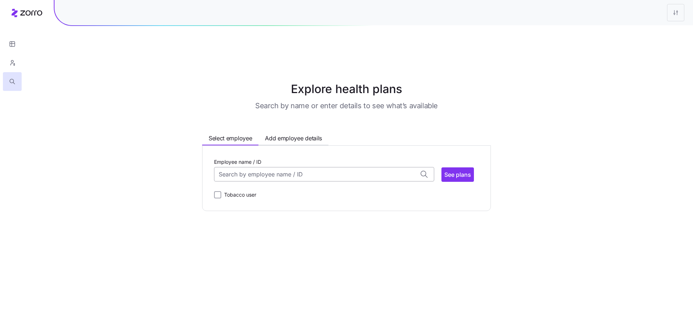
click at [276, 167] on input "Employee name / ID" at bounding box center [324, 174] width 220 height 14
click at [262, 187] on div "Simon Mason (59) ID: 8 | zip code: 90041" at bounding box center [323, 196] width 217 height 21
click at [465, 170] on span "See plans" at bounding box center [457, 174] width 27 height 9
type input "Simon Mason (ID: 8)"
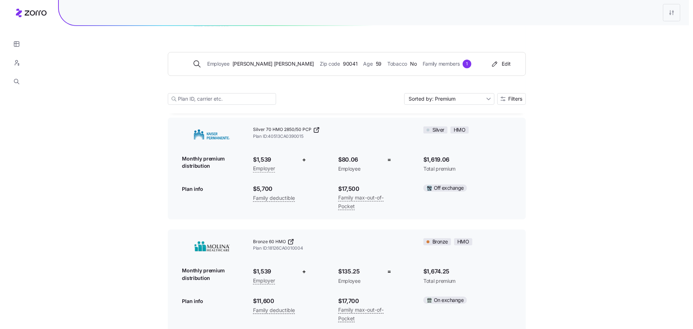
scroll to position [959, 0]
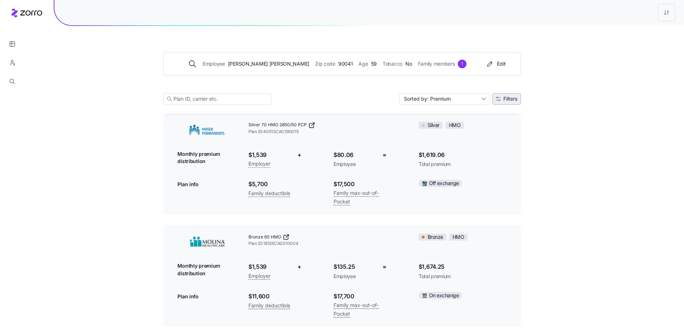
click at [502, 99] on span "Filters" at bounding box center [507, 98] width 22 height 5
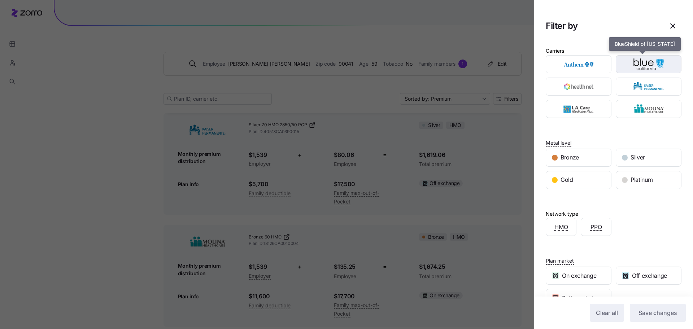
click at [636, 59] on img "button" at bounding box center [648, 64] width 53 height 14
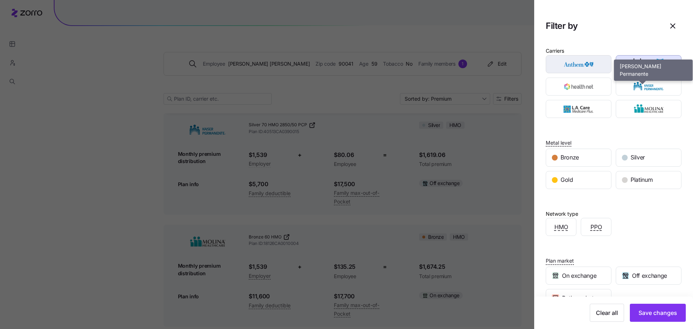
click at [587, 64] on img "button" at bounding box center [578, 64] width 53 height 14
click at [659, 92] on img "button" at bounding box center [648, 86] width 53 height 14
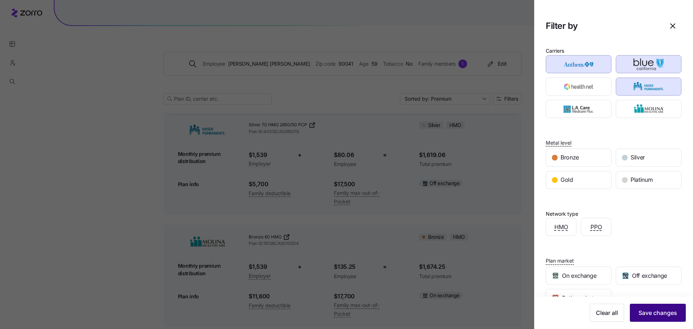
click at [650, 316] on span "Save changes" at bounding box center [657, 312] width 39 height 9
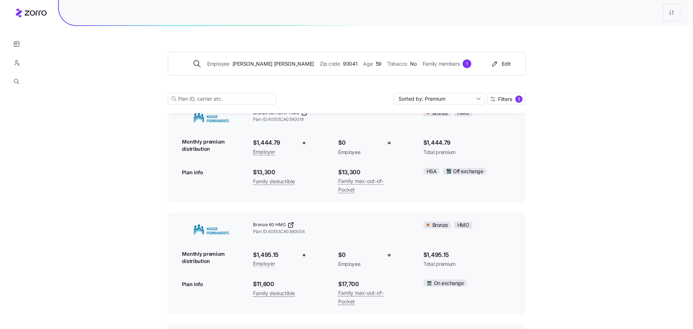
scroll to position [0, 0]
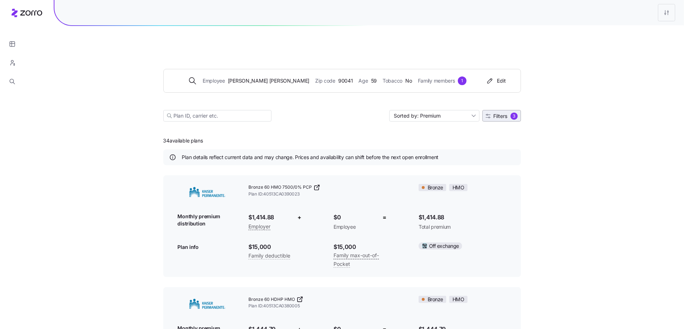
click at [496, 114] on span "Filters" at bounding box center [501, 116] width 14 height 5
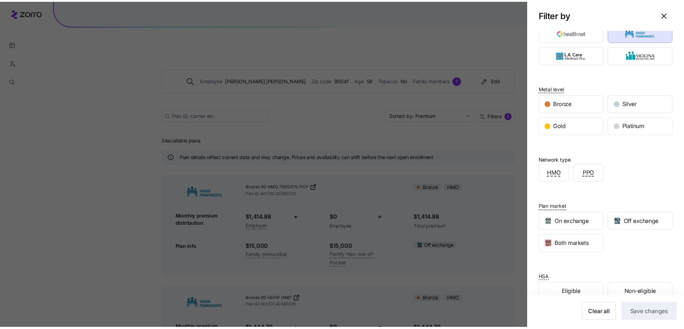
scroll to position [69, 0]
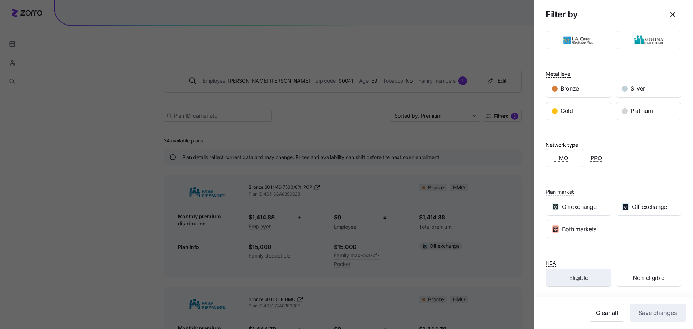
click at [589, 279] on div "Eligible" at bounding box center [578, 277] width 65 height 17
click at [637, 307] on button "Save changes" at bounding box center [658, 313] width 56 height 18
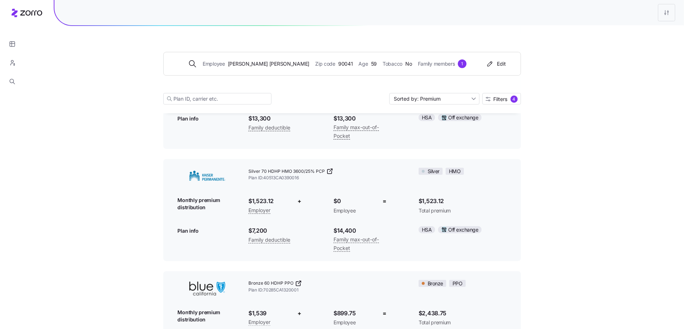
scroll to position [0, 0]
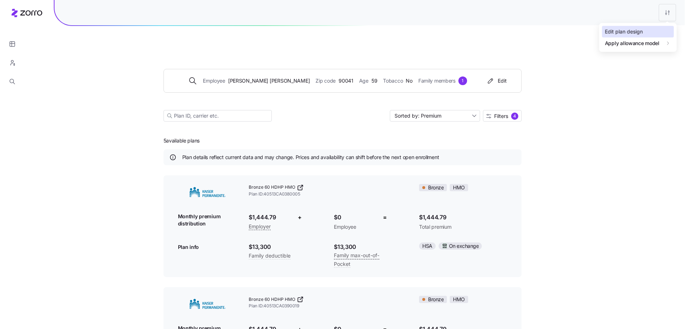
click at [657, 30] on div "Edit plan design" at bounding box center [638, 32] width 72 height 12
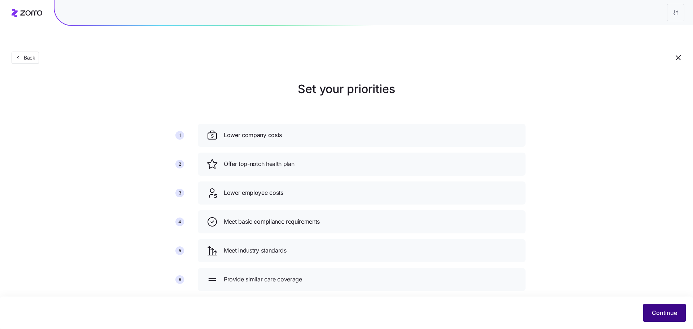
click at [663, 312] on span "Continue" at bounding box center [664, 312] width 25 height 9
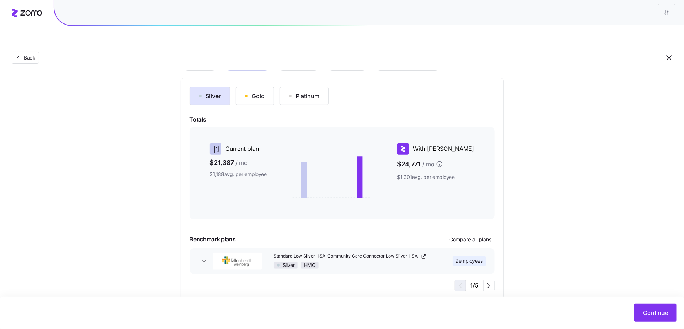
scroll to position [69, 0]
click at [652, 318] on button "Continue" at bounding box center [656, 313] width 43 height 18
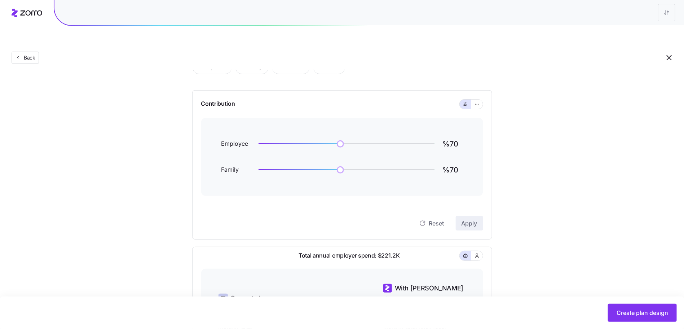
scroll to position [192, 0]
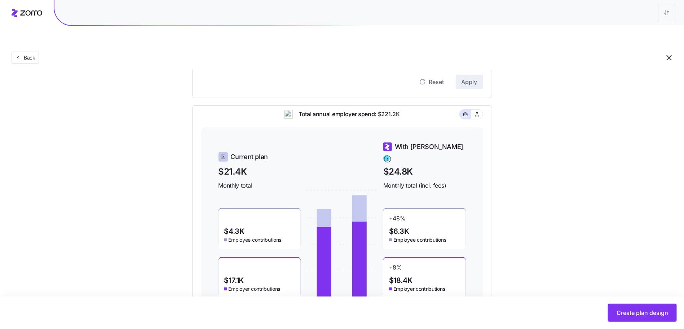
click at [481, 110] on div at bounding box center [471, 114] width 23 height 9
click at [480, 111] on button "button" at bounding box center [477, 114] width 6 height 6
click at [467, 110] on icon "button" at bounding box center [465, 114] width 5 height 9
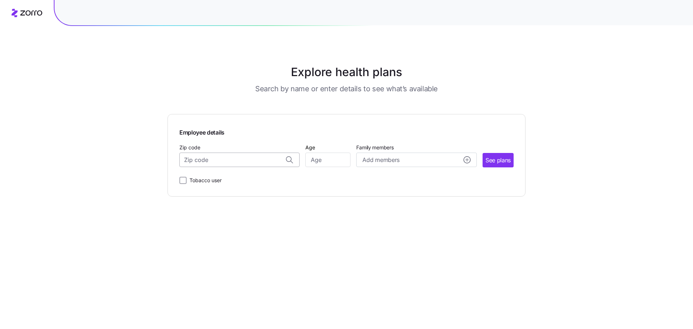
click at [257, 161] on input "Zip code" at bounding box center [239, 160] width 120 height 14
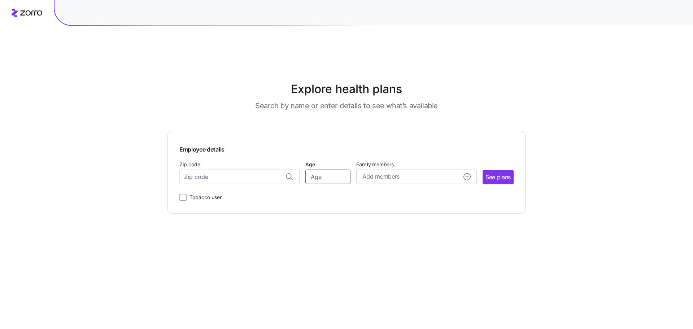
click at [331, 170] on input "Age" at bounding box center [327, 177] width 45 height 14
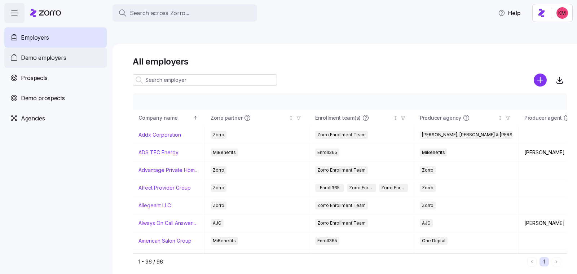
click at [74, 62] on div "Demo employers" at bounding box center [55, 58] width 102 height 20
click at [4, 48] on link "Demo employers" at bounding box center [55, 58] width 102 height 20
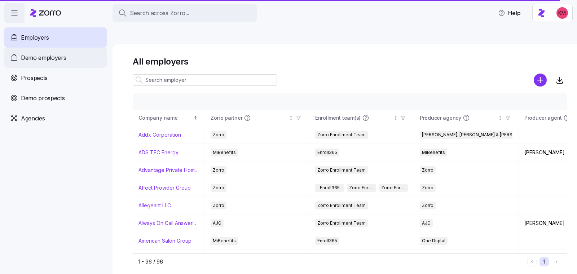
click at [81, 58] on div "Demo employers" at bounding box center [55, 58] width 102 height 20
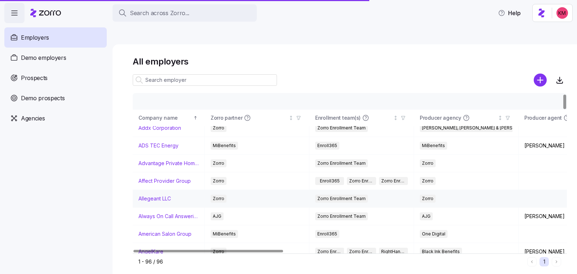
scroll to position [12, 0]
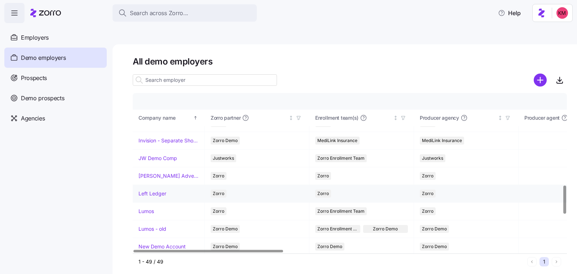
scroll to position [513, 0]
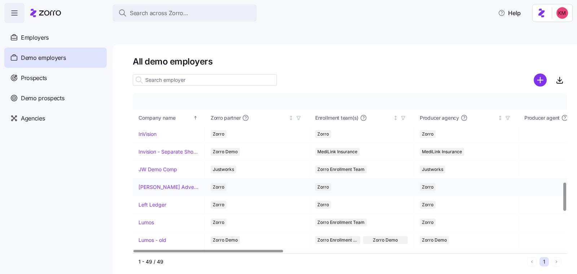
click at [158, 184] on link "Kurian's Advertising" at bounding box center [169, 187] width 60 height 7
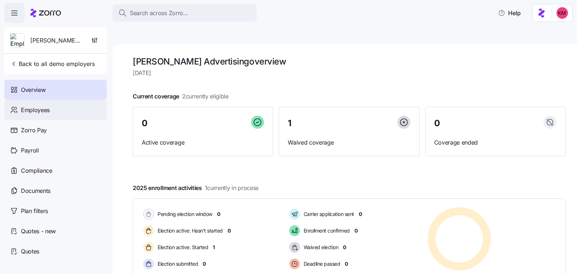
click at [43, 114] on span "Employees" at bounding box center [35, 110] width 29 height 9
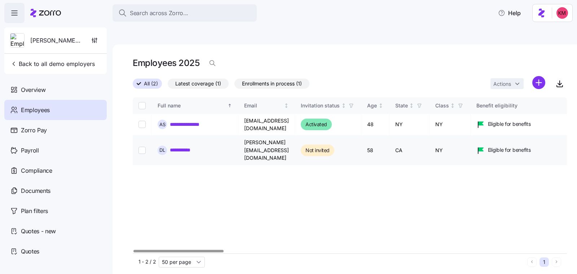
click at [182, 146] on link "**********" at bounding box center [184, 149] width 29 height 7
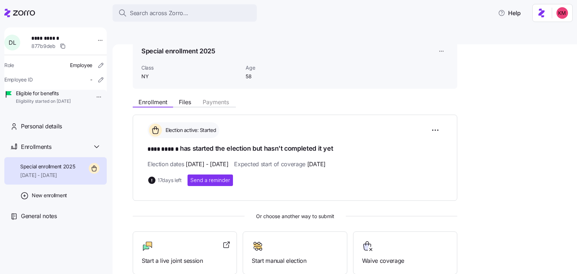
scroll to position [81, 0]
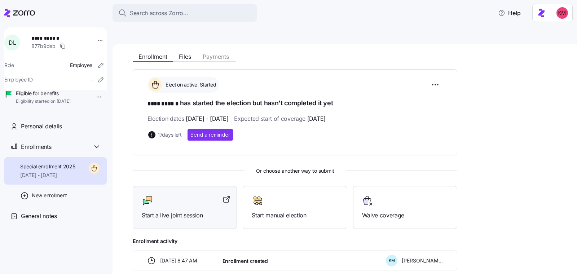
click at [167, 211] on span "Start a live joint session" at bounding box center [185, 215] width 86 height 9
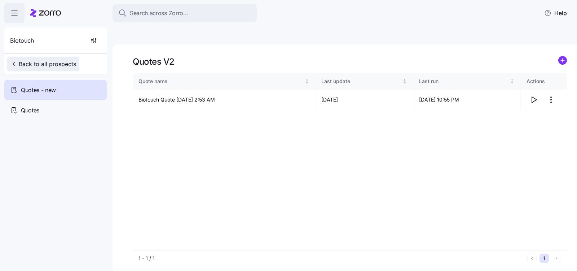
click at [61, 64] on span "Back to all prospects" at bounding box center [43, 64] width 66 height 9
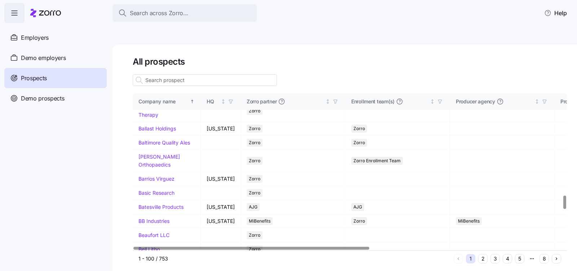
scroll to position [1030, 0]
